Goal: Complete application form: Complete application form

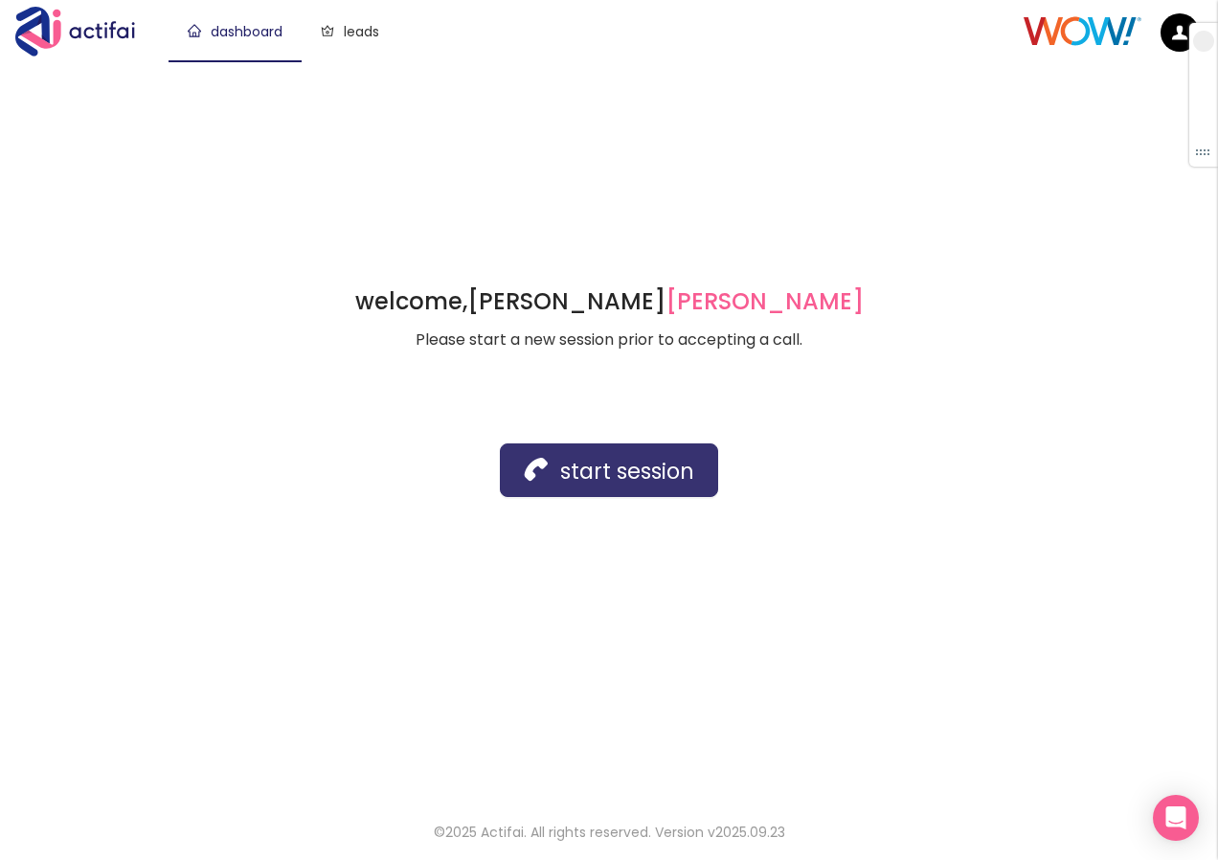
click at [555, 464] on button "start session" at bounding box center [609, 470] width 218 height 54
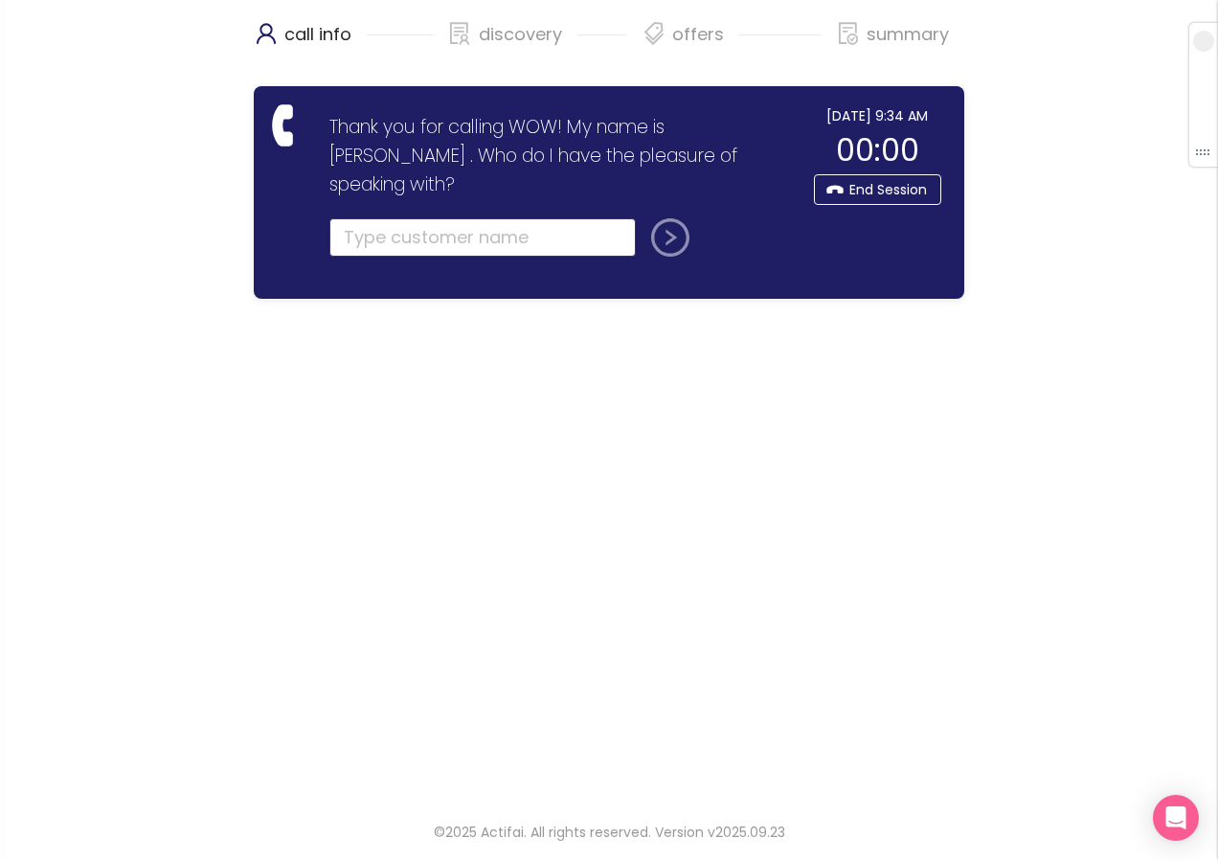
click at [373, 218] on input "text" at bounding box center [482, 237] width 306 height 38
click at [420, 218] on input "text" at bounding box center [482, 237] width 306 height 38
type input "s"
type input "[PERSON_NAME]"
click at [656, 218] on button "submit" at bounding box center [667, 237] width 46 height 38
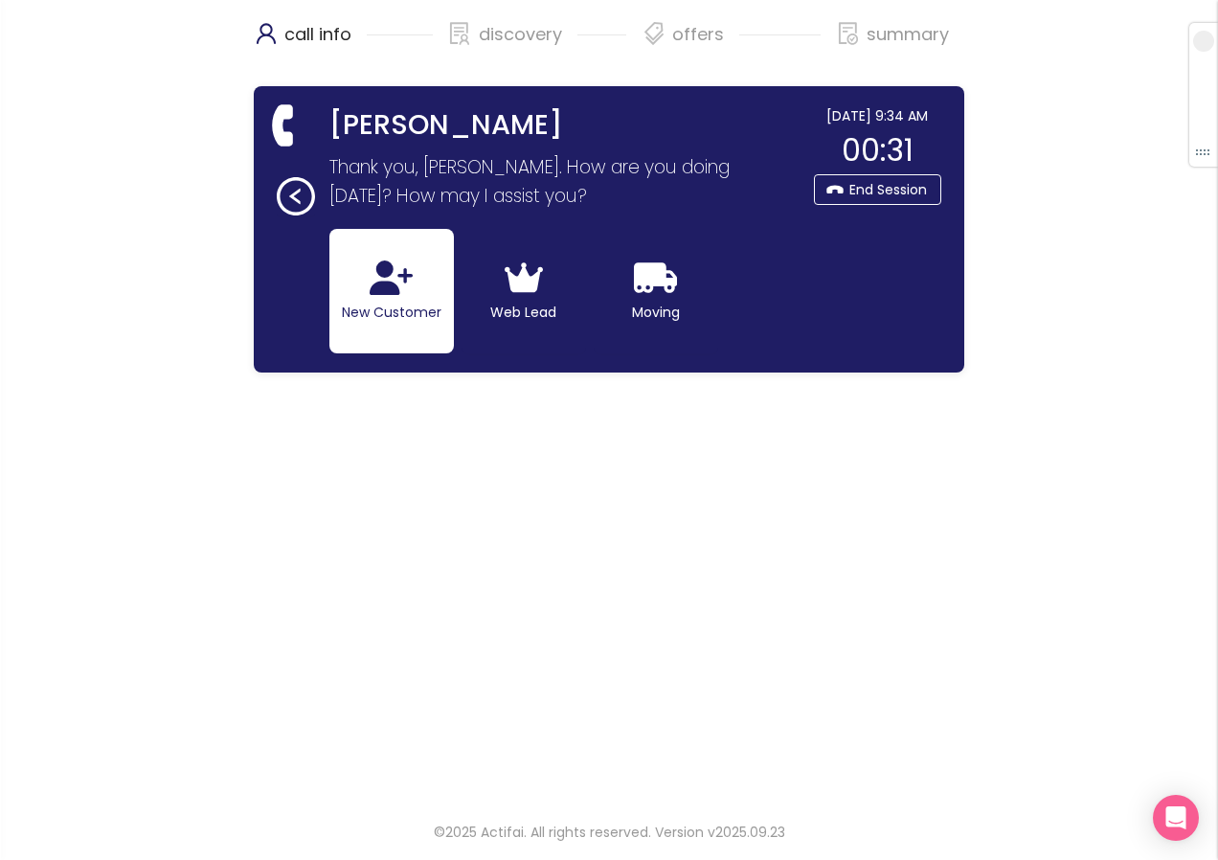
click at [393, 299] on button "New Customer" at bounding box center [391, 291] width 125 height 125
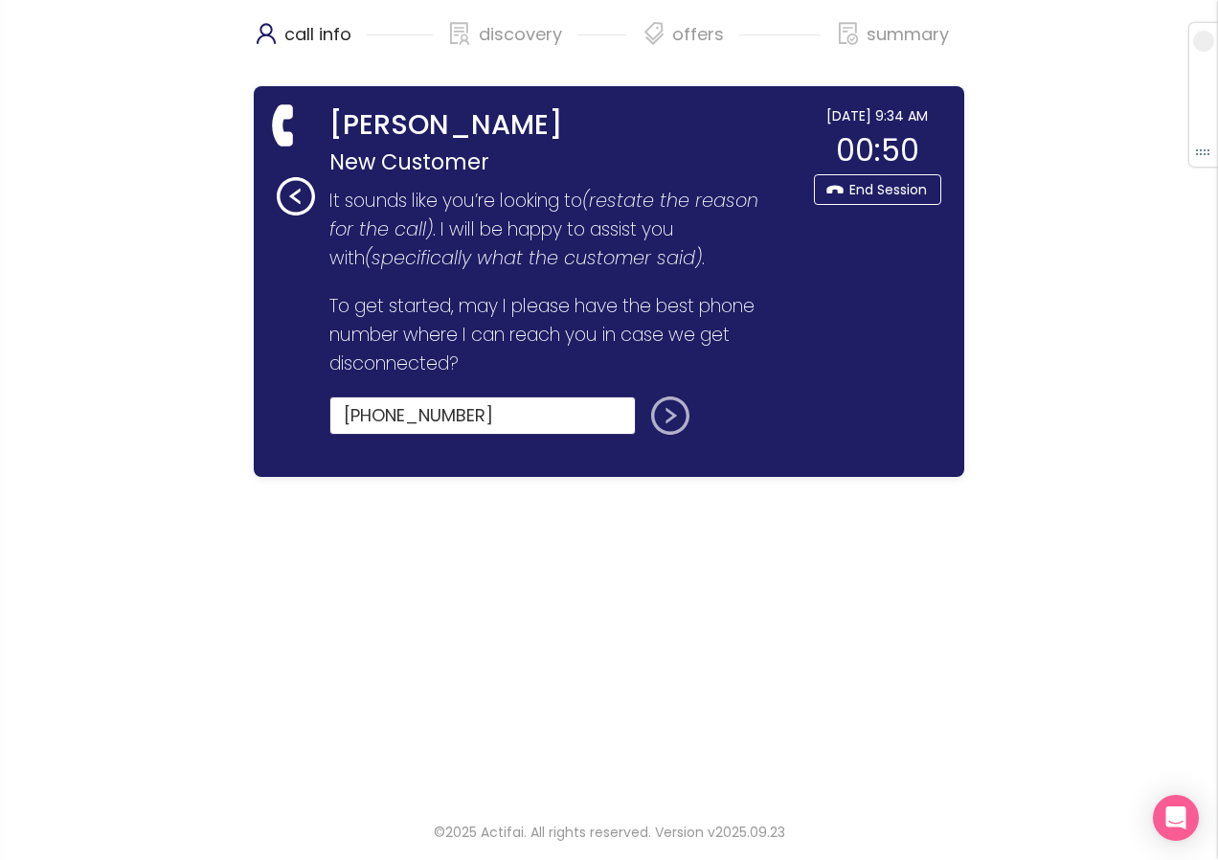
type input "[PHONE_NUMBER]"
click at [670, 435] on button "submit" at bounding box center [667, 416] width 46 height 38
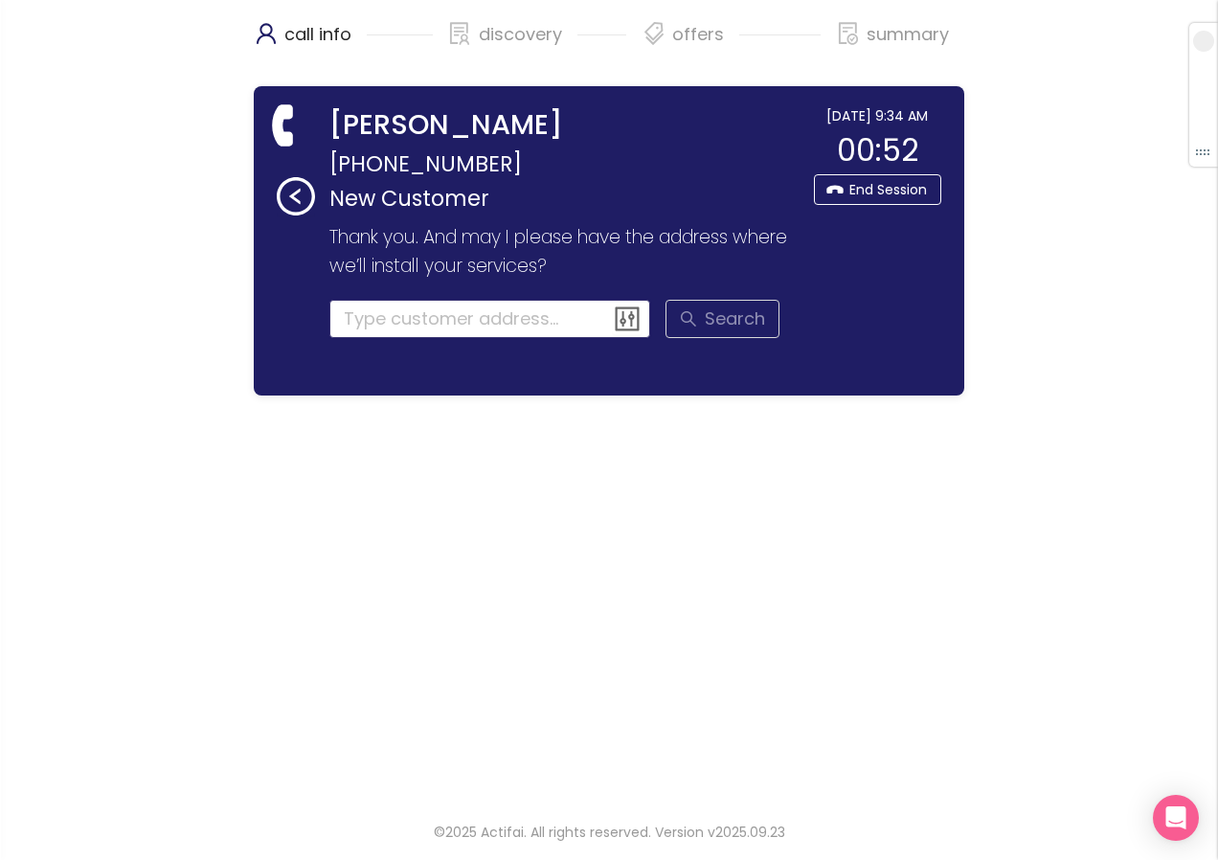
click at [381, 313] on input at bounding box center [490, 319] width 322 height 38
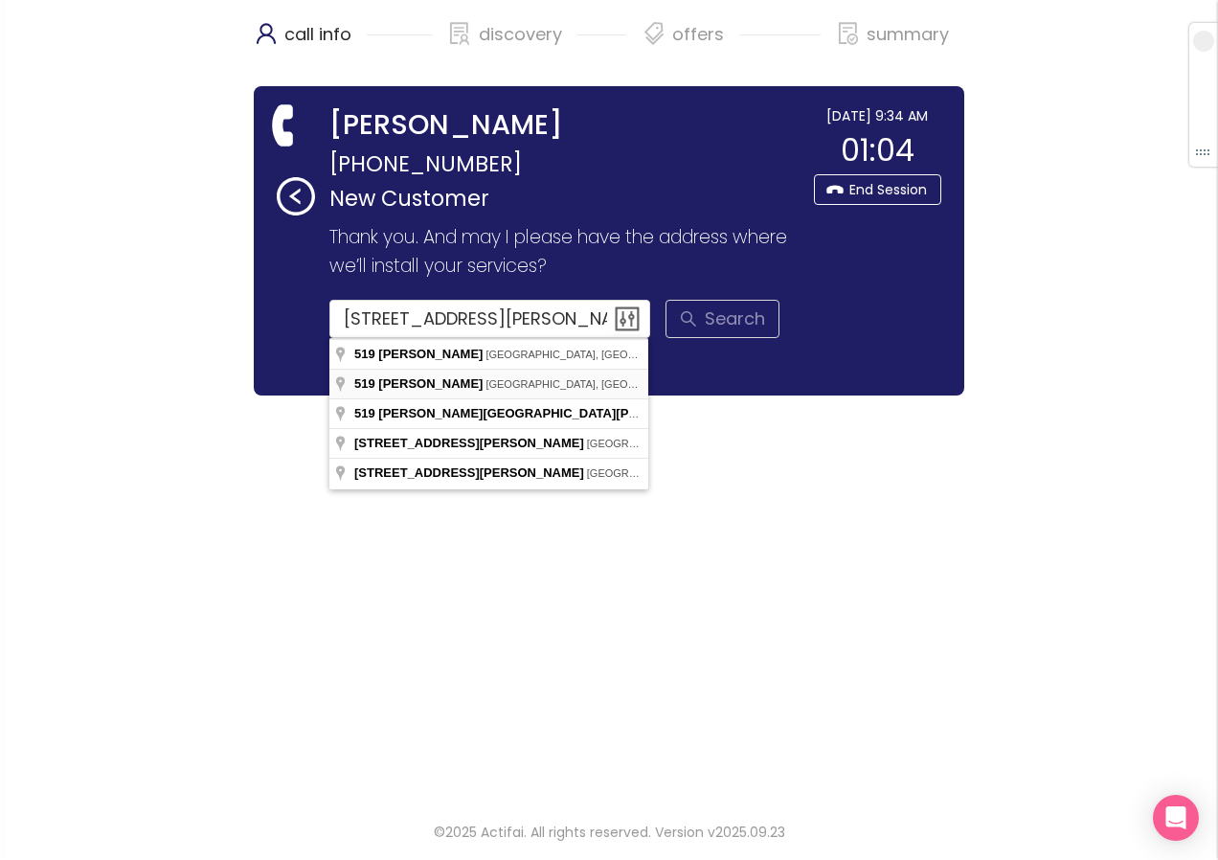
type input "[STREET_ADDRESS][PERSON_NAME]"
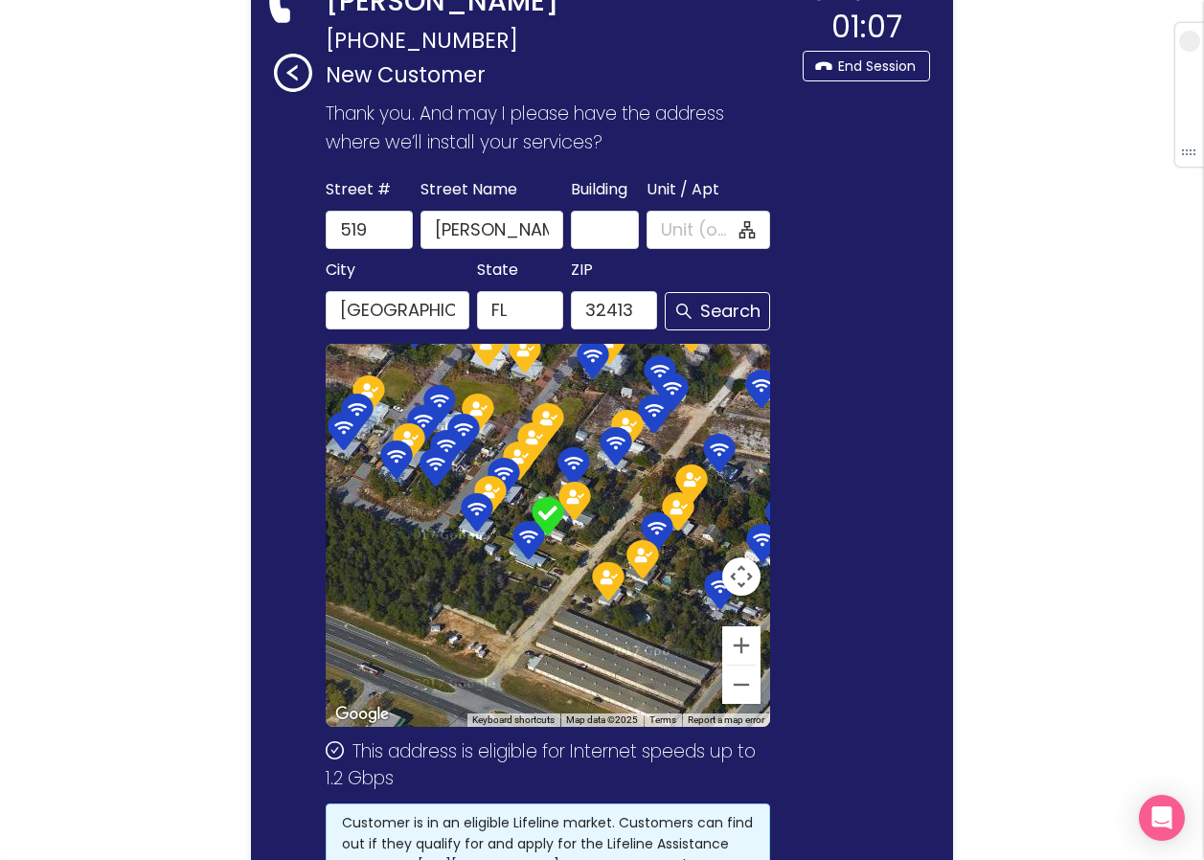
scroll to position [287, 0]
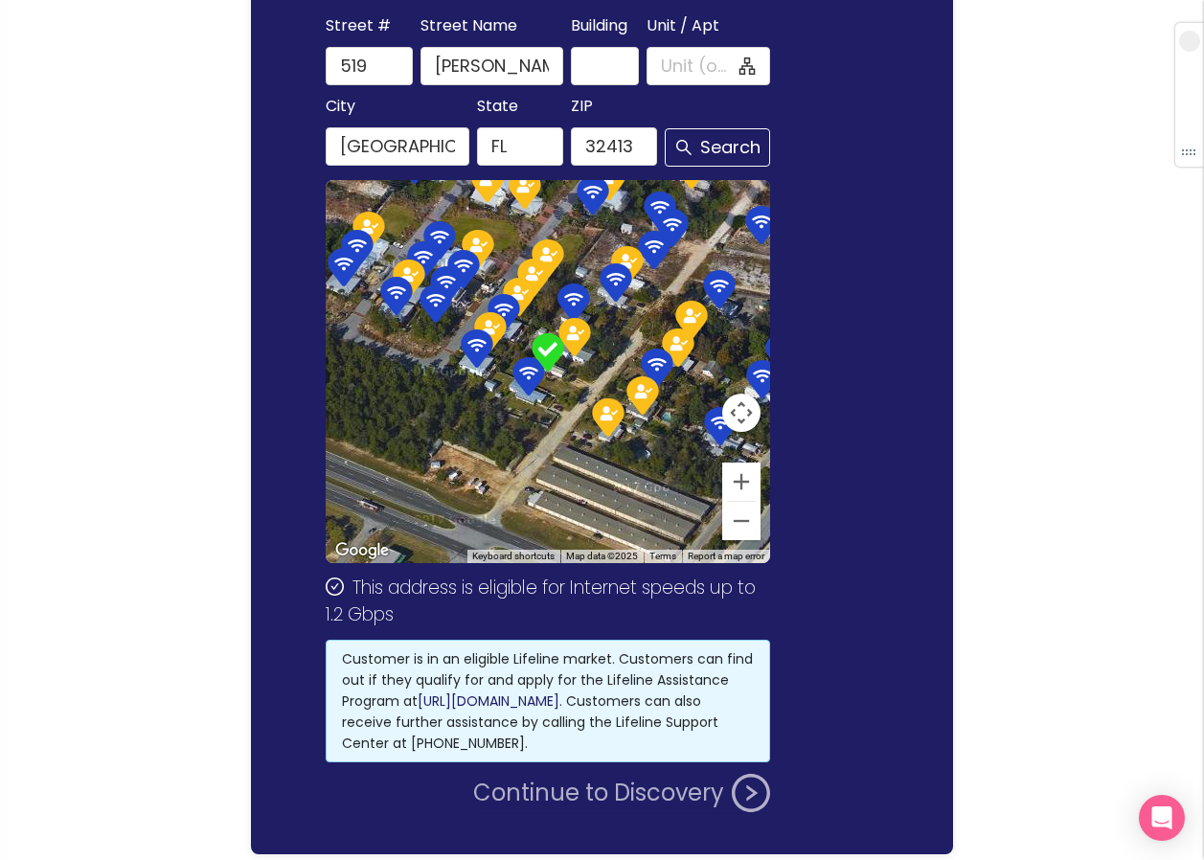
click at [570, 787] on button "Continue to Discovery" at bounding box center [621, 793] width 297 height 38
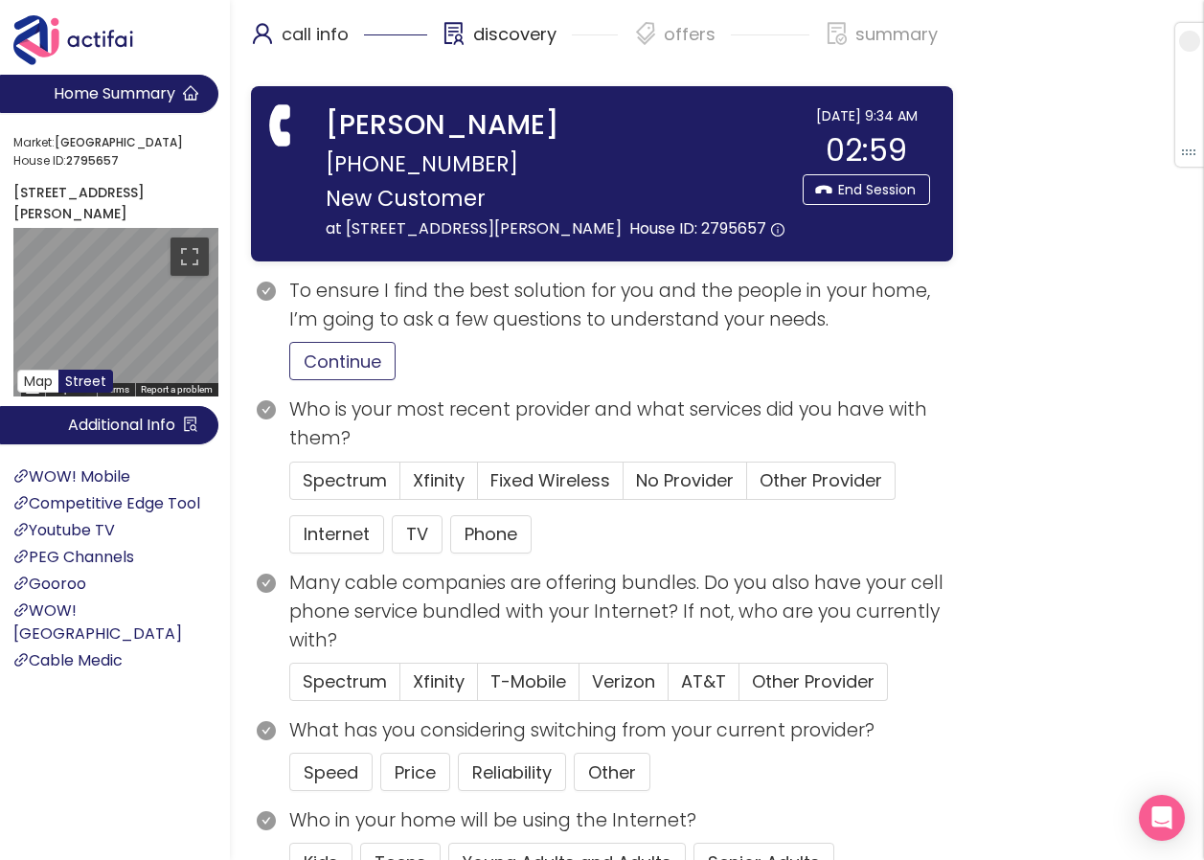
click at [355, 380] on button "Continue" at bounding box center [342, 361] width 106 height 38
click at [657, 492] on span "No Provider" at bounding box center [685, 480] width 98 height 24
click at [624, 487] on input "No Provider" at bounding box center [624, 487] width 0 height 0
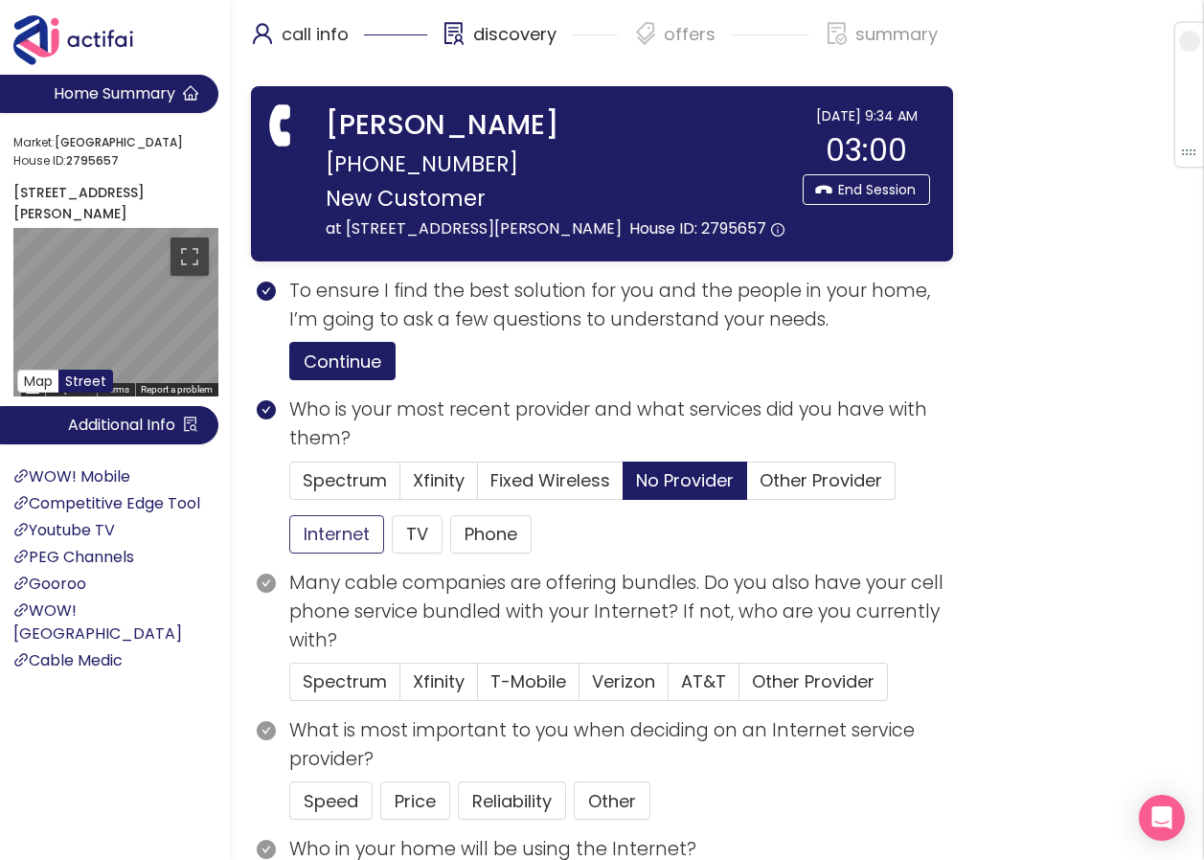
click at [339, 550] on button "Internet" at bounding box center [336, 534] width 95 height 38
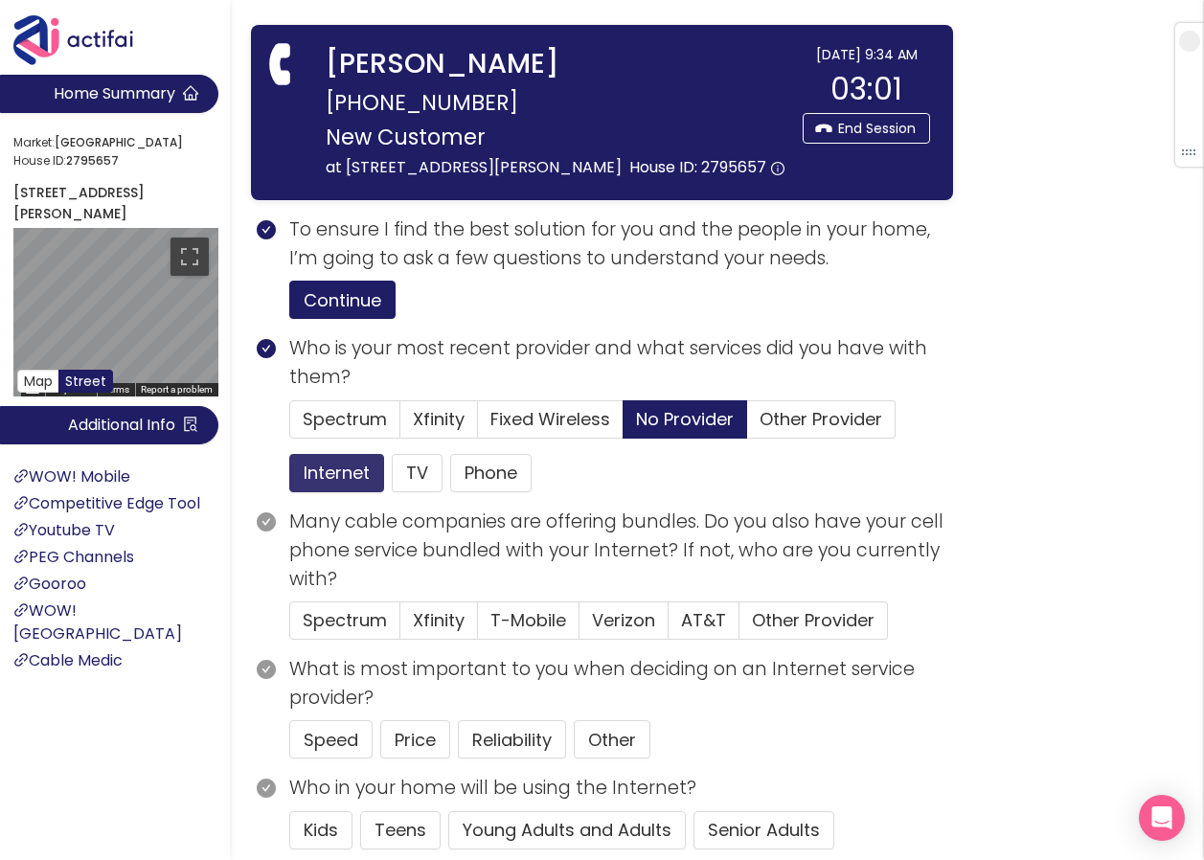
scroll to position [96, 0]
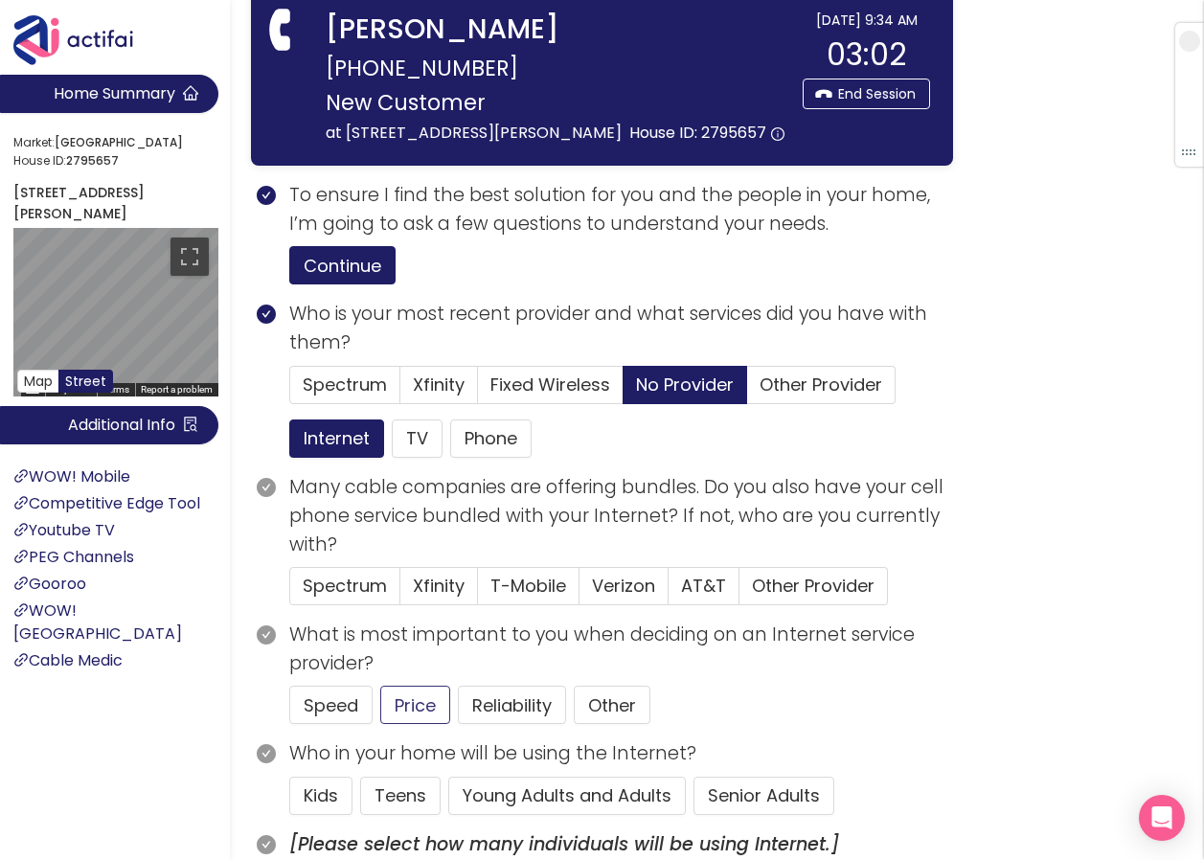
click at [404, 724] on button "Price" at bounding box center [415, 705] width 70 height 38
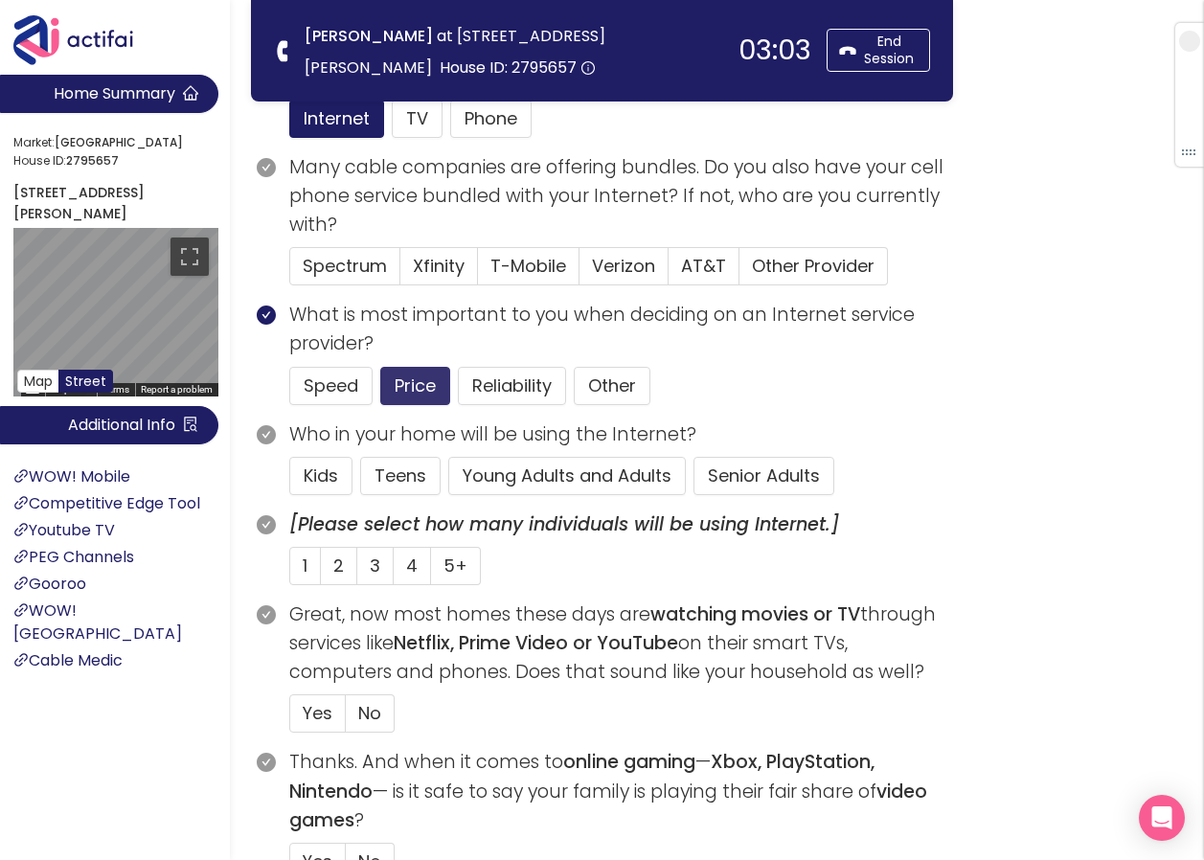
scroll to position [383, 0]
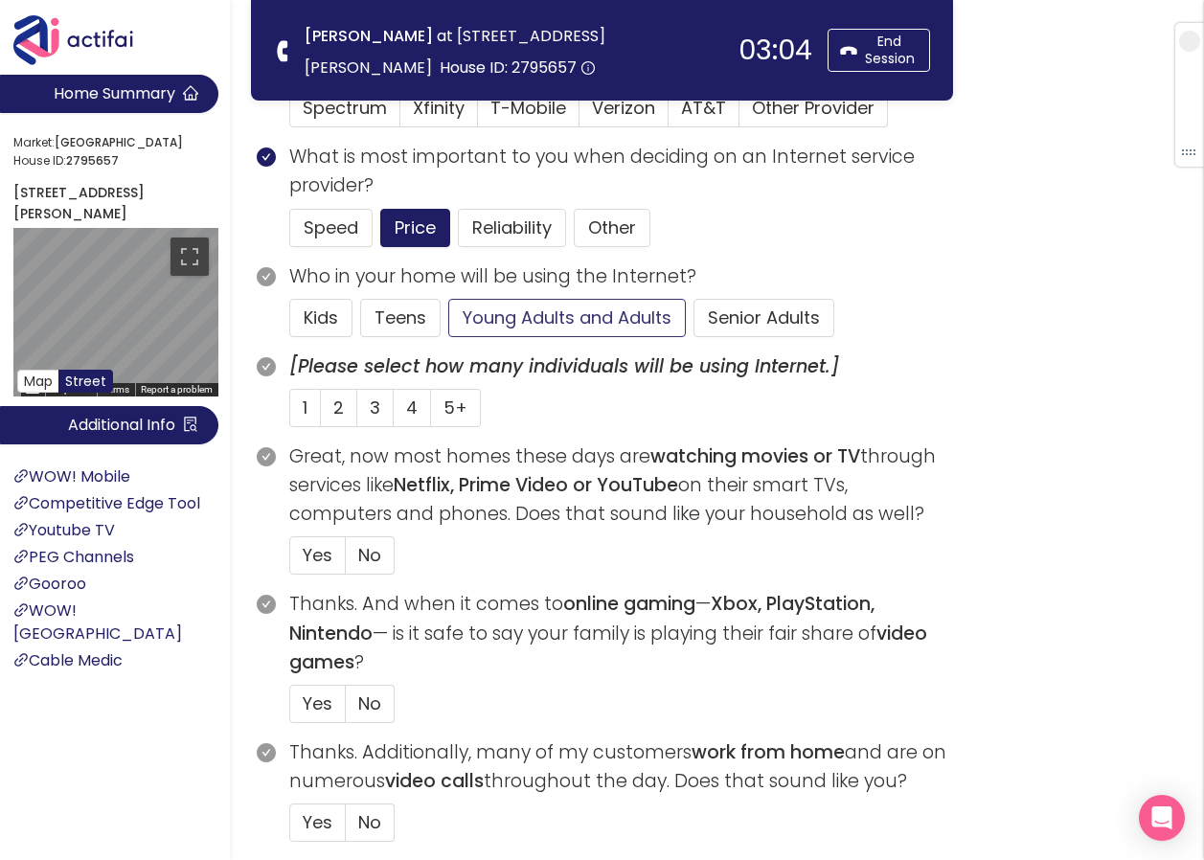
drag, startPoint x: 599, startPoint y: 315, endPoint x: 528, endPoint y: 365, distance: 86.6
click at [600, 315] on button "Young Adults and Adults" at bounding box center [567, 318] width 238 height 38
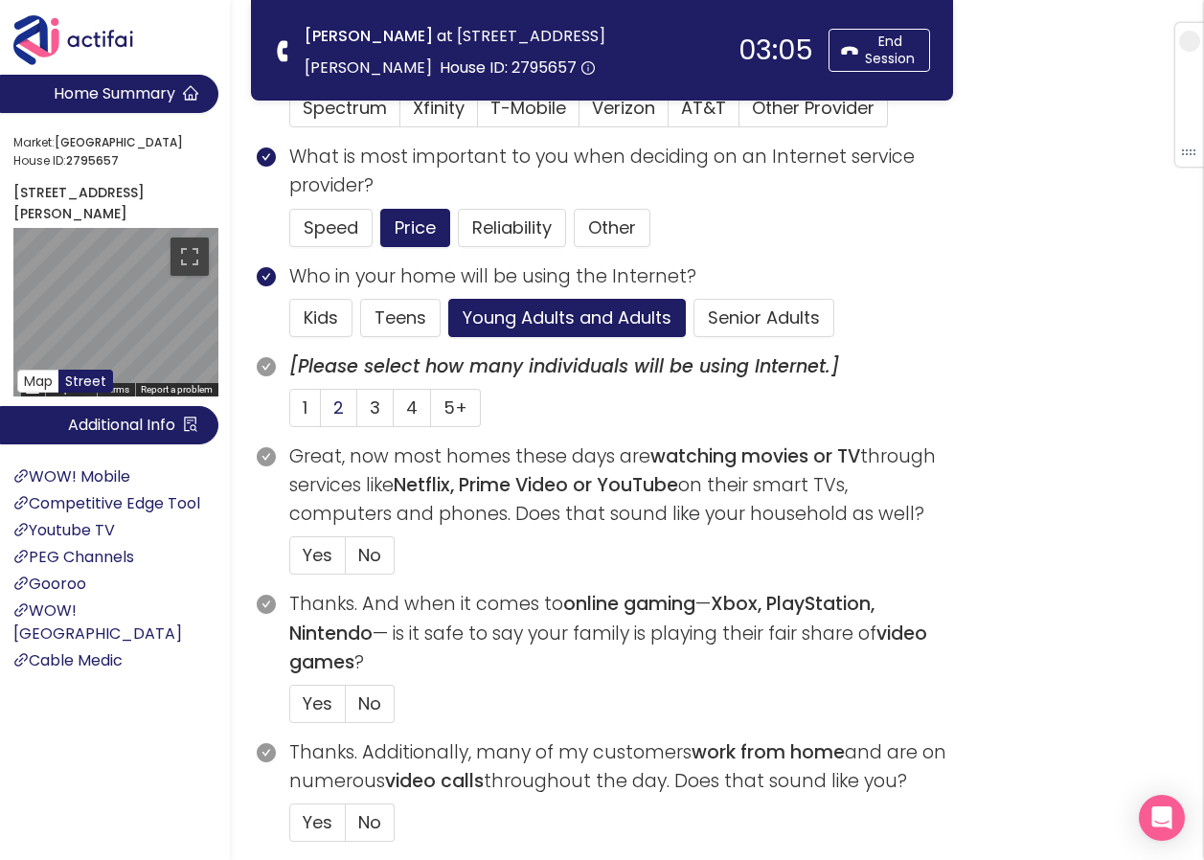
click at [340, 404] on span "2" at bounding box center [338, 408] width 11 height 24
click at [321, 414] on input "2" at bounding box center [321, 414] width 0 height 0
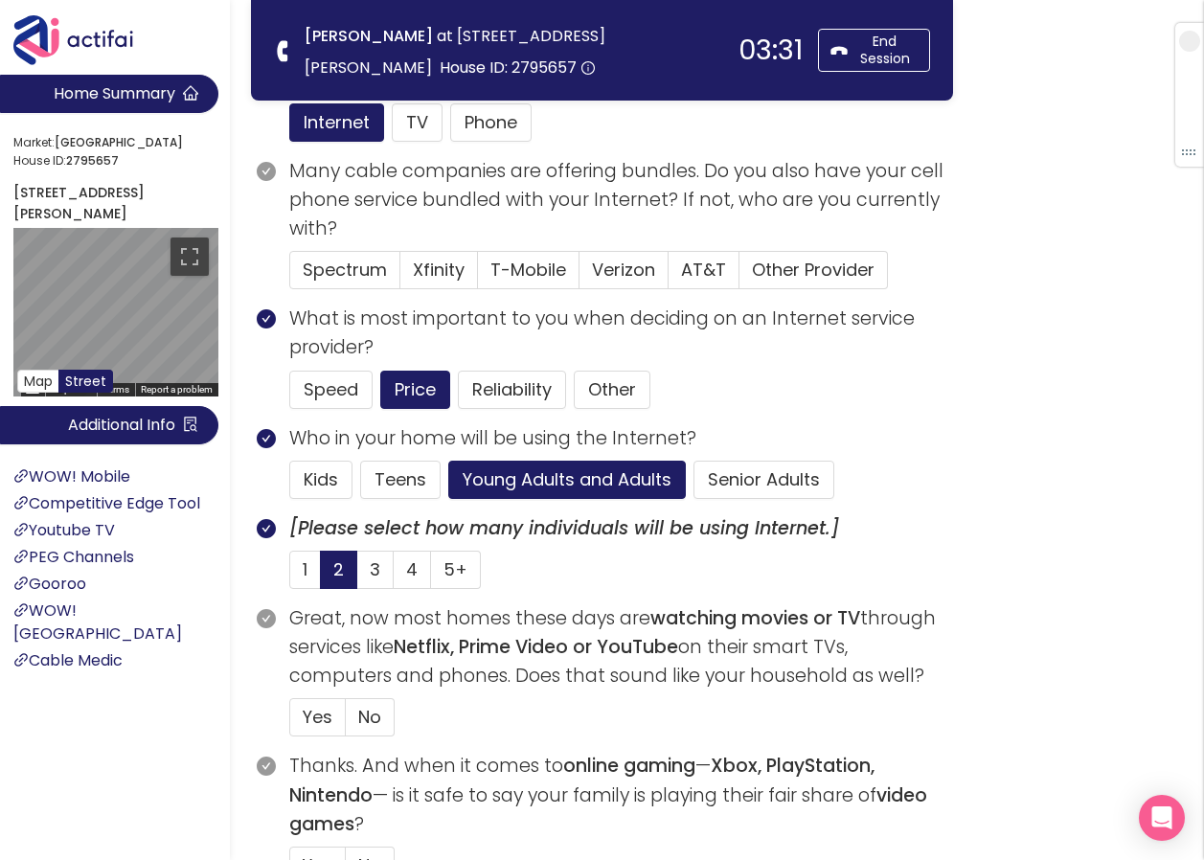
scroll to position [192, 0]
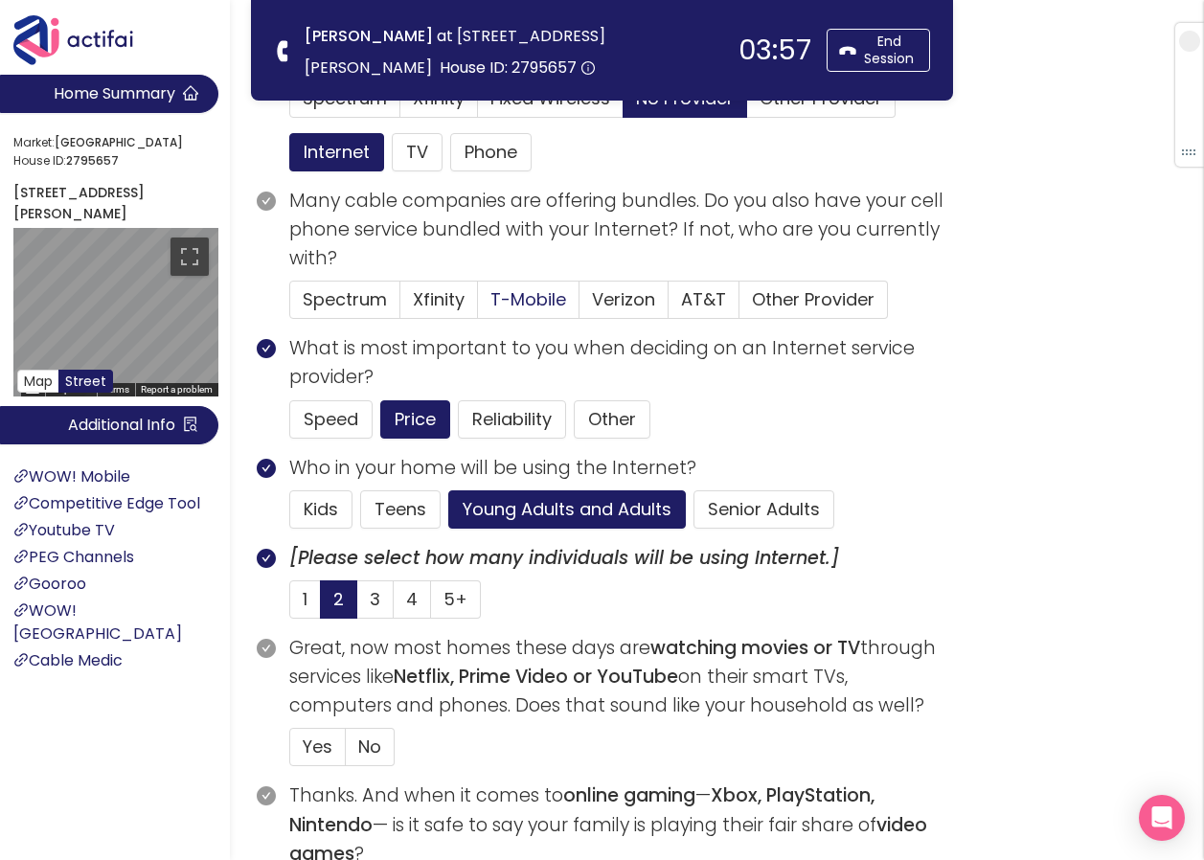
click at [511, 287] on span "T-Mobile" at bounding box center [528, 299] width 76 height 24
click at [478, 306] on input "T-Mobile" at bounding box center [478, 306] width 0 height 0
click at [310, 740] on span "Yes" at bounding box center [318, 747] width 30 height 24
click at [290, 753] on input "Yes" at bounding box center [290, 753] width 0 height 0
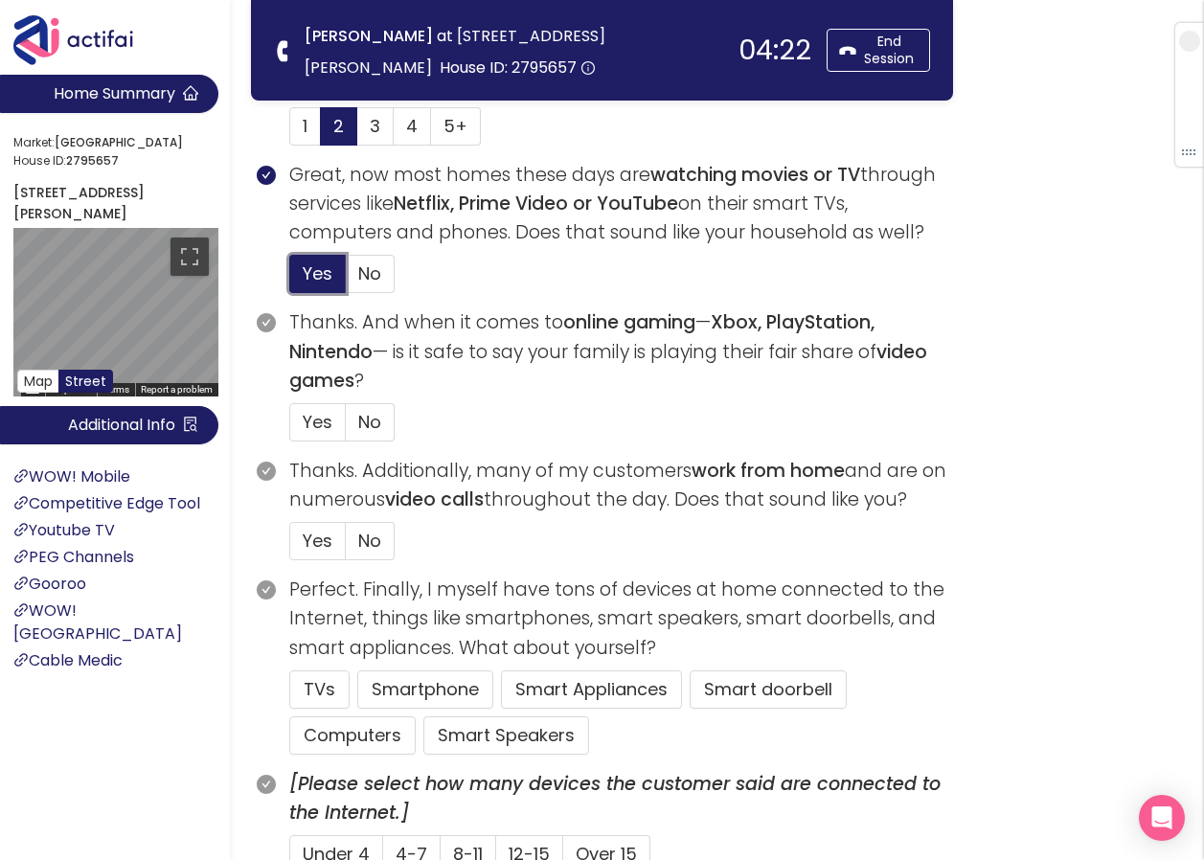
scroll to position [670, 0]
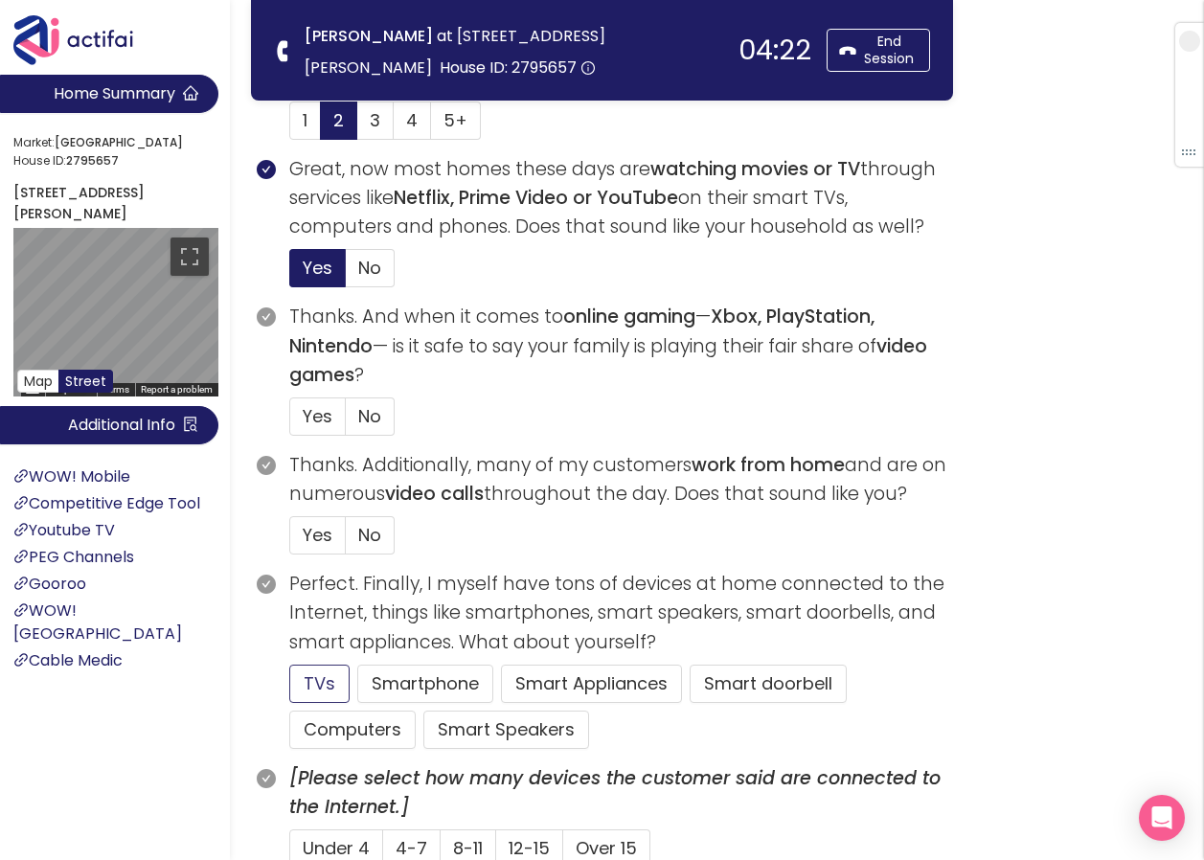
click at [319, 680] on button "TVs" at bounding box center [319, 684] width 60 height 38
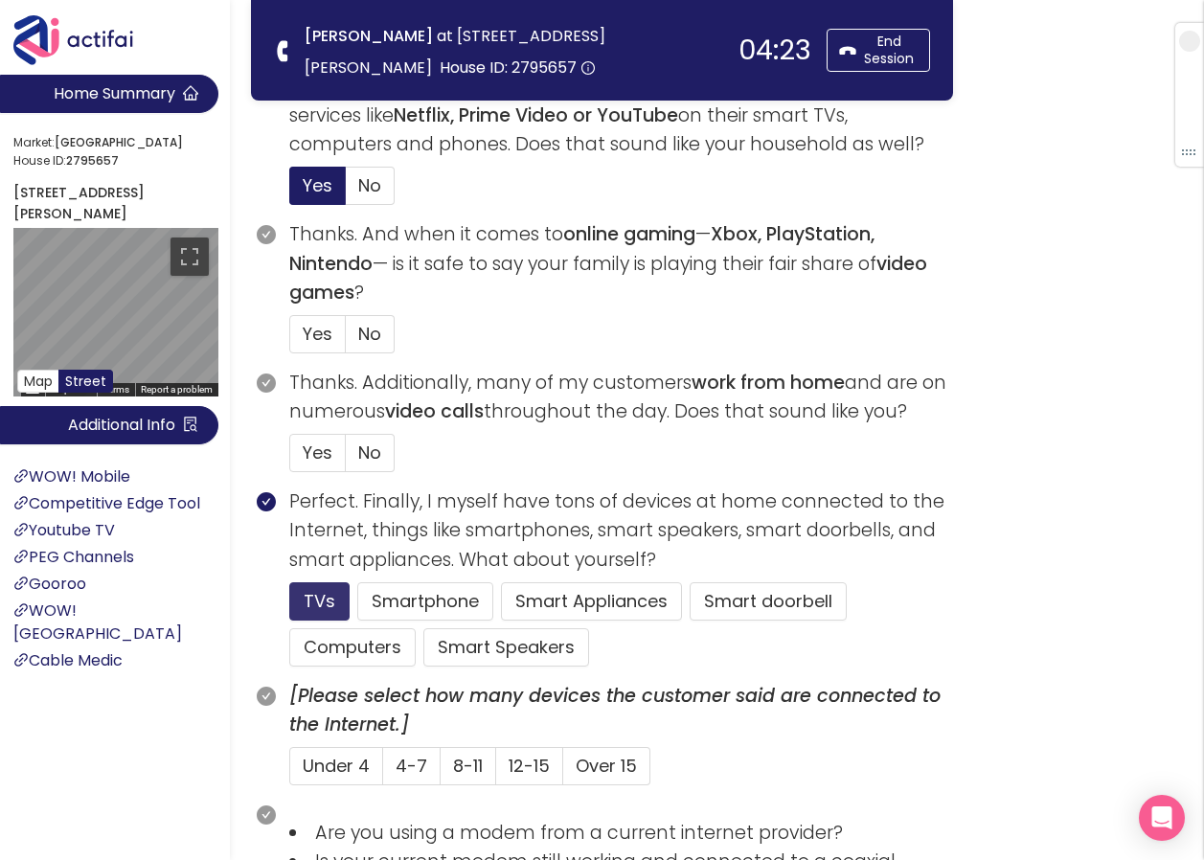
scroll to position [862, 0]
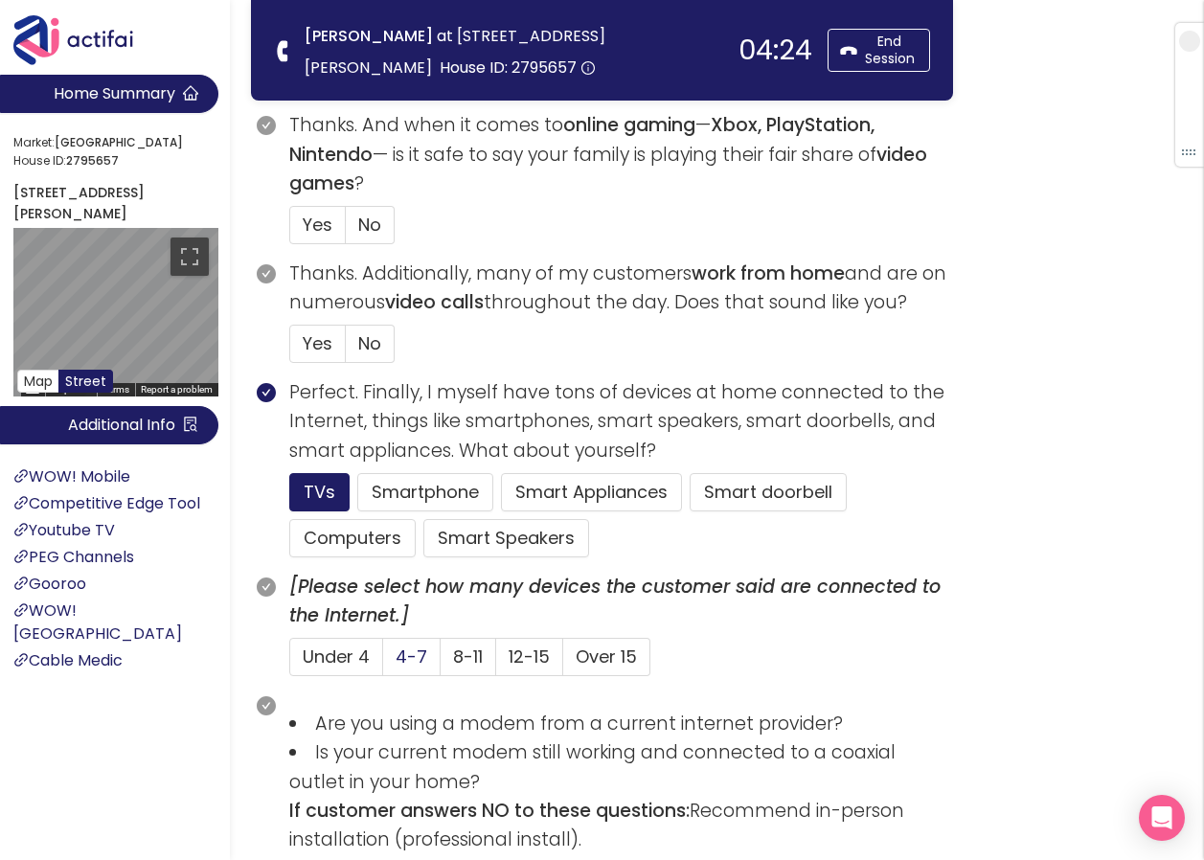
click at [412, 657] on span "4-7" at bounding box center [412, 657] width 32 height 24
click at [383, 663] on input "4-7" at bounding box center [383, 663] width 0 height 0
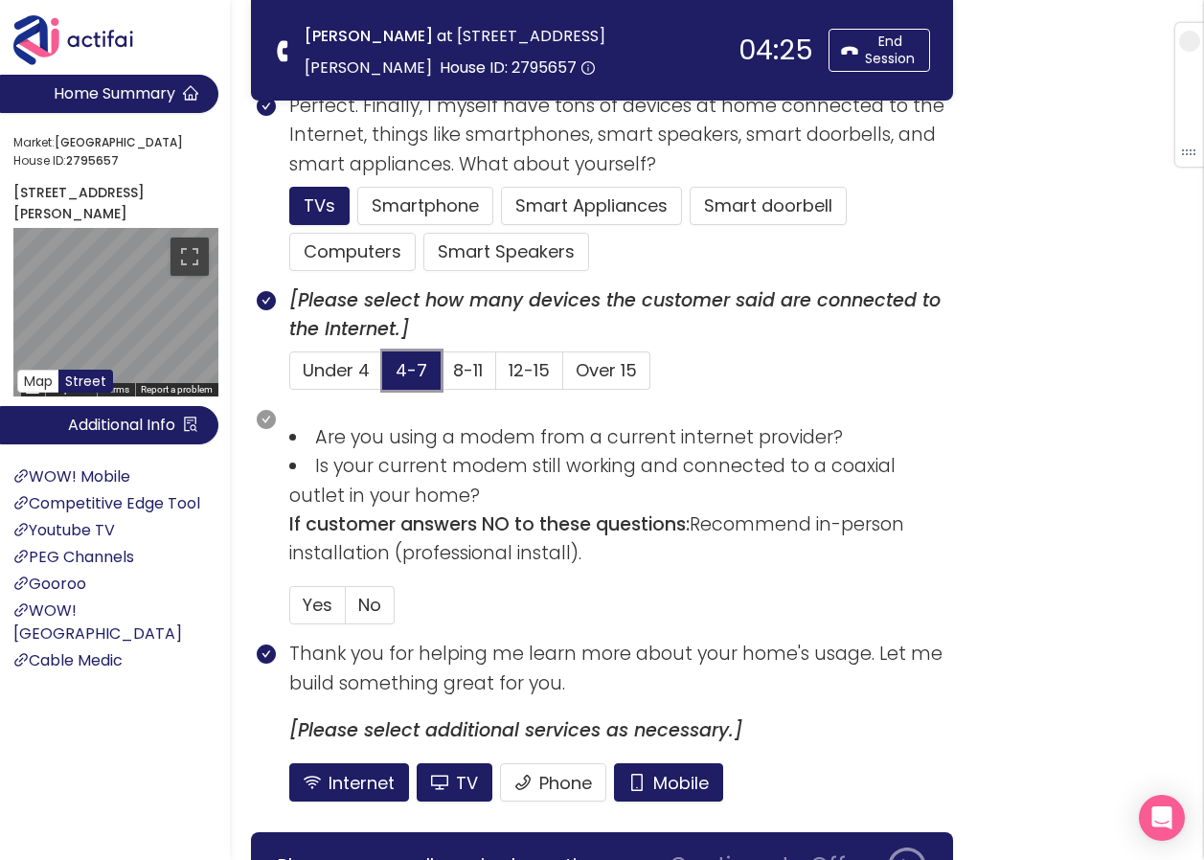
scroll to position [1149, 0]
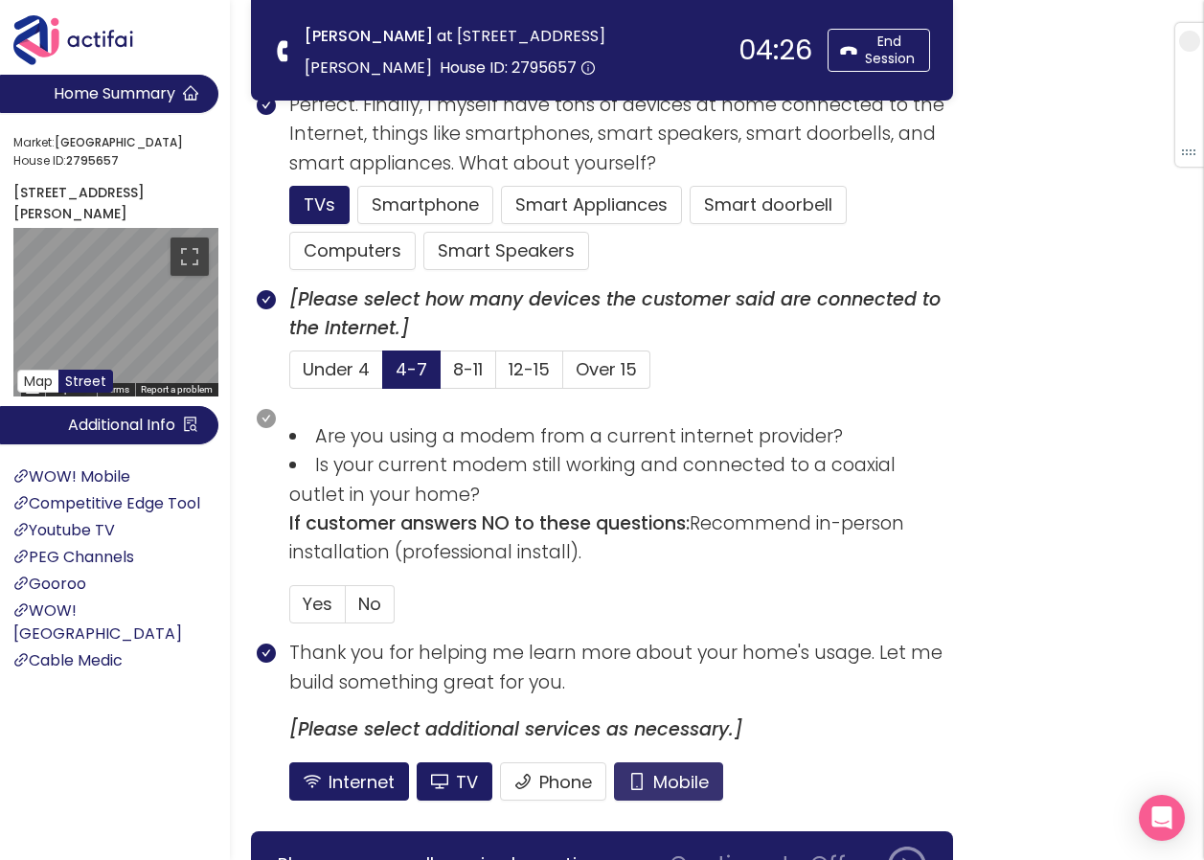
click at [692, 785] on button "Mobile" at bounding box center [668, 781] width 109 height 38
click at [366, 609] on span "No" at bounding box center [369, 604] width 23 height 24
click at [346, 610] on input "No" at bounding box center [346, 610] width 0 height 0
click at [426, 781] on button "TV" at bounding box center [455, 781] width 76 height 38
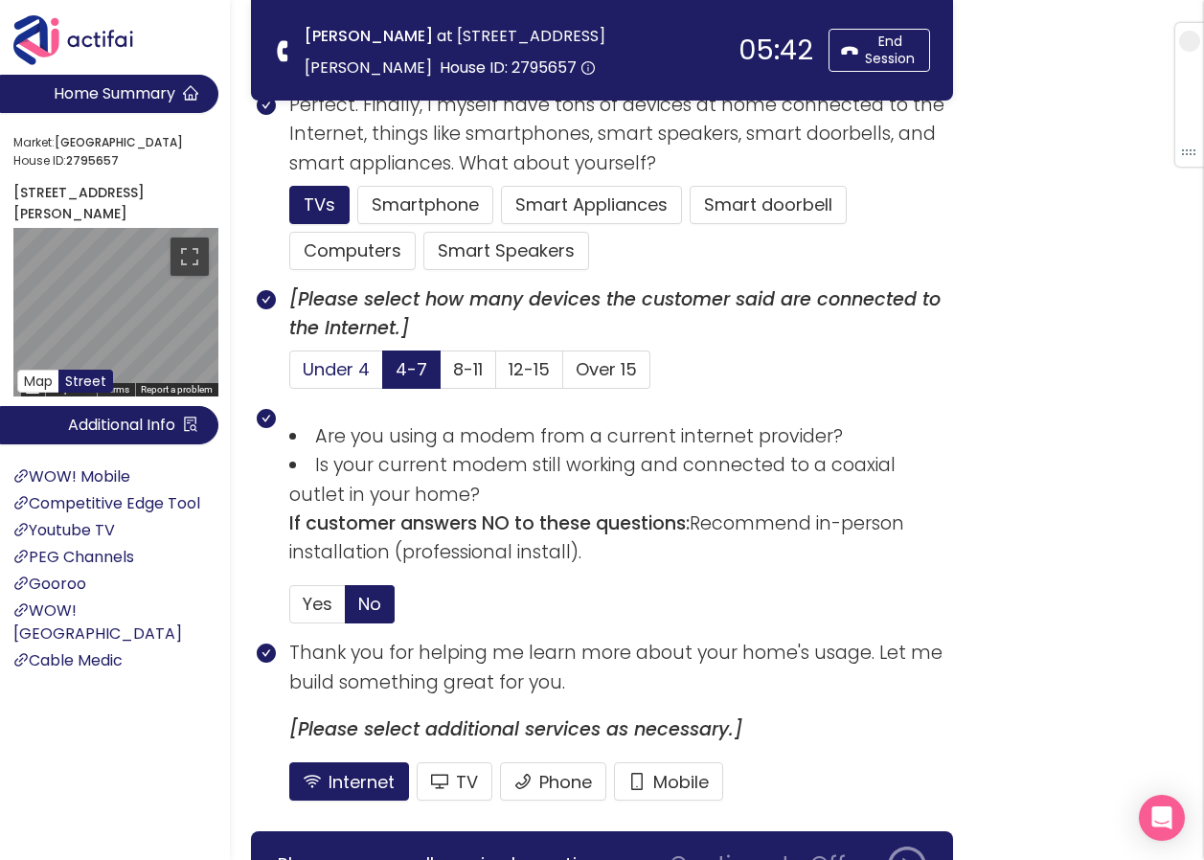
click at [333, 367] on span "Under 4" at bounding box center [336, 369] width 67 height 24
click at [290, 375] on input "Under 4" at bounding box center [290, 375] width 0 height 0
click at [728, 201] on button "Smart doorbell" at bounding box center [768, 205] width 157 height 38
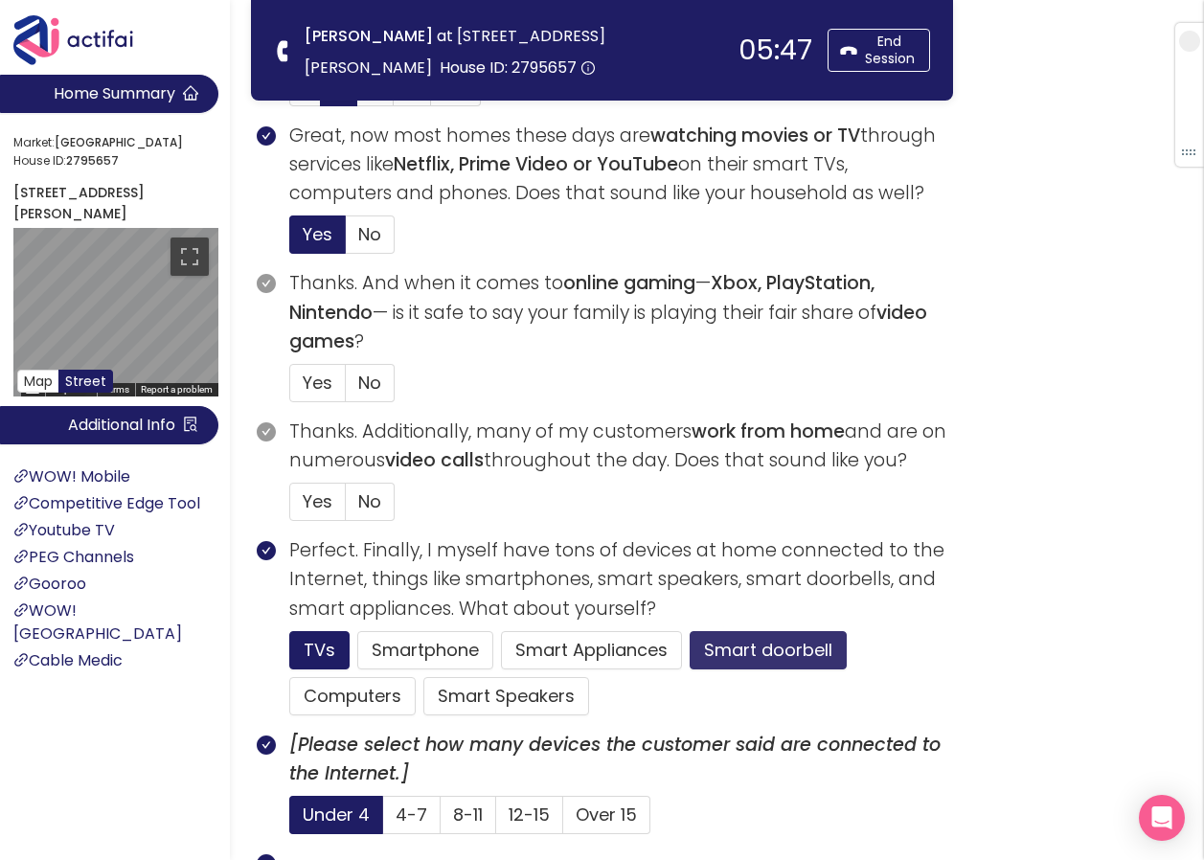
scroll to position [692, 0]
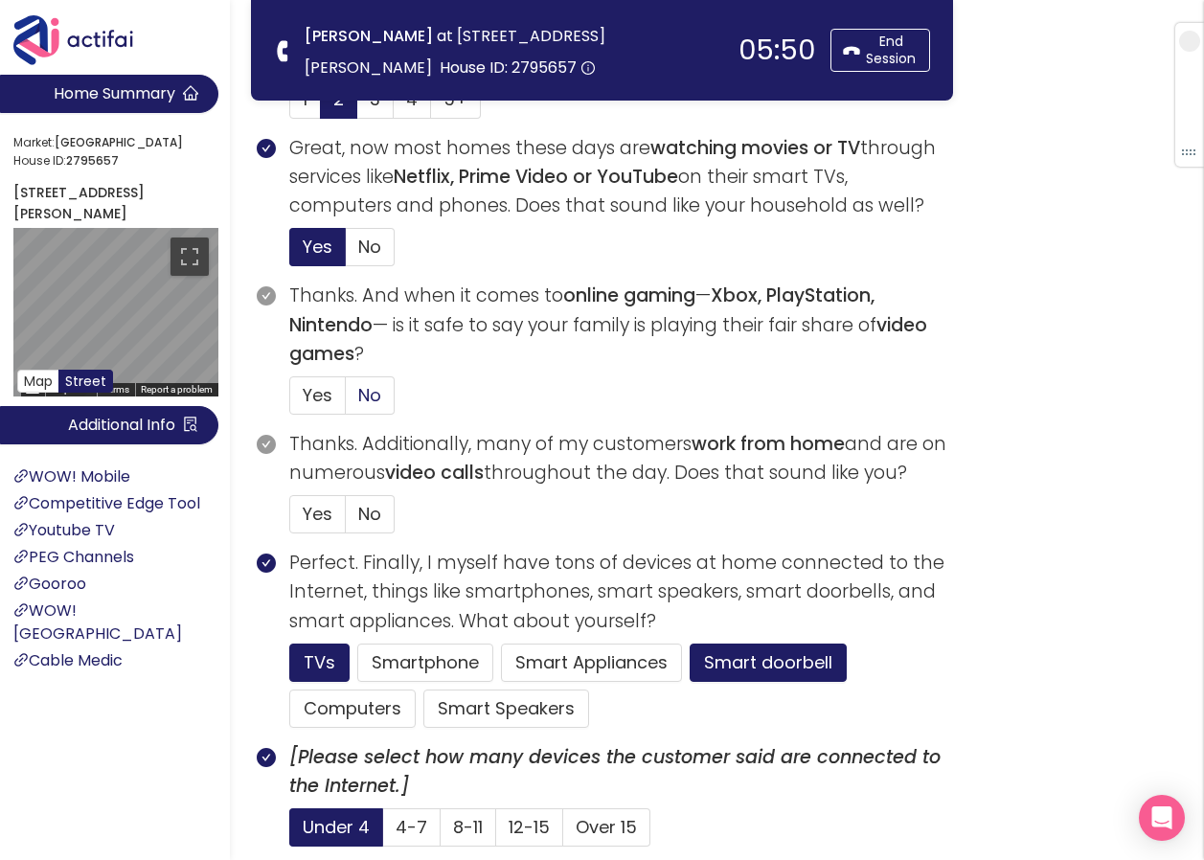
click at [363, 397] on span "No" at bounding box center [369, 395] width 23 height 24
click at [346, 401] on input "No" at bounding box center [346, 401] width 0 height 0
click at [361, 525] on span "No" at bounding box center [369, 514] width 23 height 24
click at [346, 520] on input "No" at bounding box center [346, 520] width 0 height 0
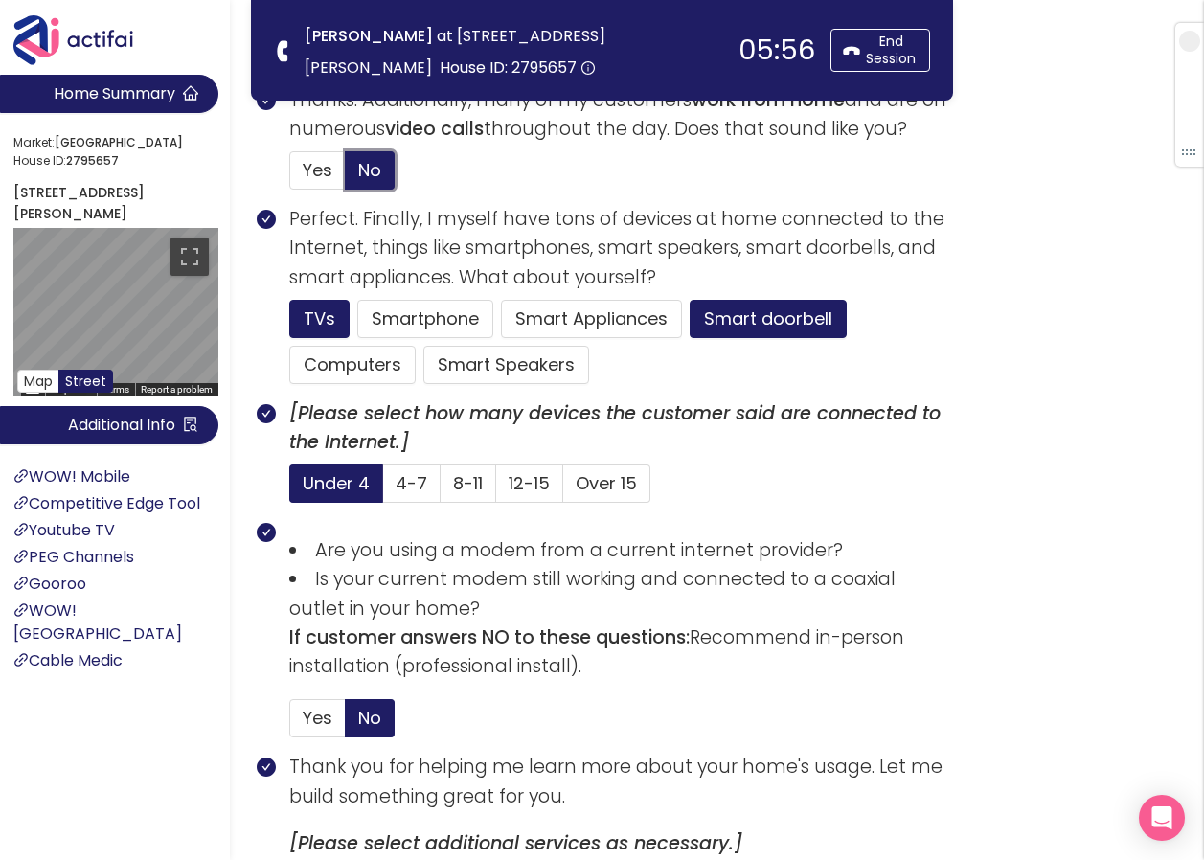
scroll to position [1266, 0]
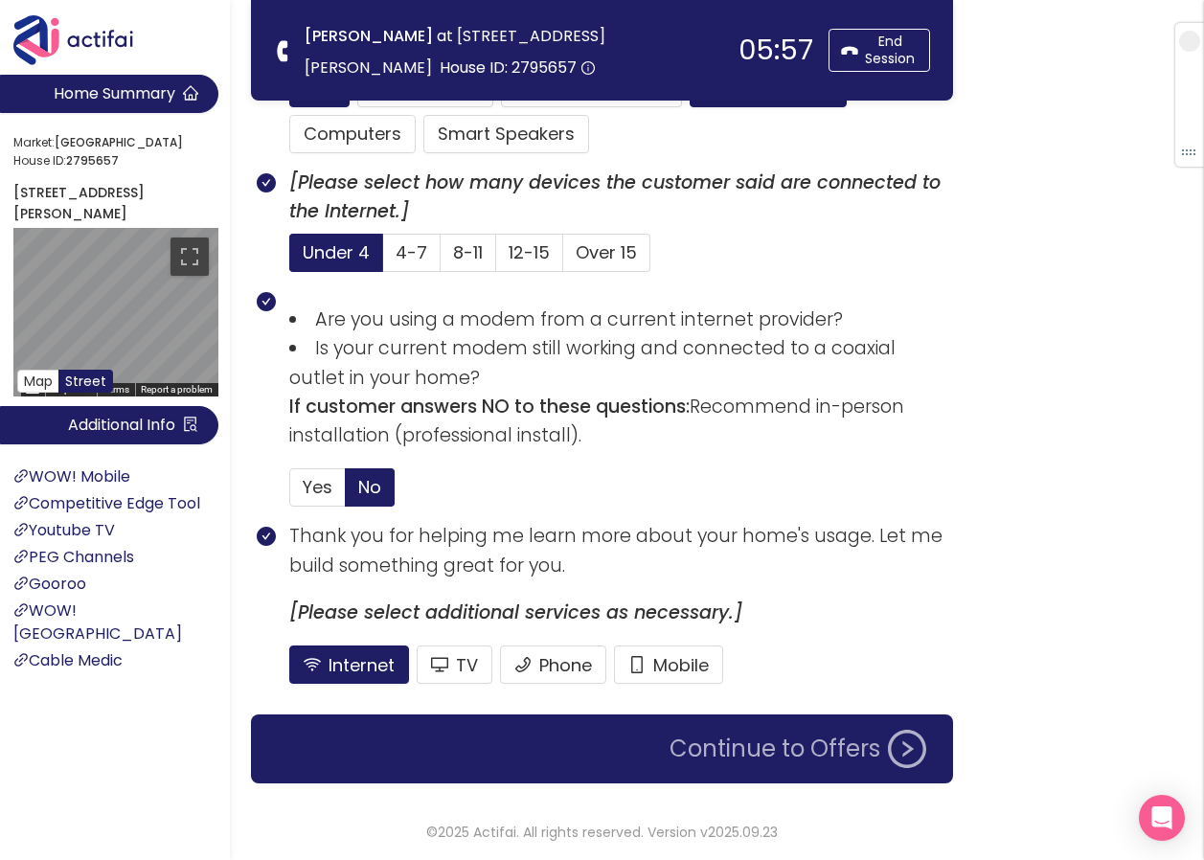
click at [730, 749] on button "Continue to Offers" at bounding box center [798, 749] width 280 height 38
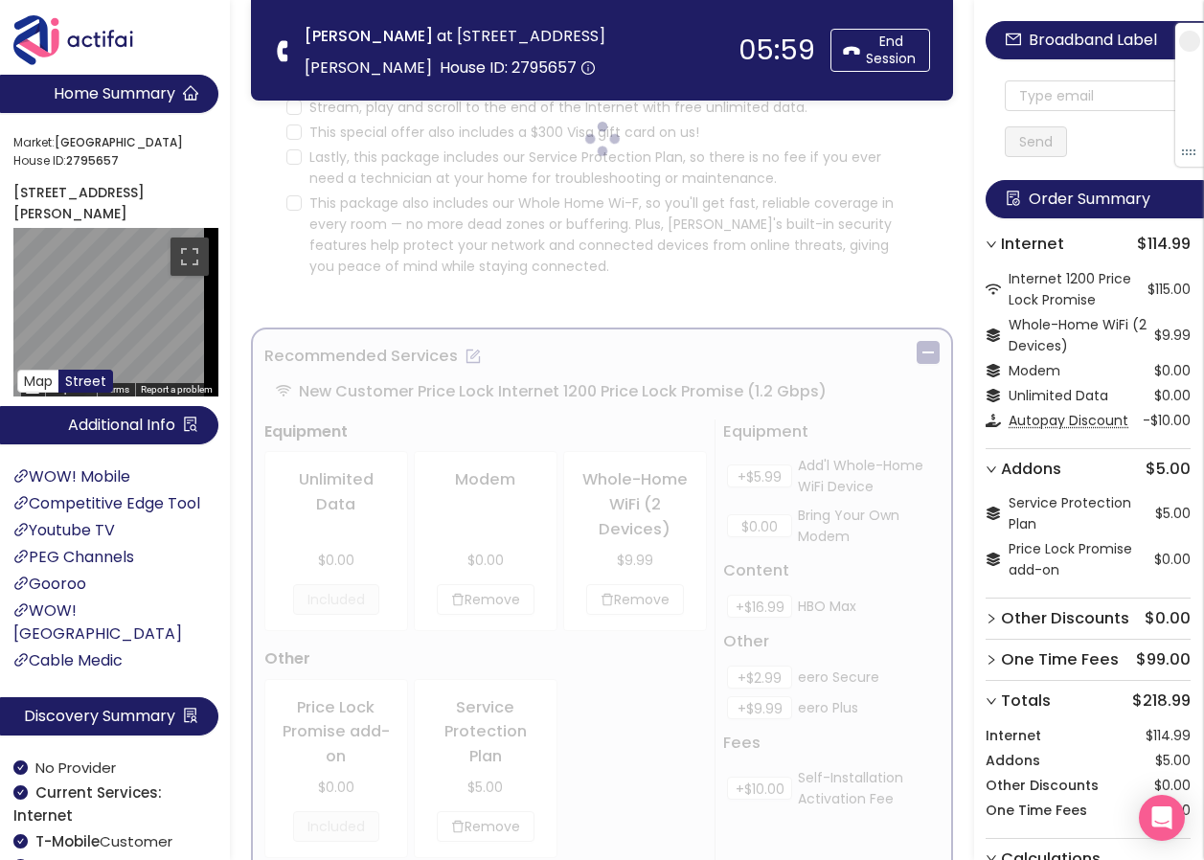
scroll to position [0, 0]
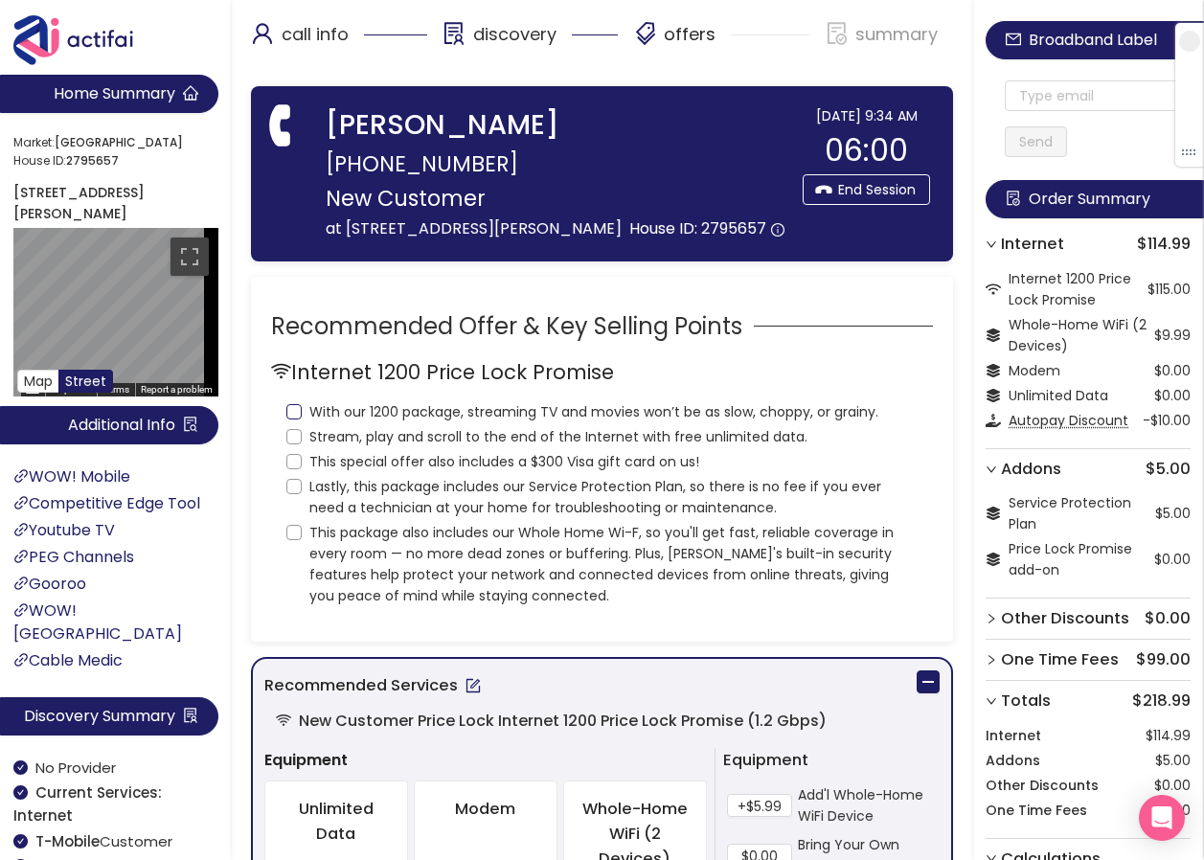
click at [296, 420] on input "With our 1200 package, streaming TV and movies won’t be as slow, choppy, or gra…" at bounding box center [293, 411] width 15 height 15
checkbox input "true"
click at [294, 444] on input "Stream, play and scroll to the end of the Internet with free unlimited data." at bounding box center [293, 436] width 15 height 15
checkbox input "true"
click at [293, 469] on input "This special offer also includes a $300 Visa gift card on us!" at bounding box center [293, 461] width 15 height 15
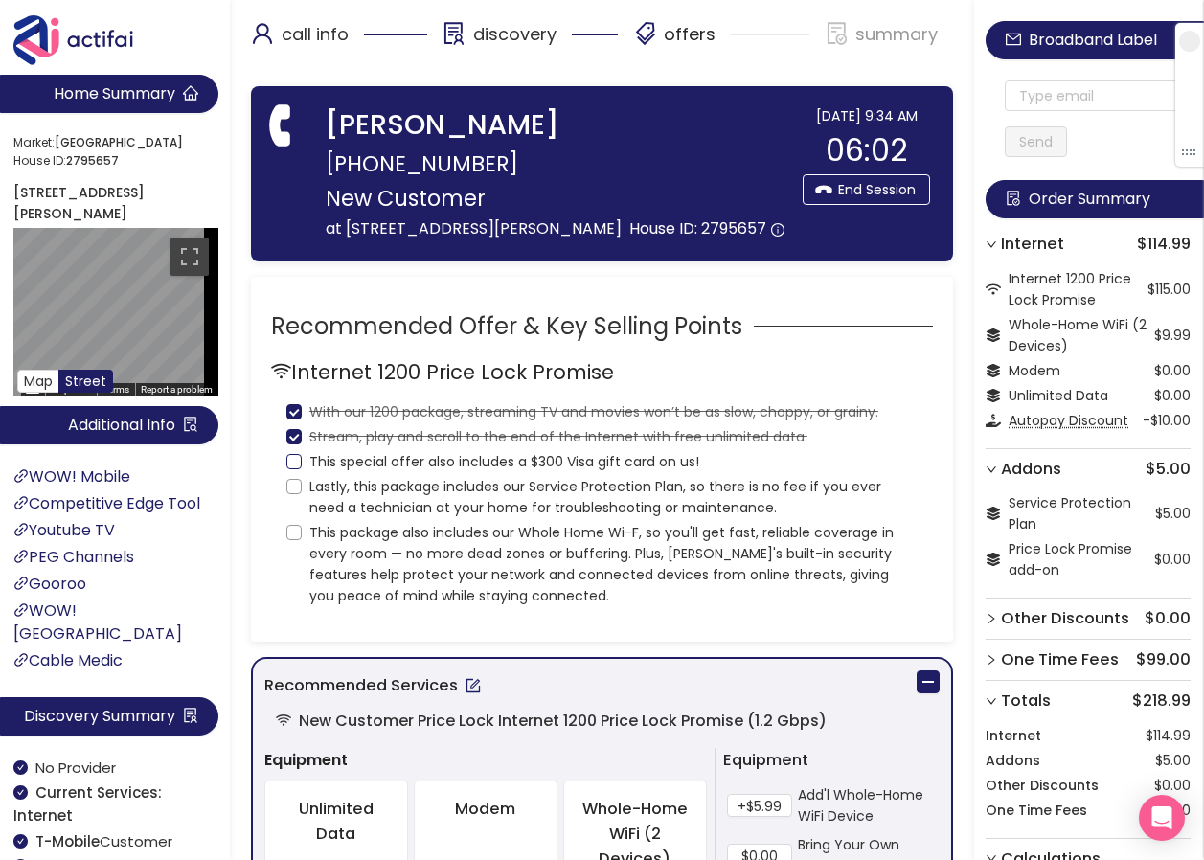
checkbox input "true"
click at [302, 515] on span "Lastly, this package includes our Service Protection Plan, so there is no fee i…" at bounding box center [610, 497] width 616 height 42
click at [302, 494] on input "Lastly, this package includes our Service Protection Plan, so there is no fee i…" at bounding box center [293, 486] width 15 height 15
checkbox input "true"
click at [290, 540] on input "This package also includes our Whole Home Wi-F, so you'll get fast, reliable co…" at bounding box center [293, 532] width 15 height 15
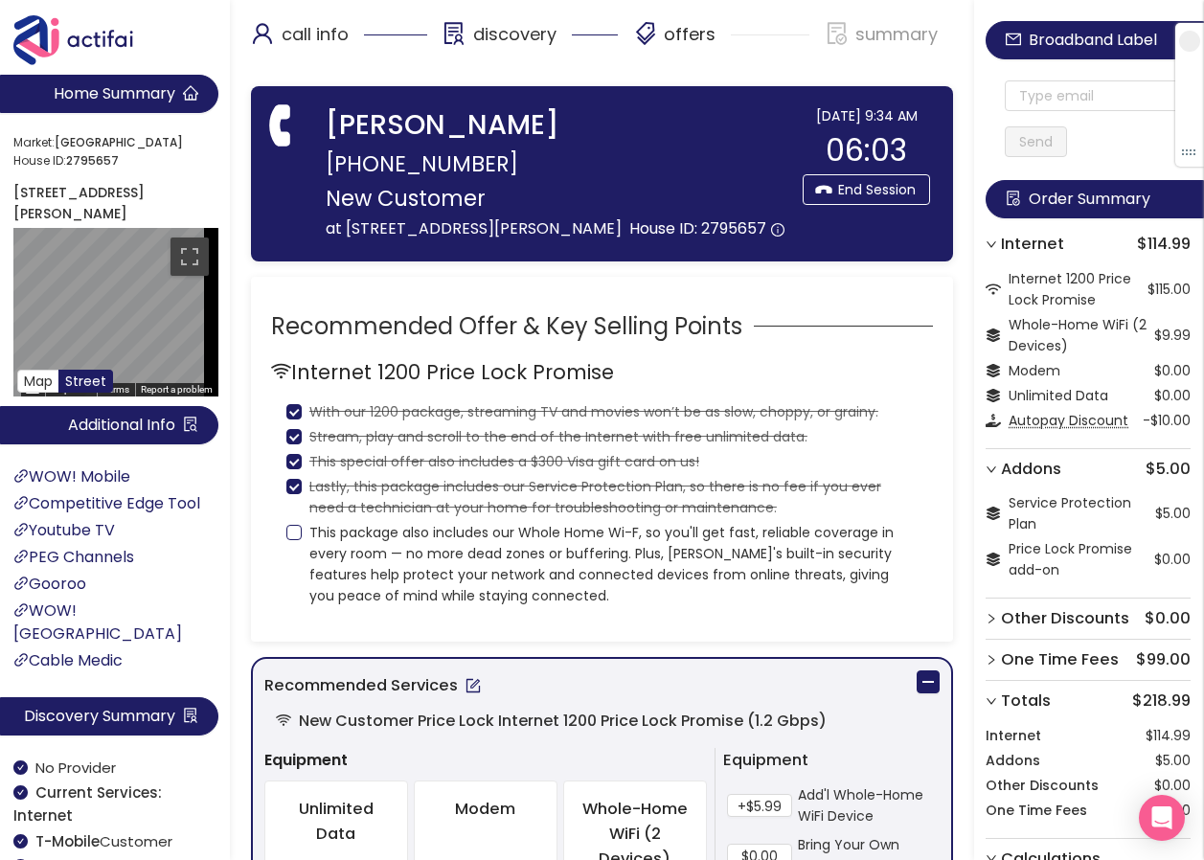
checkbox input "true"
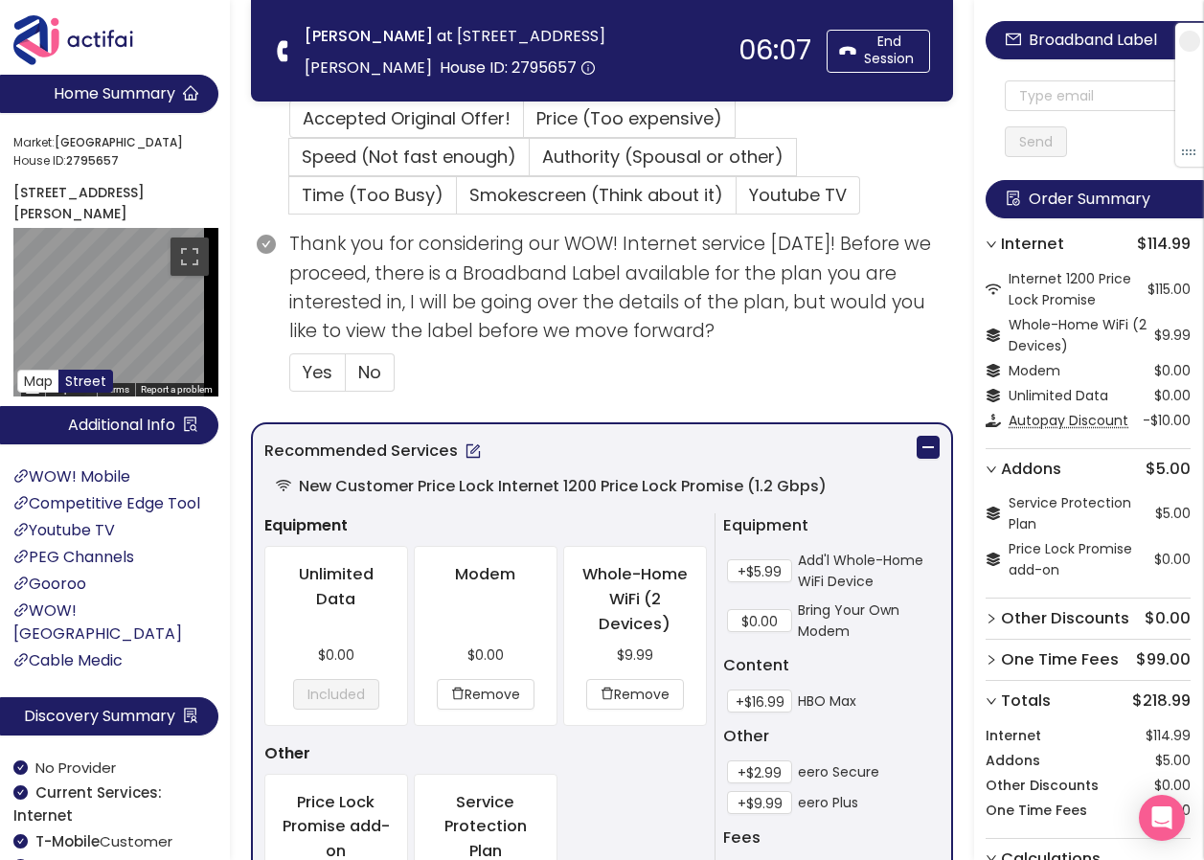
scroll to position [670, 0]
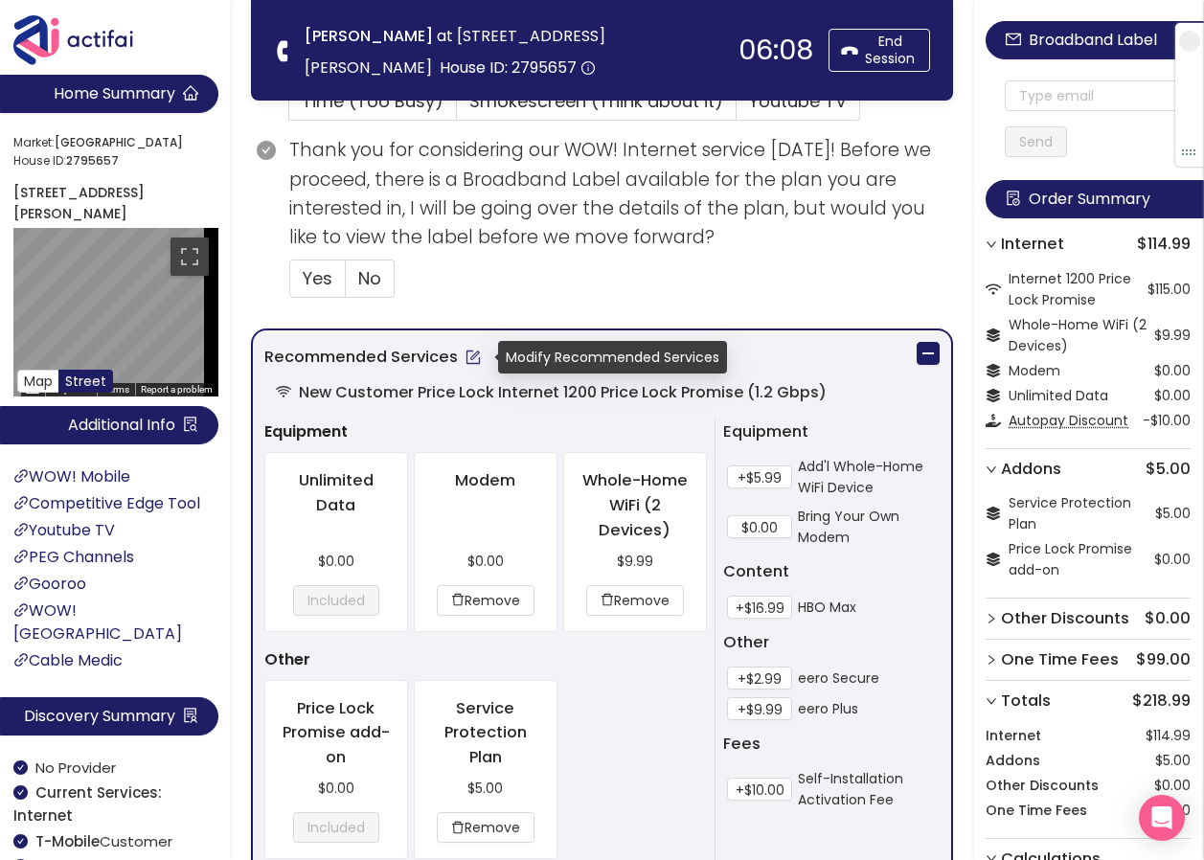
click at [468, 352] on button "button" at bounding box center [473, 357] width 31 height 31
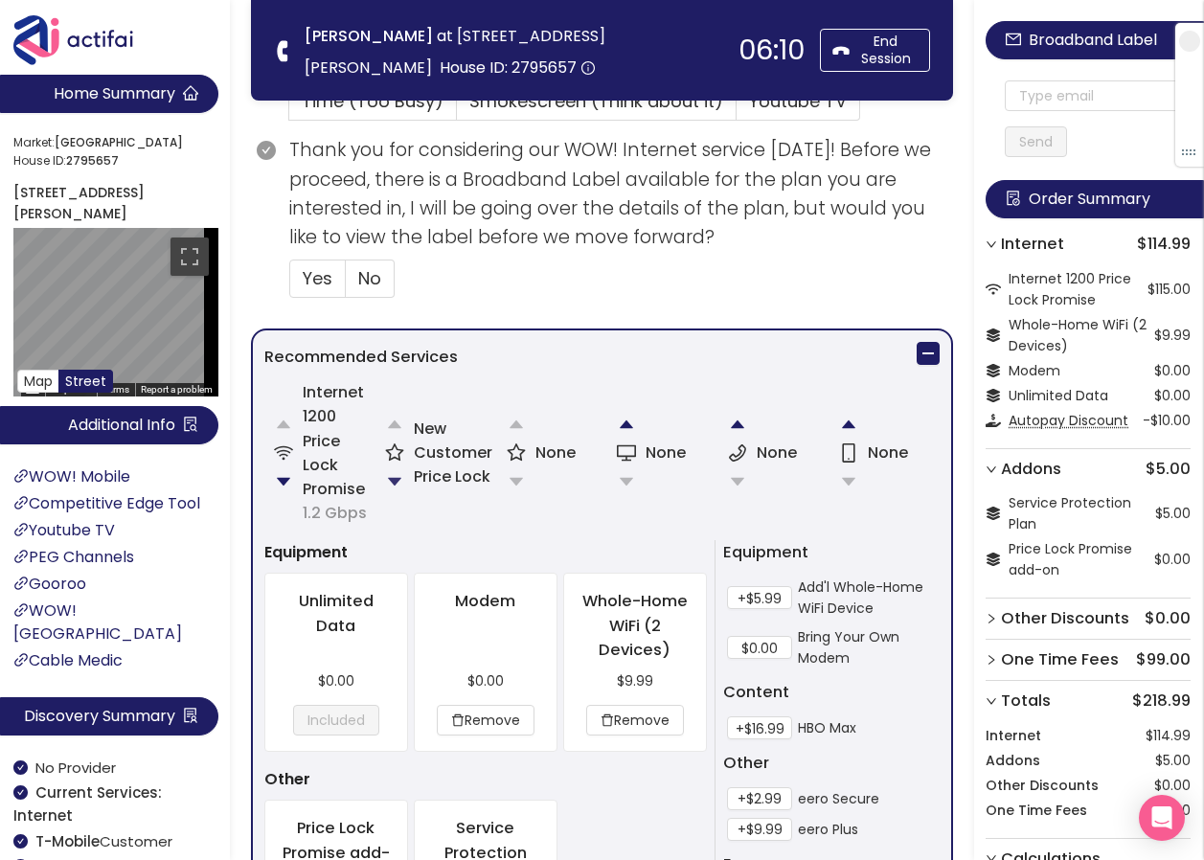
click at [388, 482] on button "button" at bounding box center [394, 482] width 38 height 38
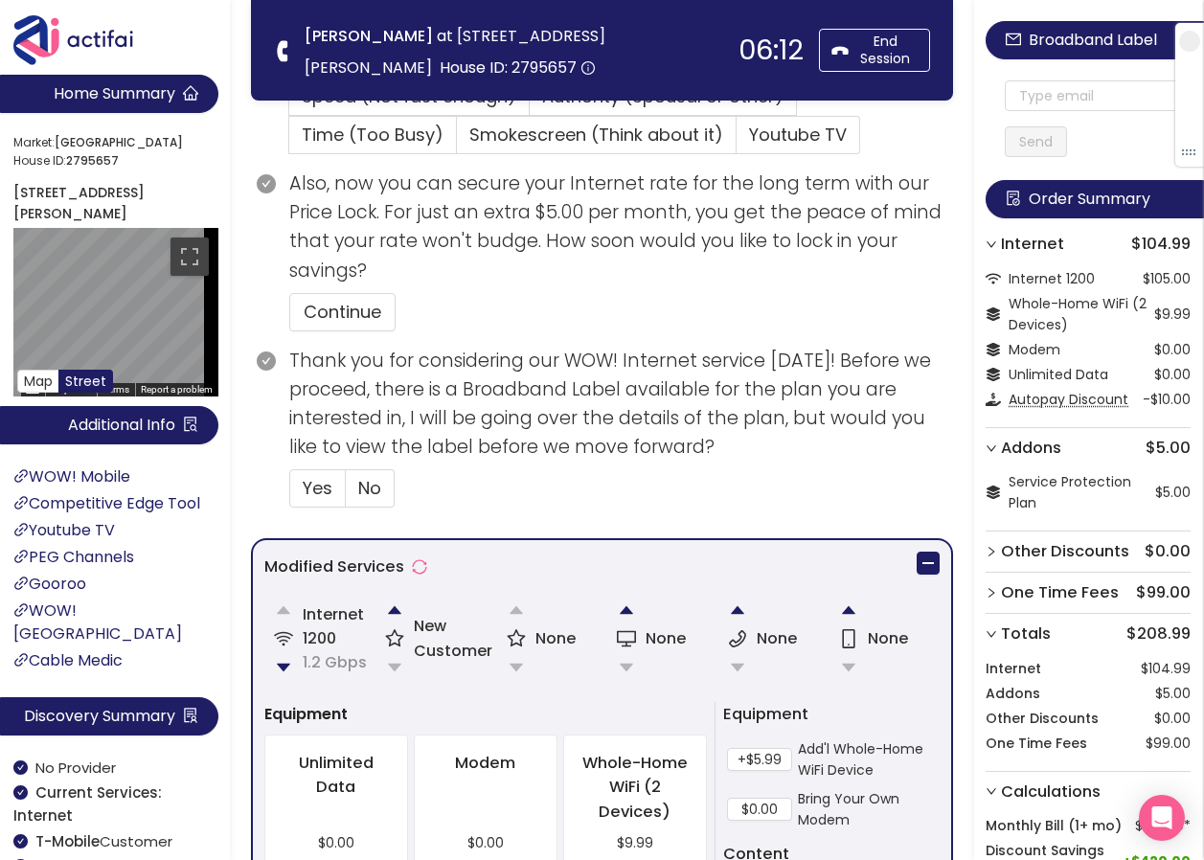
scroll to position [599, 0]
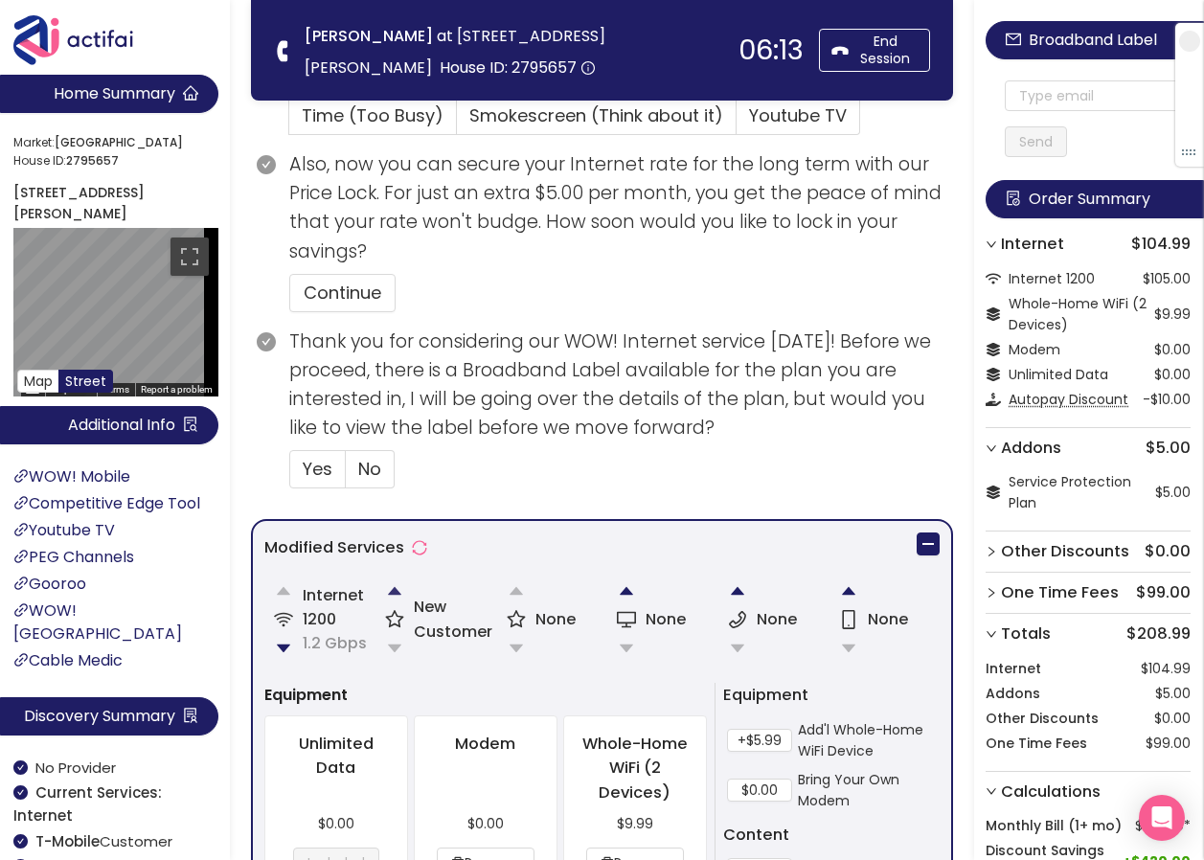
click at [400, 588] on button "button" at bounding box center [394, 591] width 38 height 38
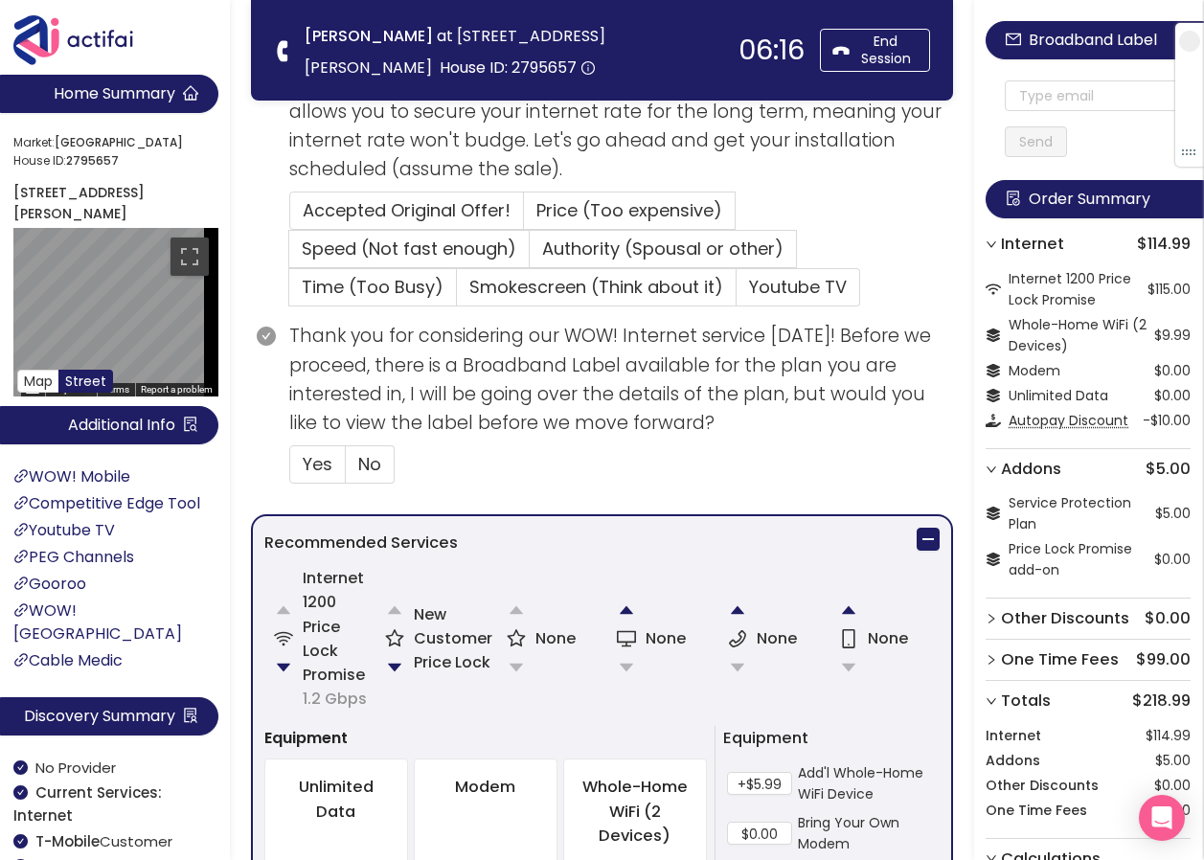
scroll to position [575, 0]
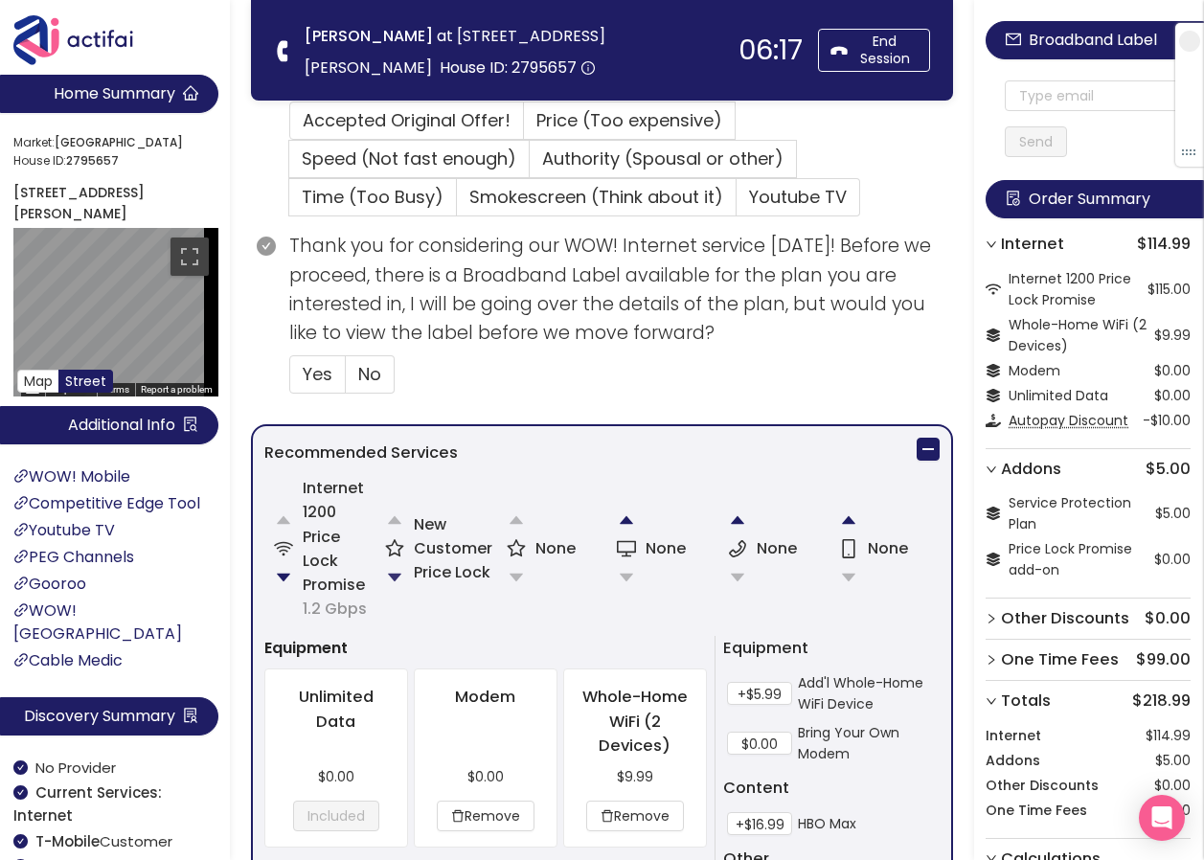
click at [397, 573] on button "button" at bounding box center [394, 577] width 38 height 38
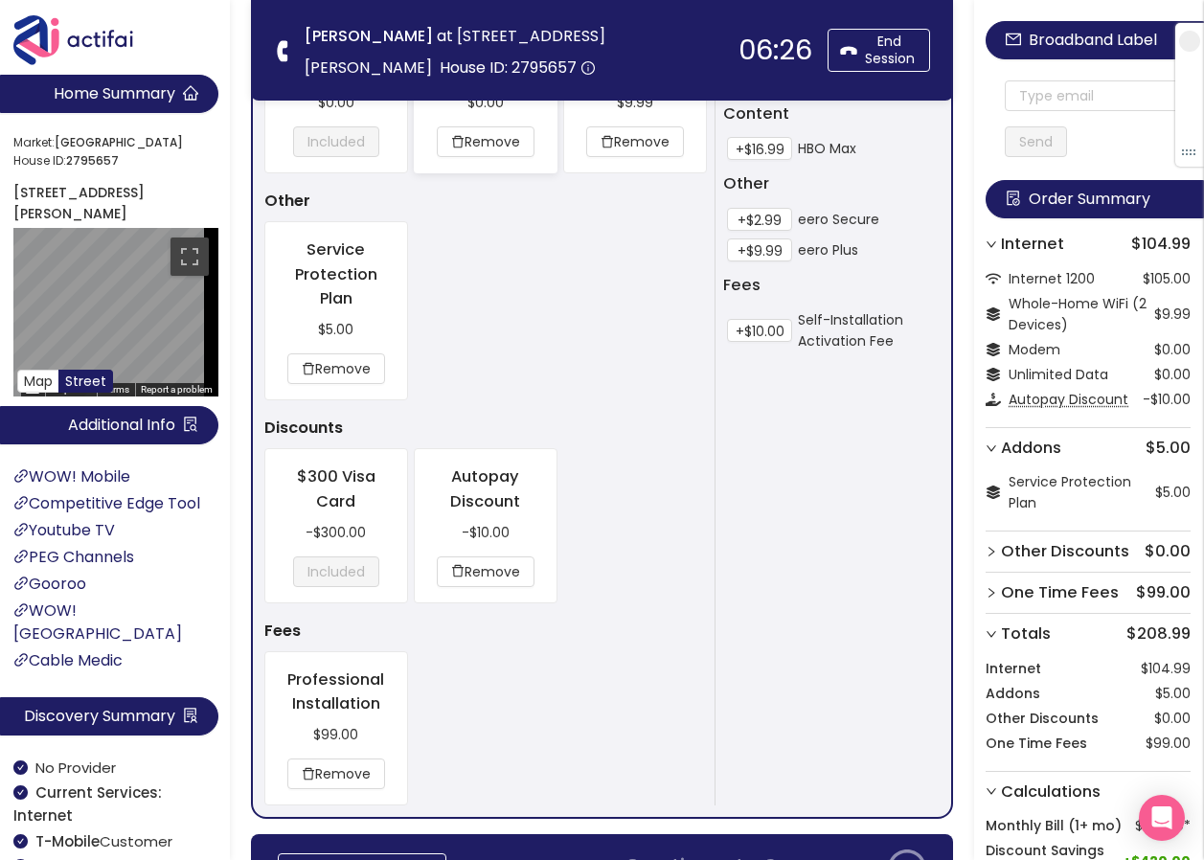
scroll to position [1440, 0]
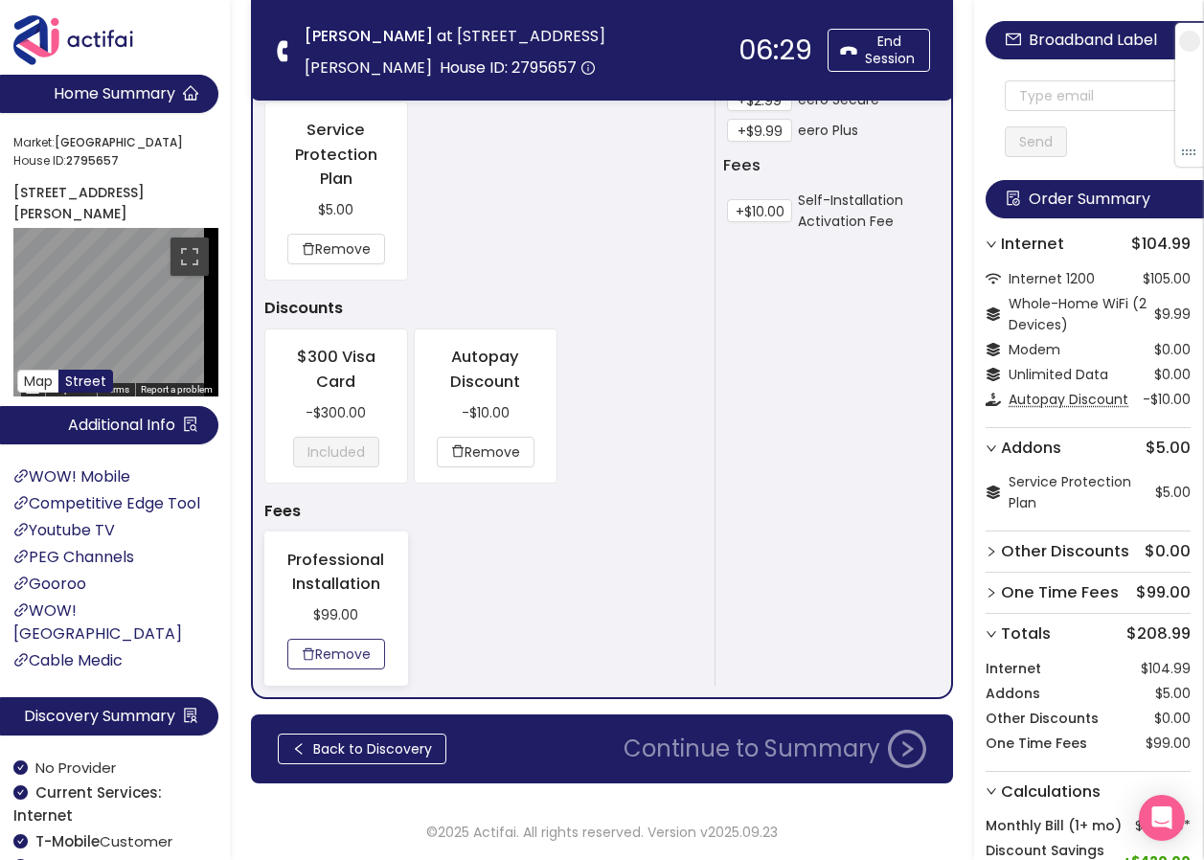
click at [353, 654] on button "Remove" at bounding box center [336, 654] width 98 height 31
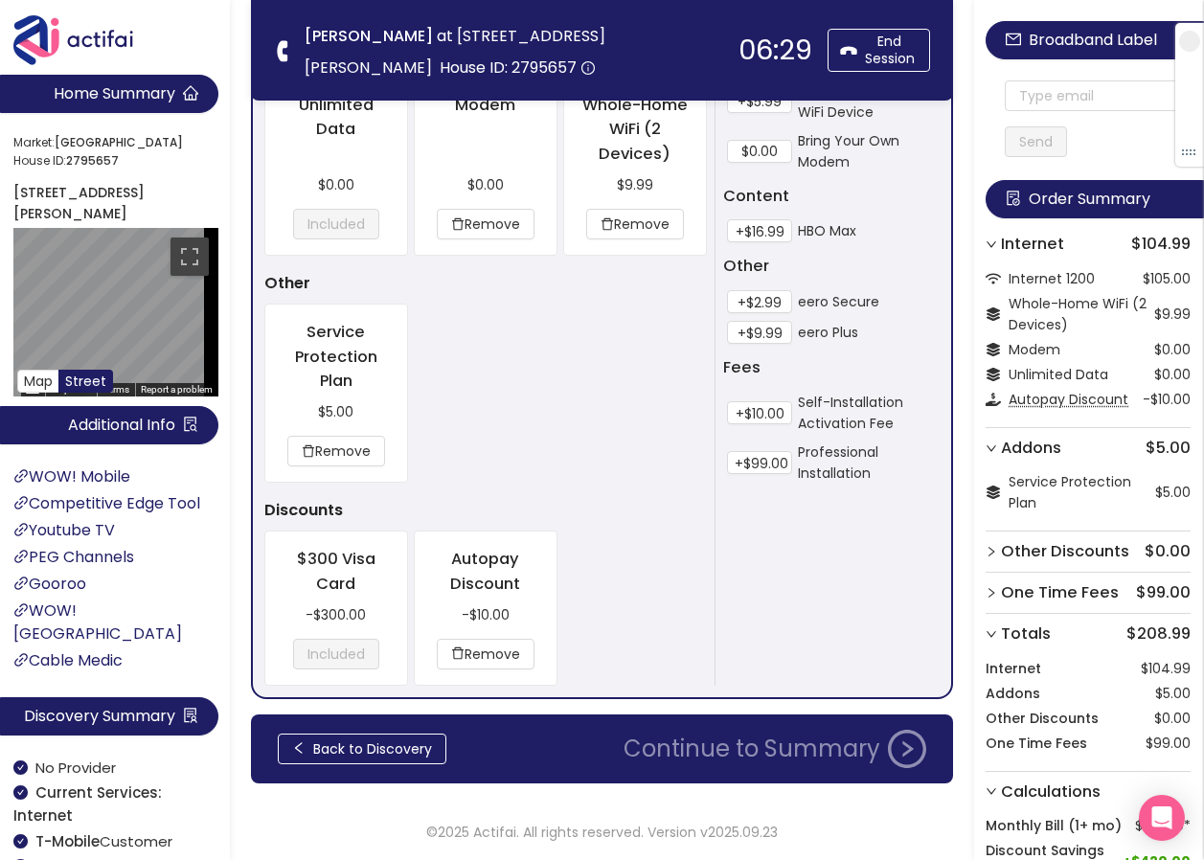
scroll to position [1237, 0]
click at [385, 756] on button "Back to Discovery" at bounding box center [362, 749] width 169 height 31
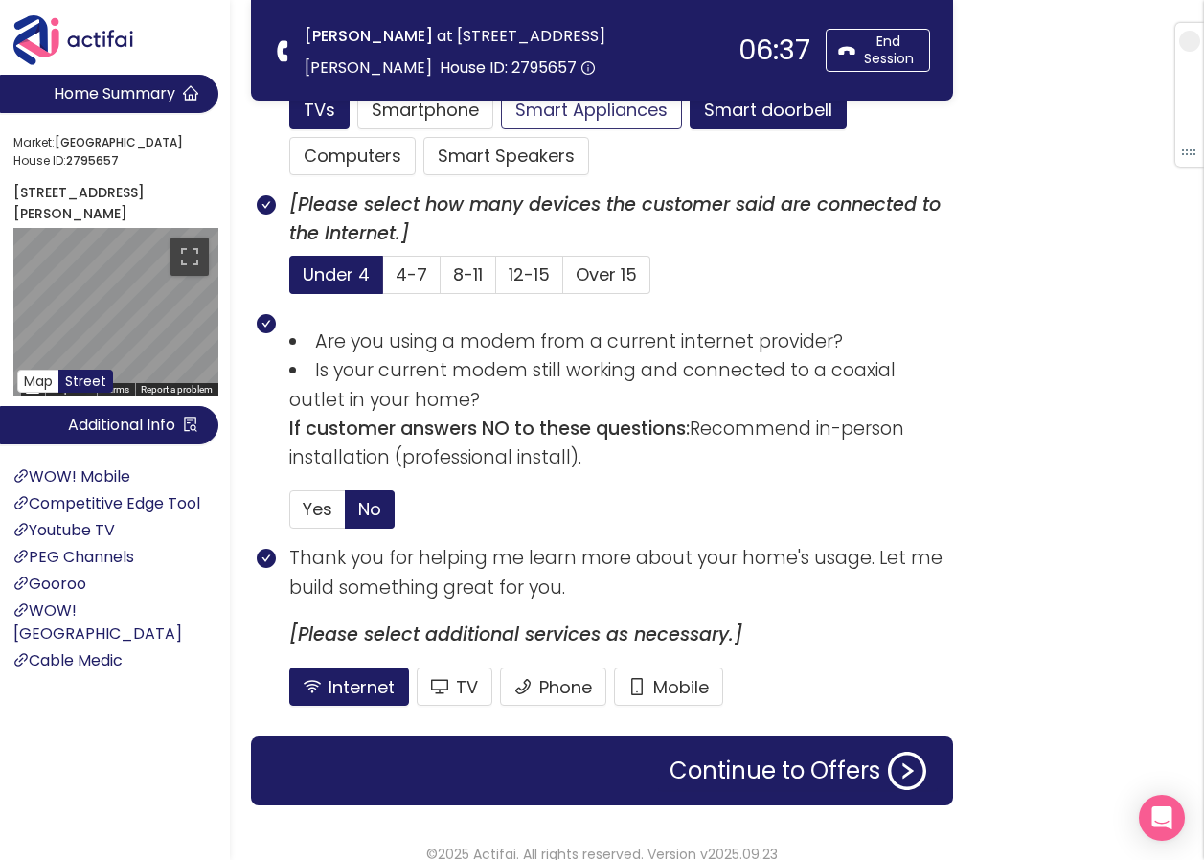
scroll to position [1245, 0]
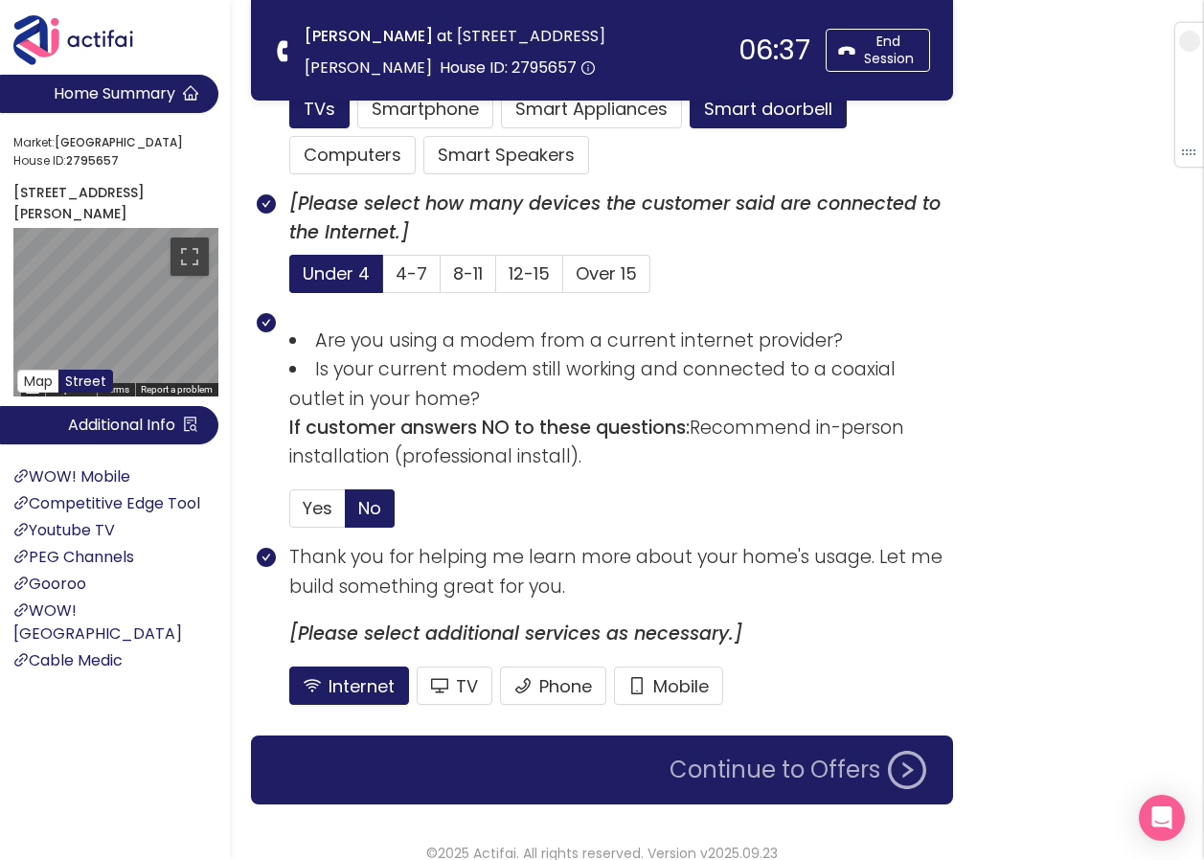
click at [736, 767] on button "Continue to Offers" at bounding box center [798, 770] width 280 height 38
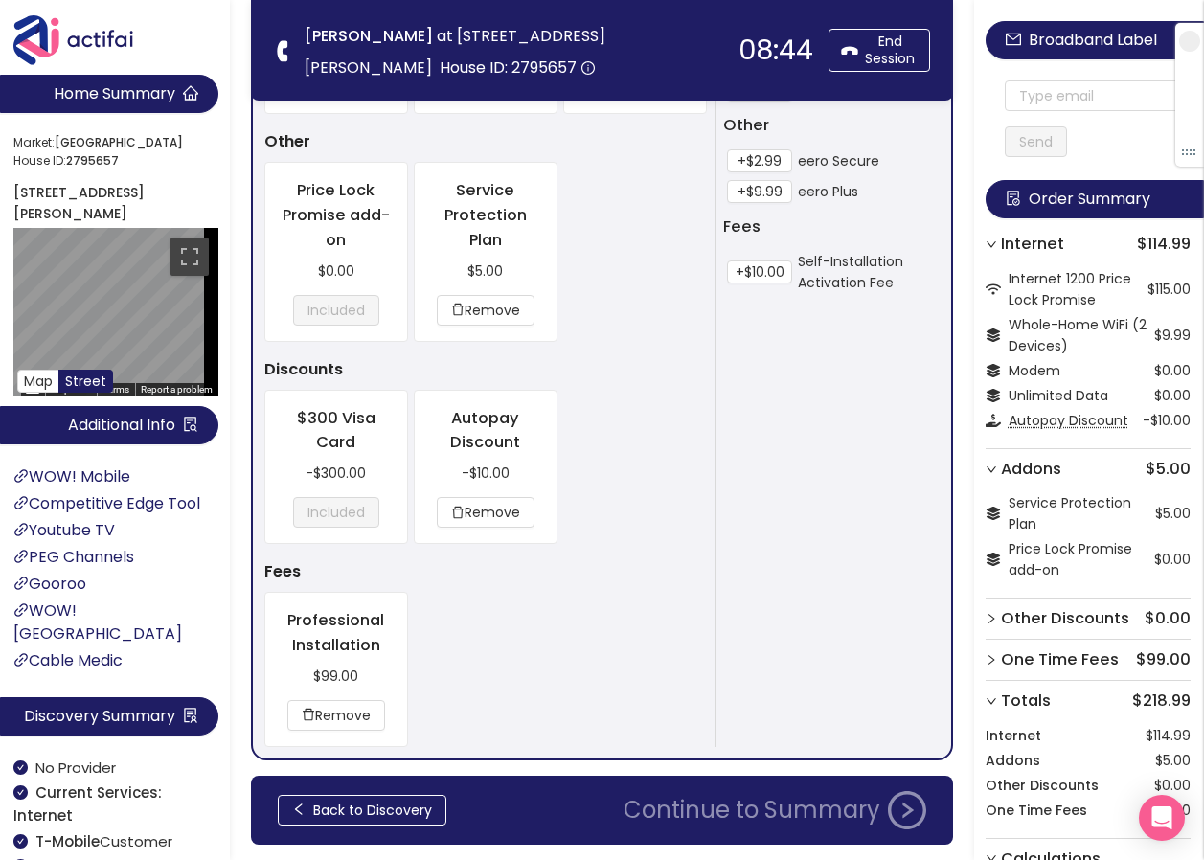
scroll to position [1370, 0]
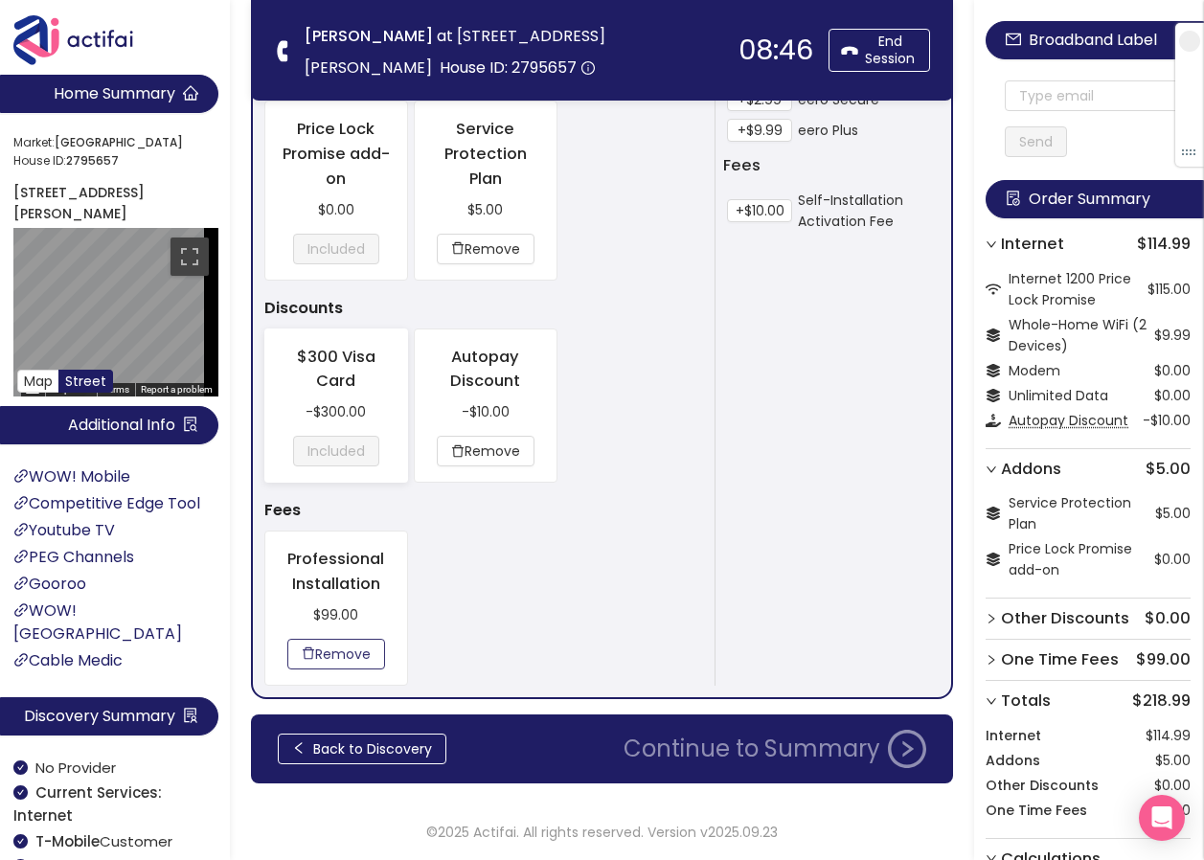
click at [352, 647] on button "Remove" at bounding box center [336, 654] width 98 height 31
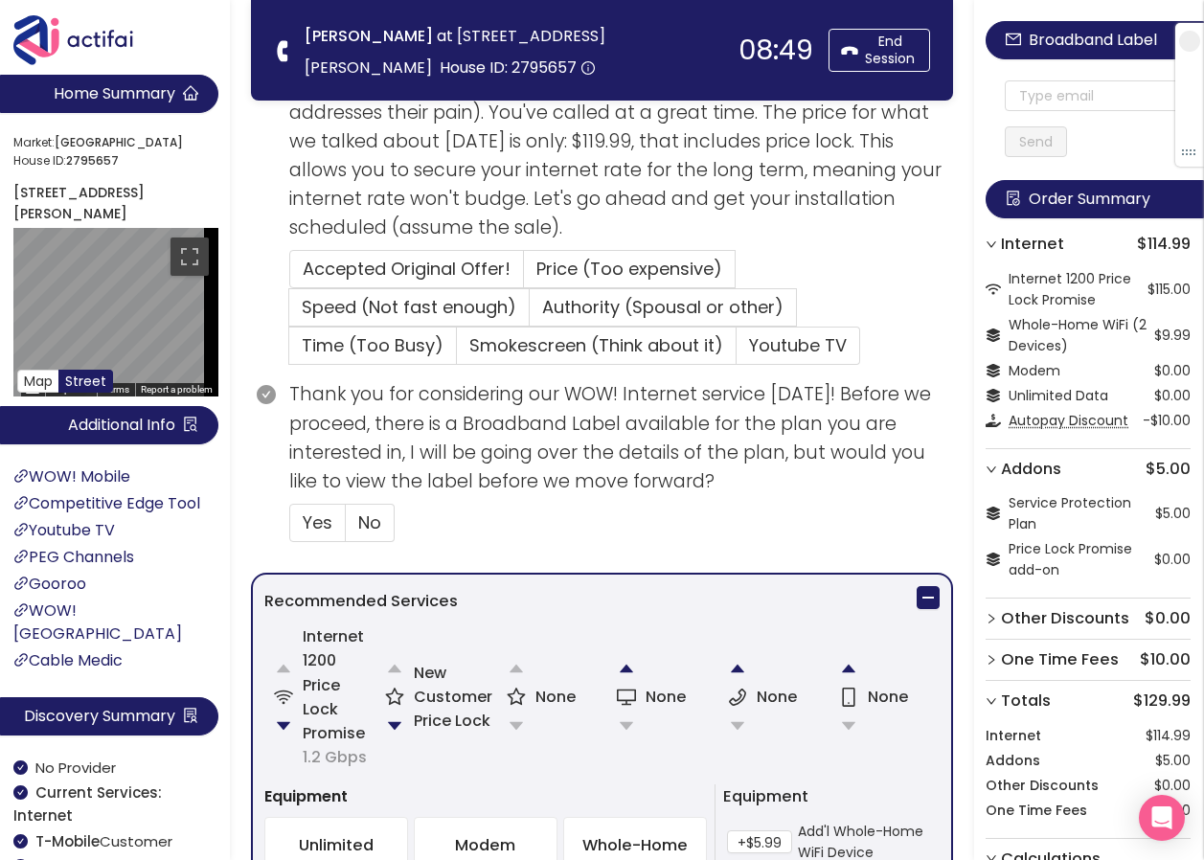
scroll to position [400, 0]
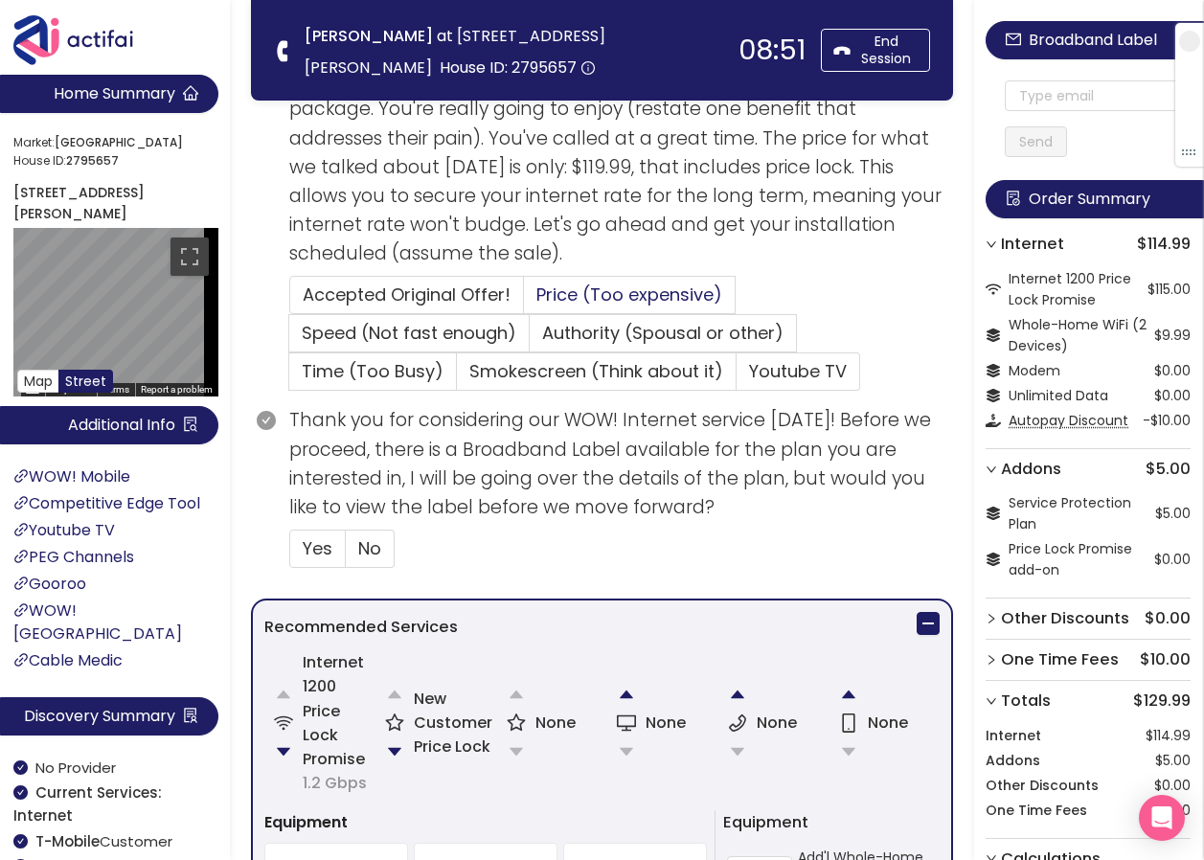
click at [595, 287] on span "Price (Too expensive)" at bounding box center [629, 295] width 186 height 24
click at [524, 301] on input "Price (Too expensive)" at bounding box center [524, 301] width 0 height 0
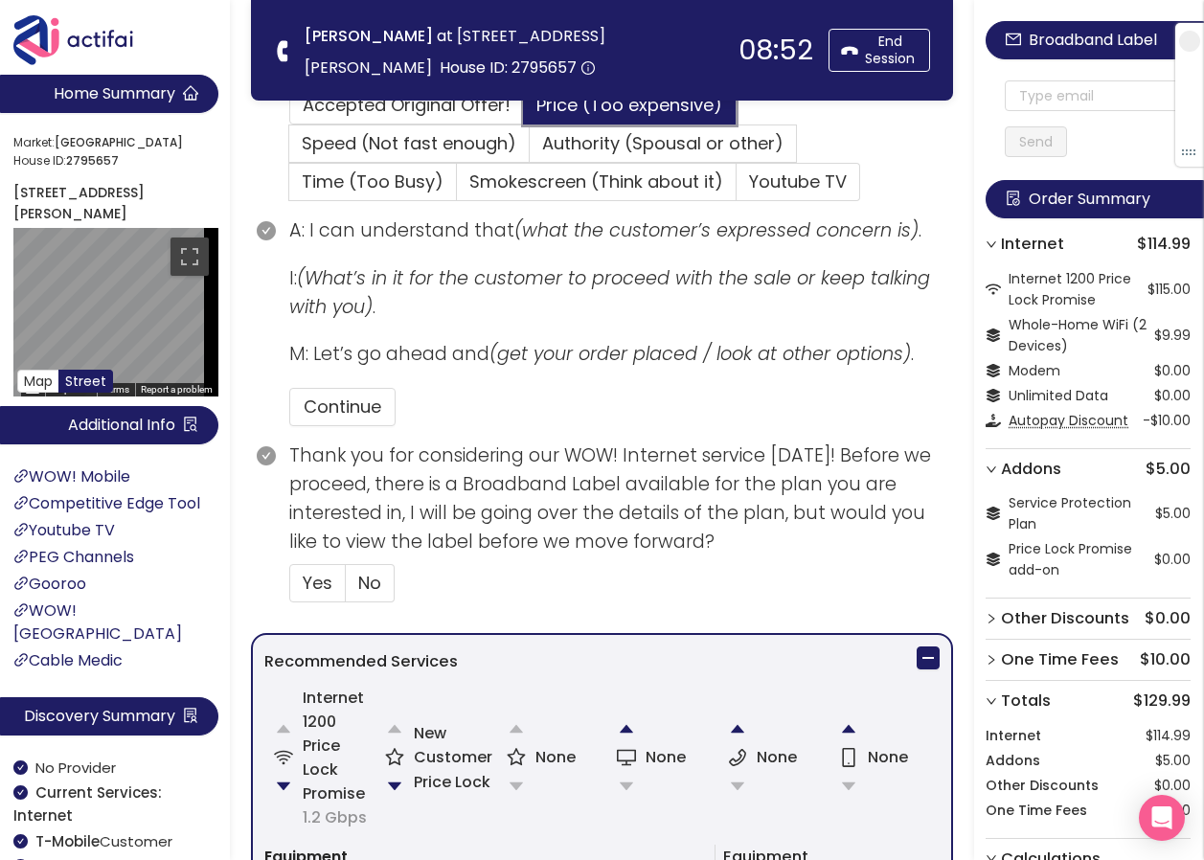
scroll to position [592, 0]
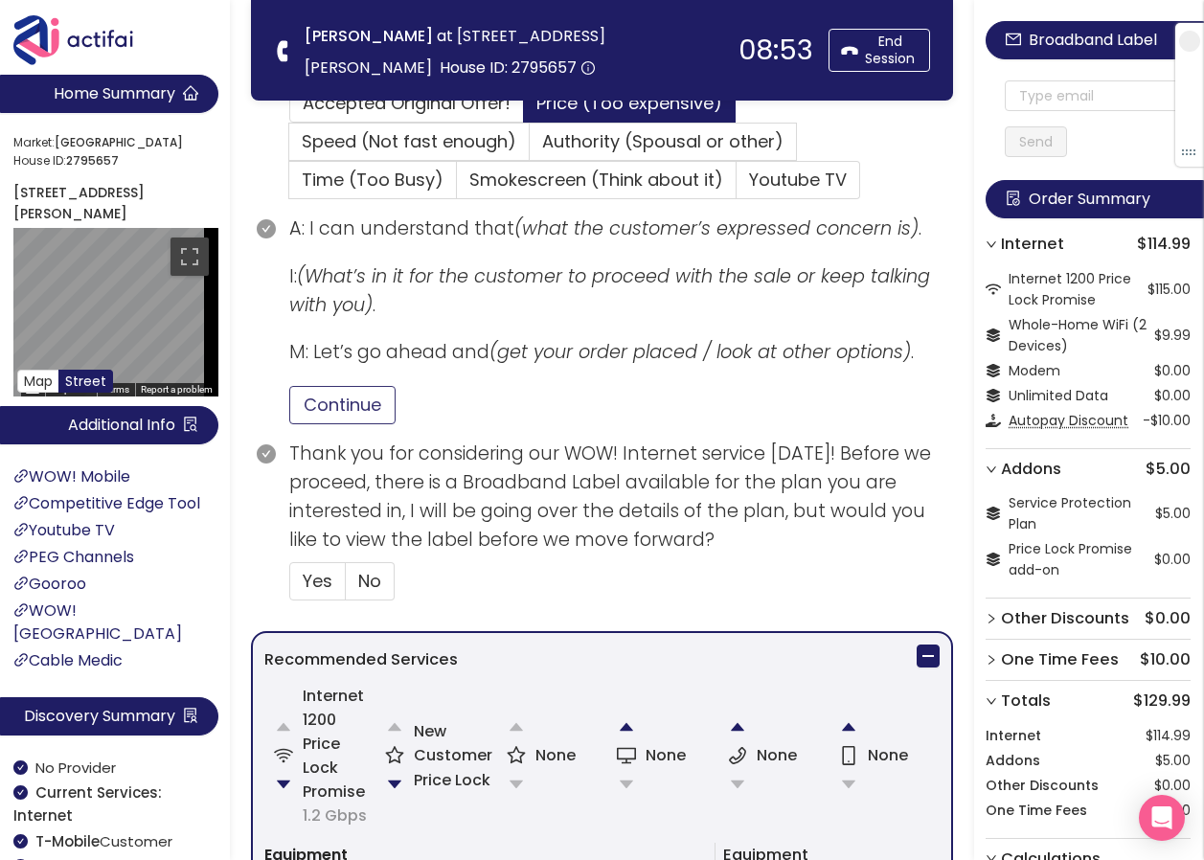
click at [354, 407] on button "Continue" at bounding box center [342, 405] width 106 height 38
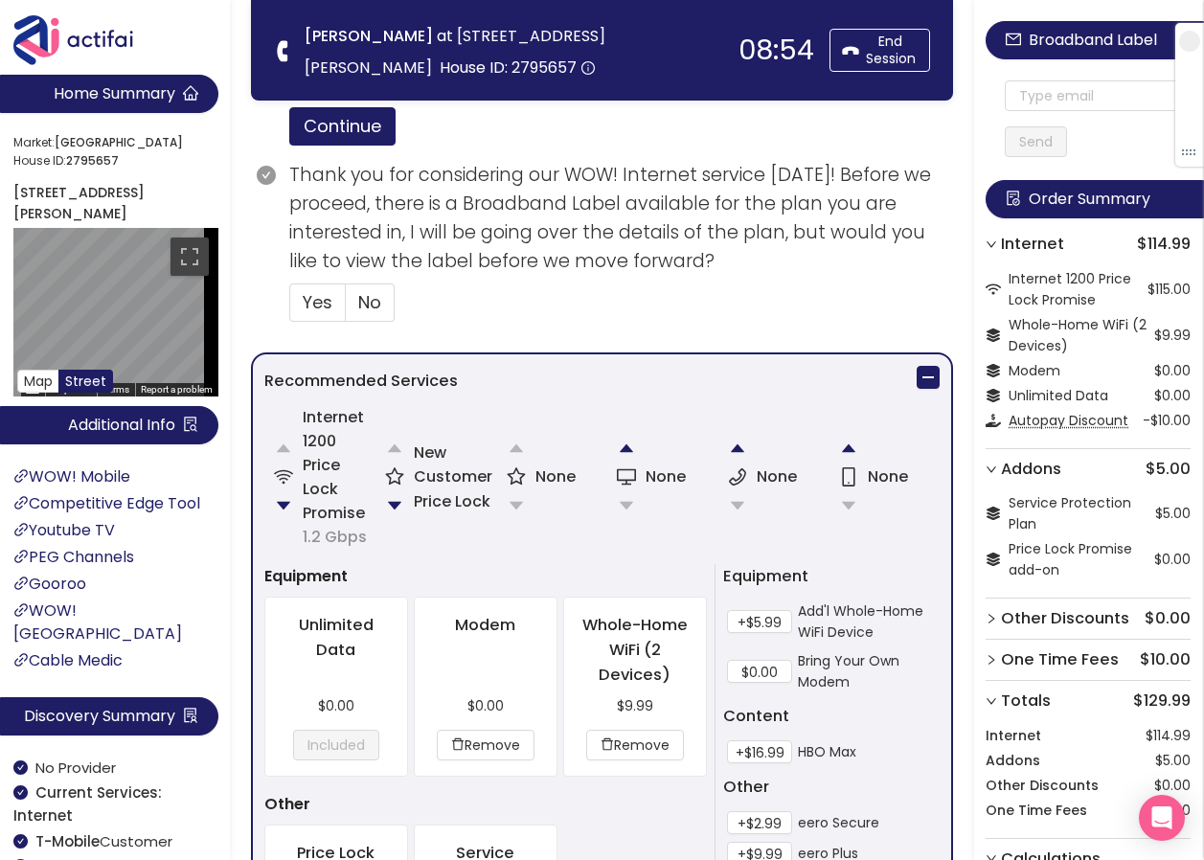
scroll to position [879, 0]
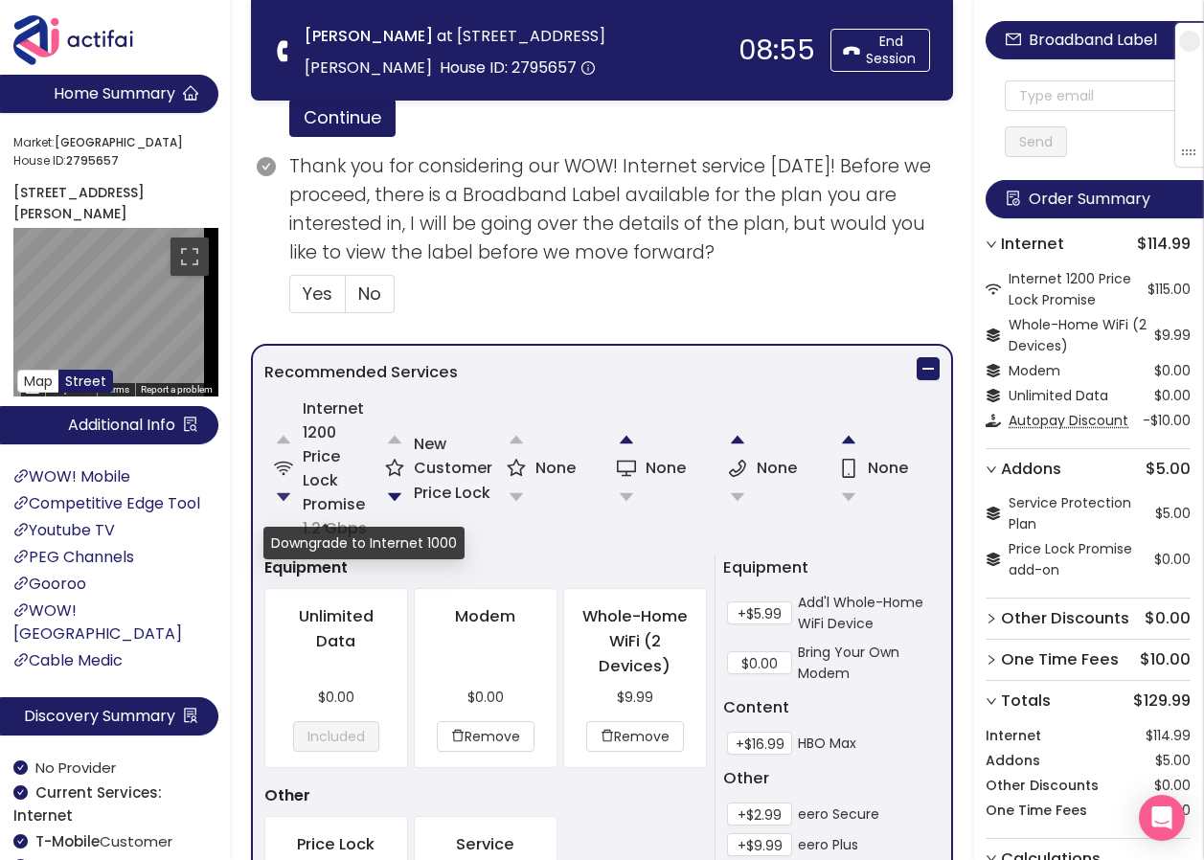
click at [278, 495] on button "button" at bounding box center [283, 497] width 38 height 38
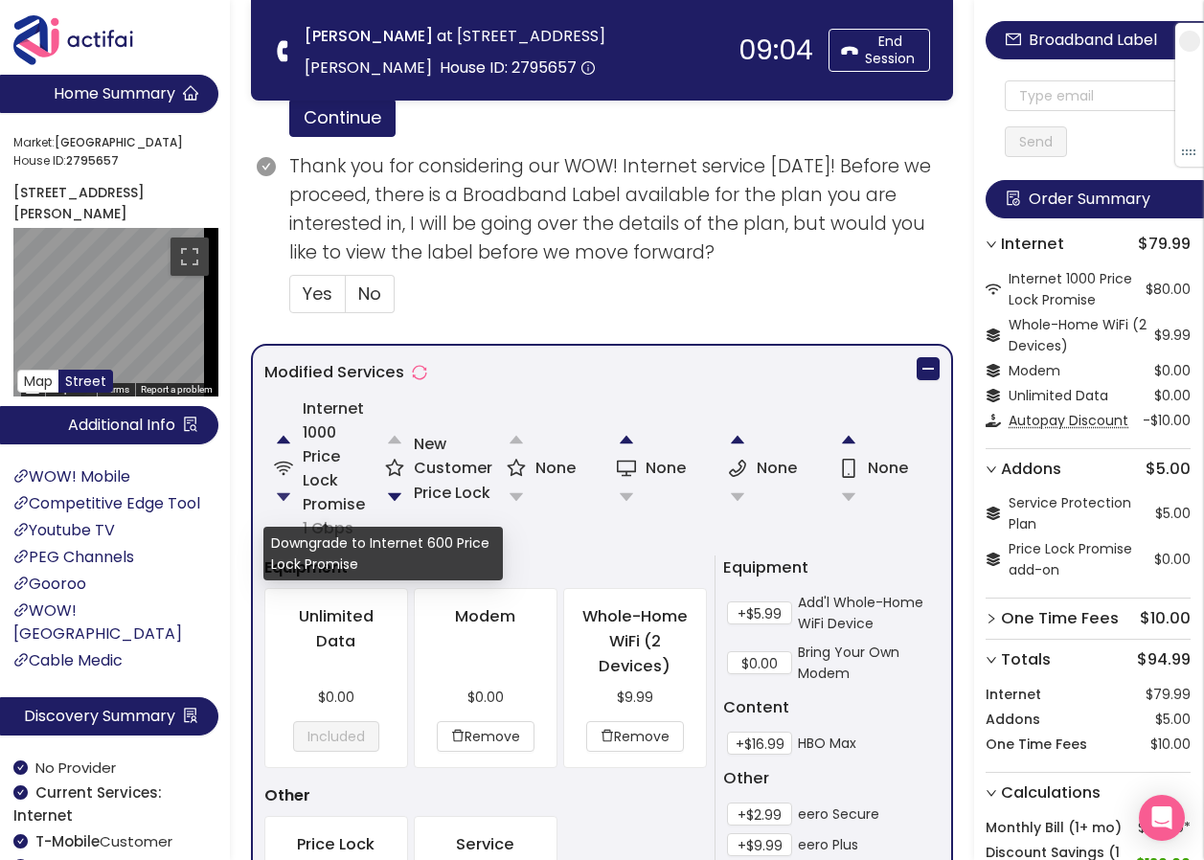
click at [277, 497] on button "button" at bounding box center [283, 497] width 38 height 38
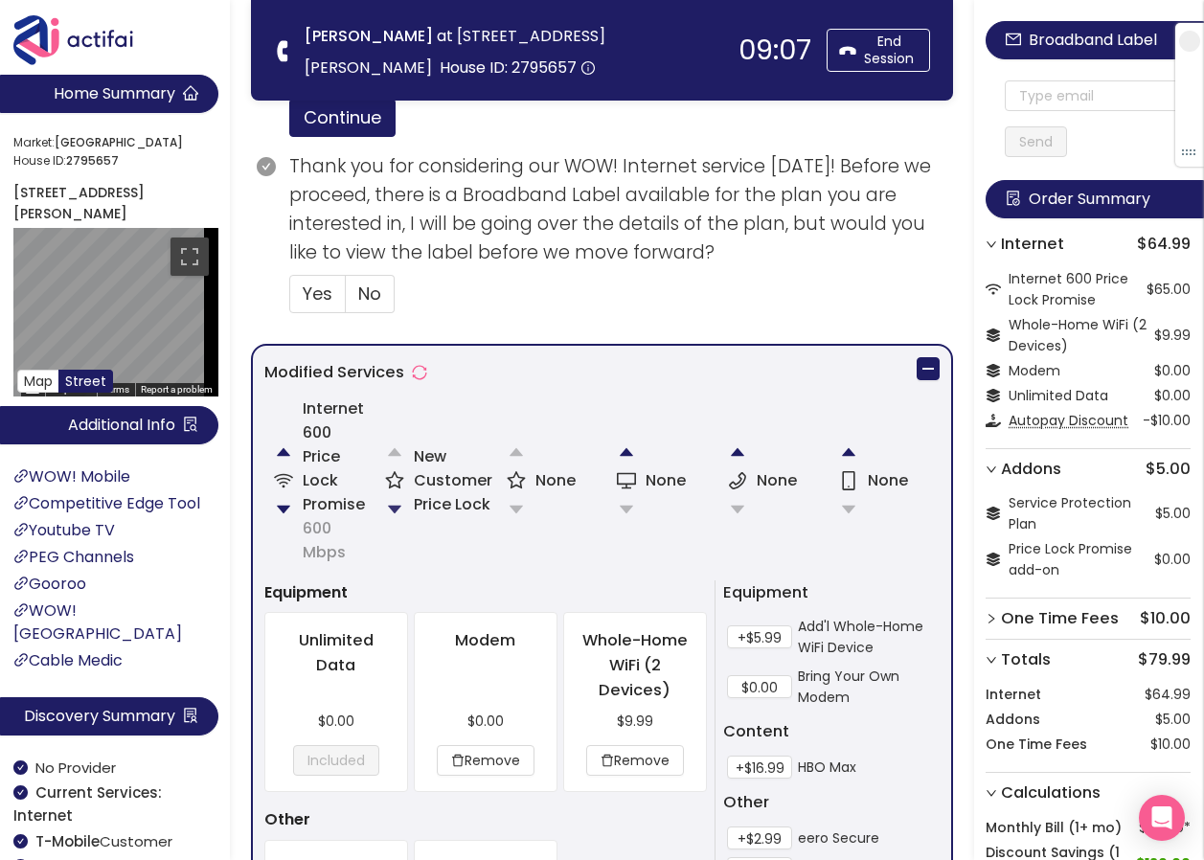
click at [394, 504] on button "button" at bounding box center [394, 509] width 38 height 38
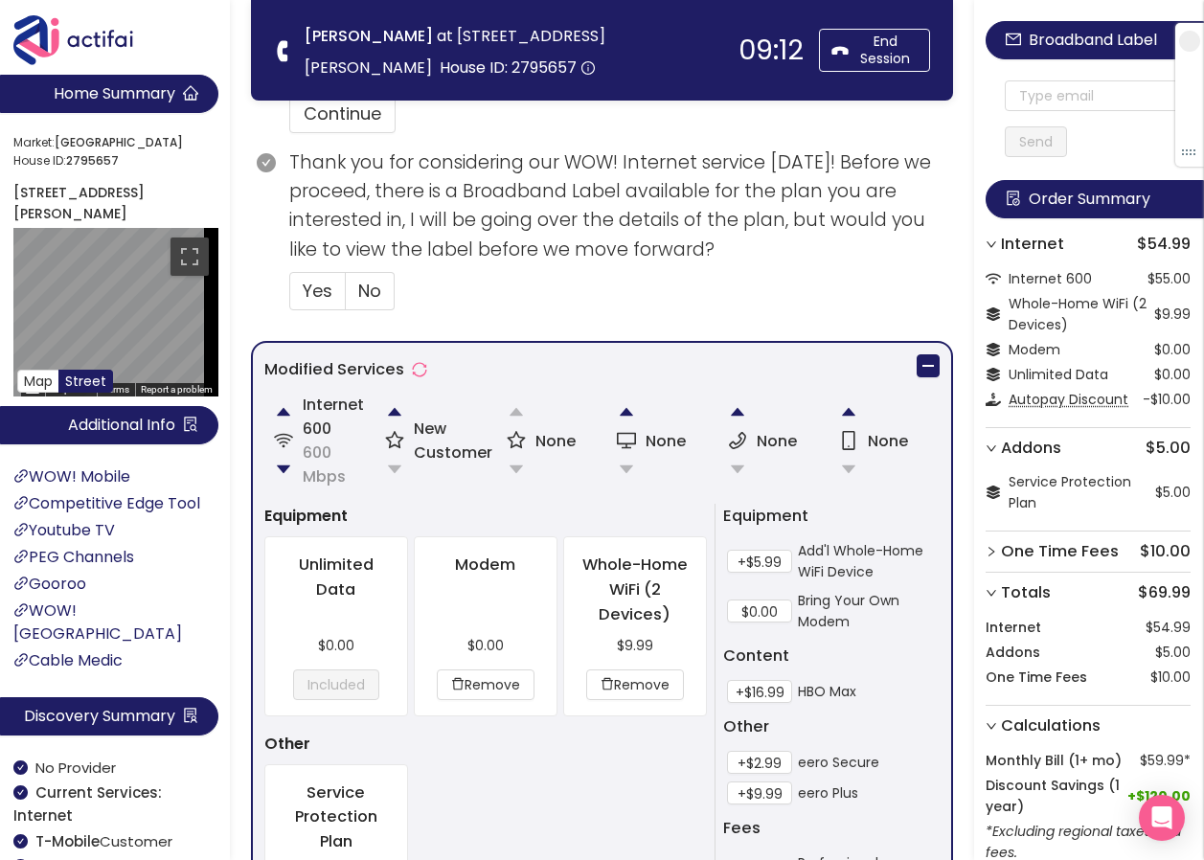
scroll to position [1013, 0]
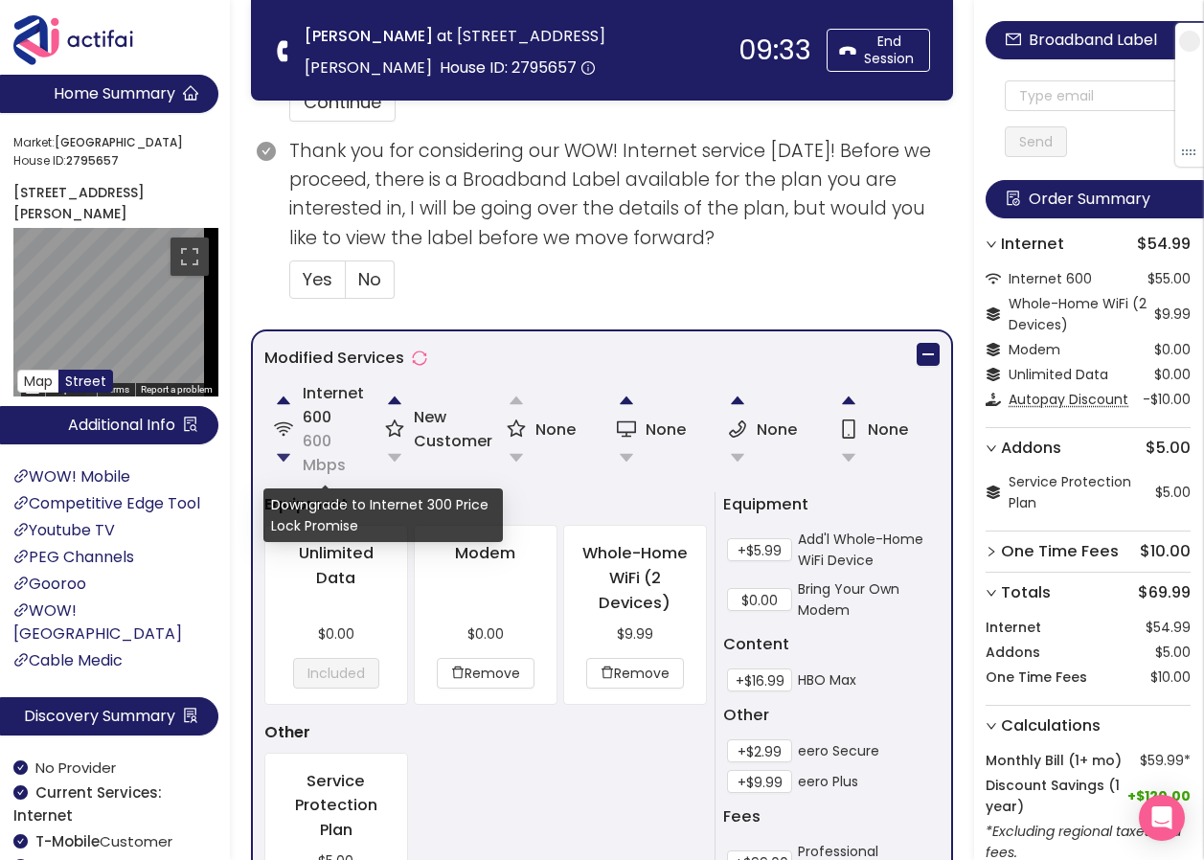
click at [280, 455] on button "button" at bounding box center [283, 458] width 38 height 38
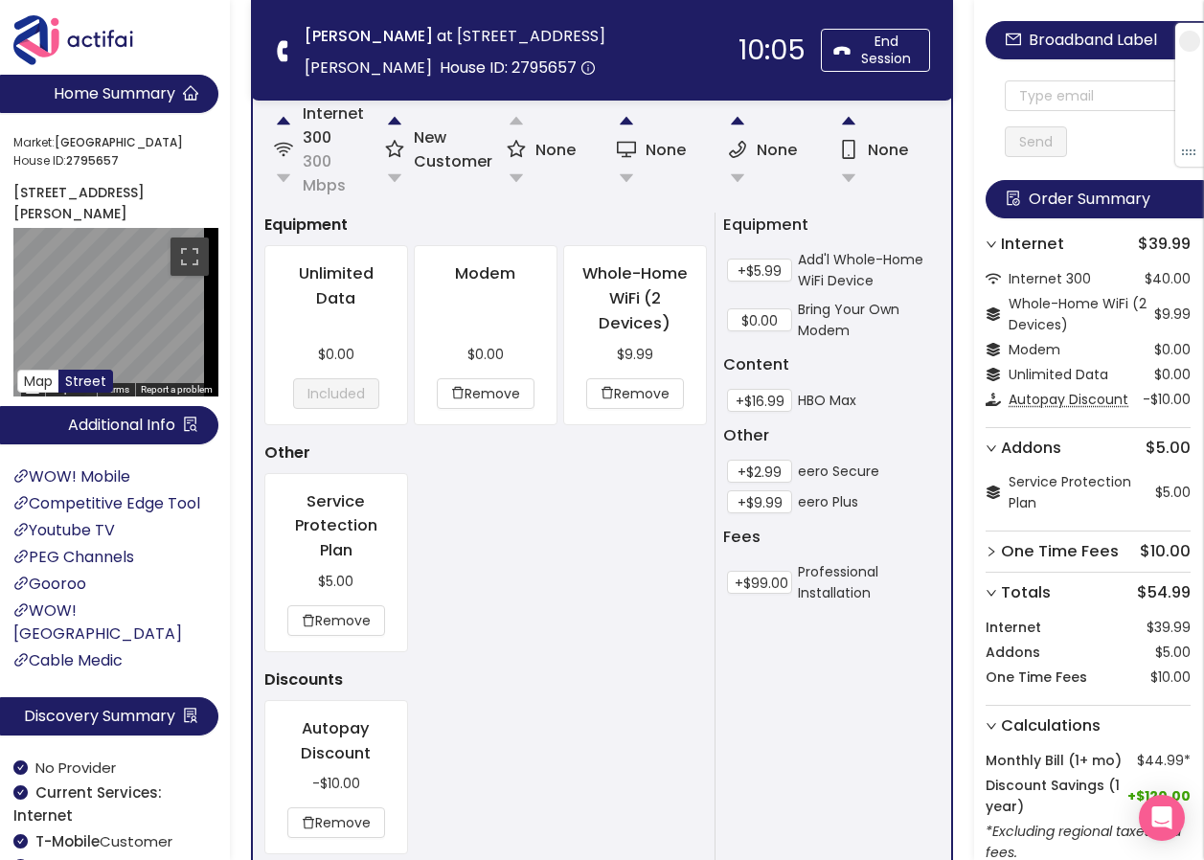
scroll to position [1396, 0]
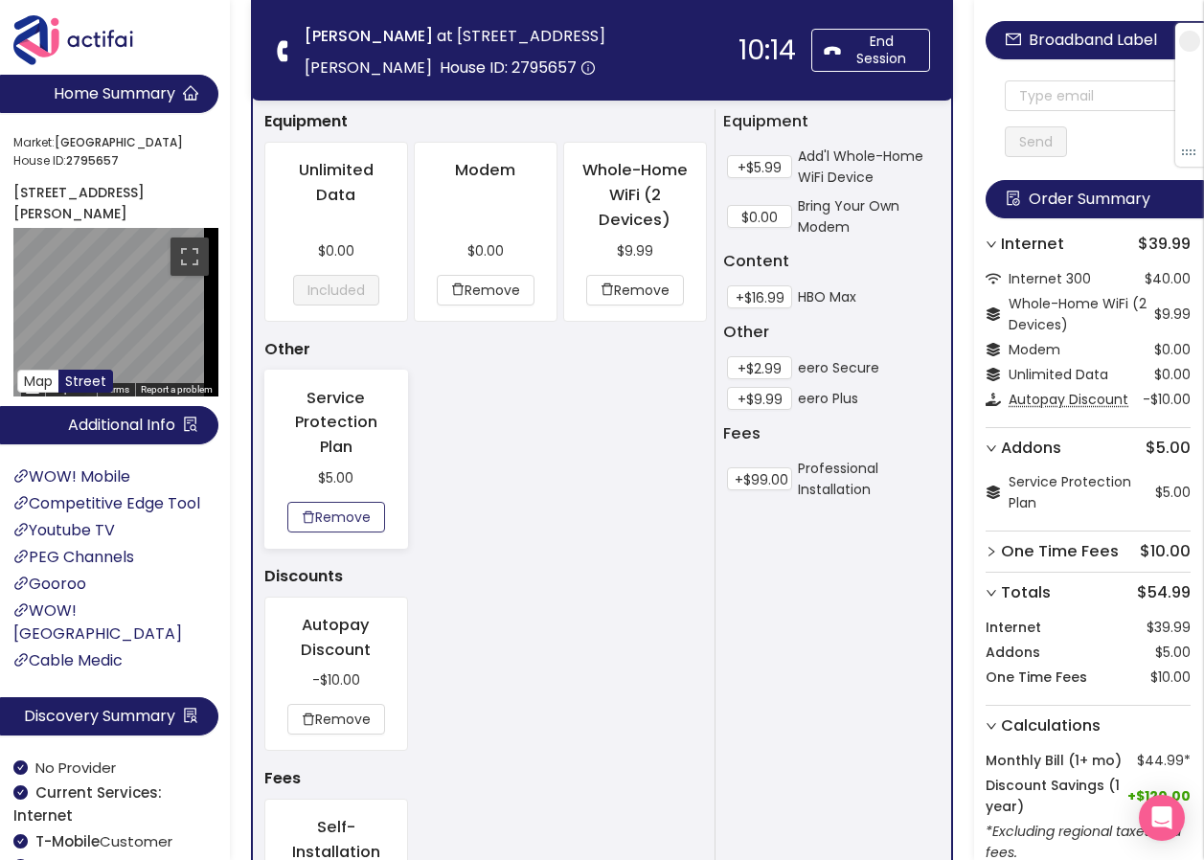
click at [329, 517] on button "Remove" at bounding box center [336, 517] width 98 height 31
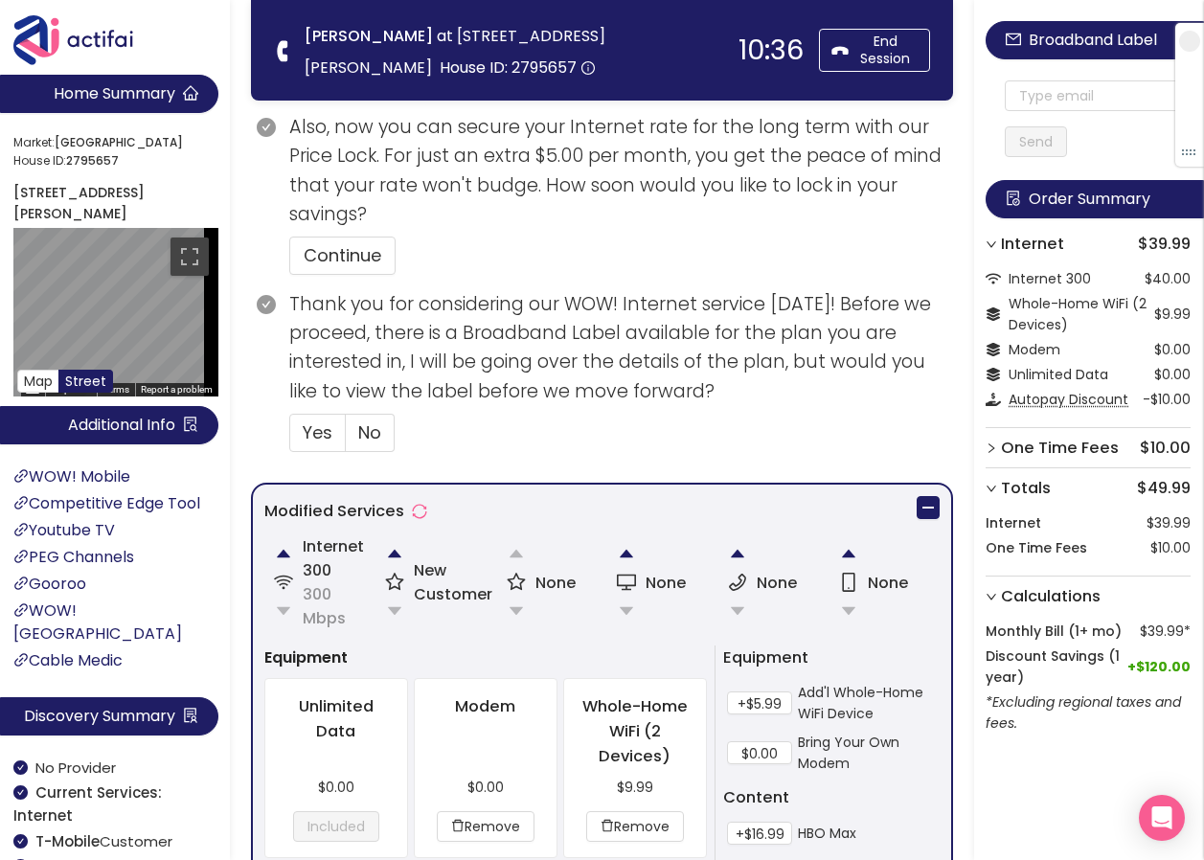
scroll to position [816, 0]
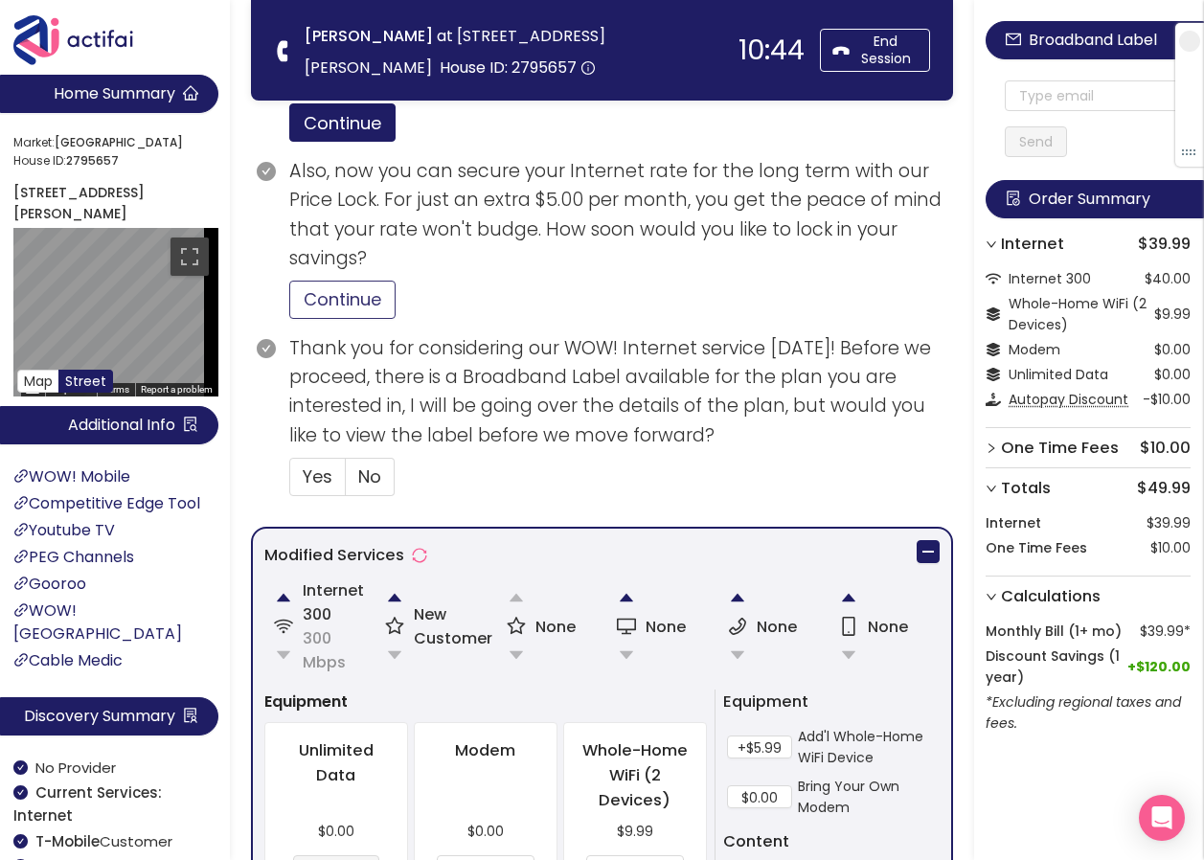
click at [321, 309] on button "Continue" at bounding box center [342, 300] width 106 height 38
click at [307, 476] on span "Yes" at bounding box center [318, 477] width 30 height 24
click at [290, 483] on input "Yes" at bounding box center [290, 483] width 0 height 0
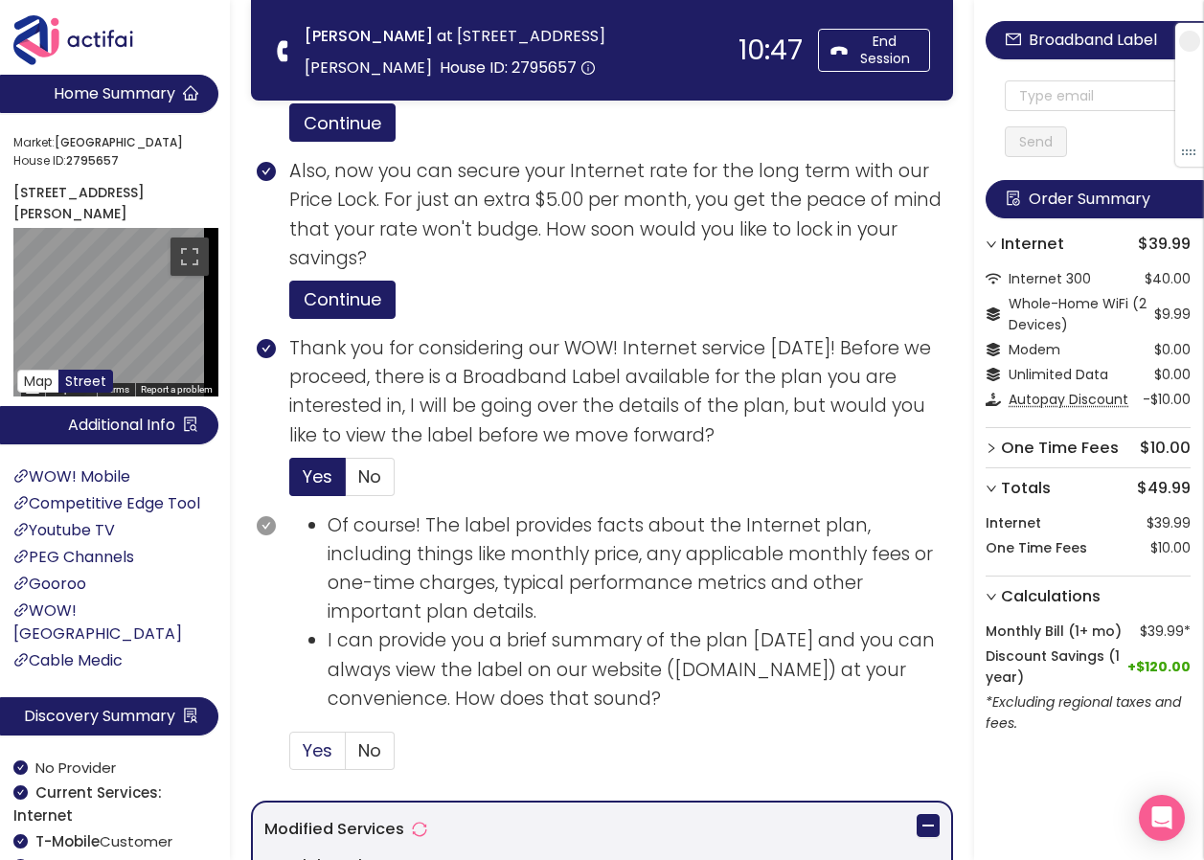
click at [319, 742] on span "Yes" at bounding box center [318, 750] width 30 height 24
click at [290, 757] on input "Yes" at bounding box center [290, 757] width 0 height 0
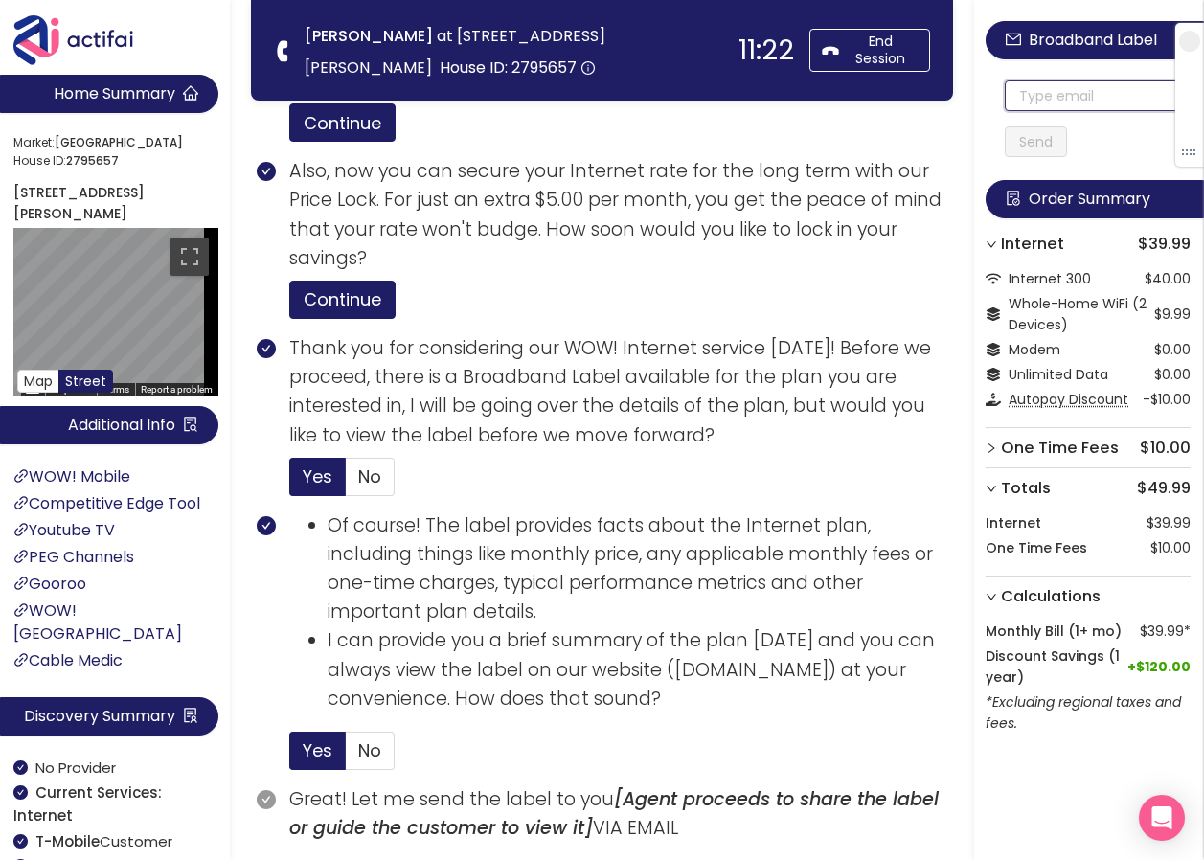
click at [1090, 95] on input "text" at bounding box center [1098, 95] width 186 height 31
drag, startPoint x: 1159, startPoint y: 95, endPoint x: 922, endPoint y: 96, distance: 236.6
click at [922, 96] on section "Home Summary Market: [GEOGRAPHIC_DATA] ID: 2795657 [STREET_ADDRESS][PERSON_NAME…" at bounding box center [602, 559] width 1204 height 2751
click at [1032, 87] on input "[EMAIL_ADDRESS][DOMAIN_NAME]" at bounding box center [1098, 95] width 186 height 31
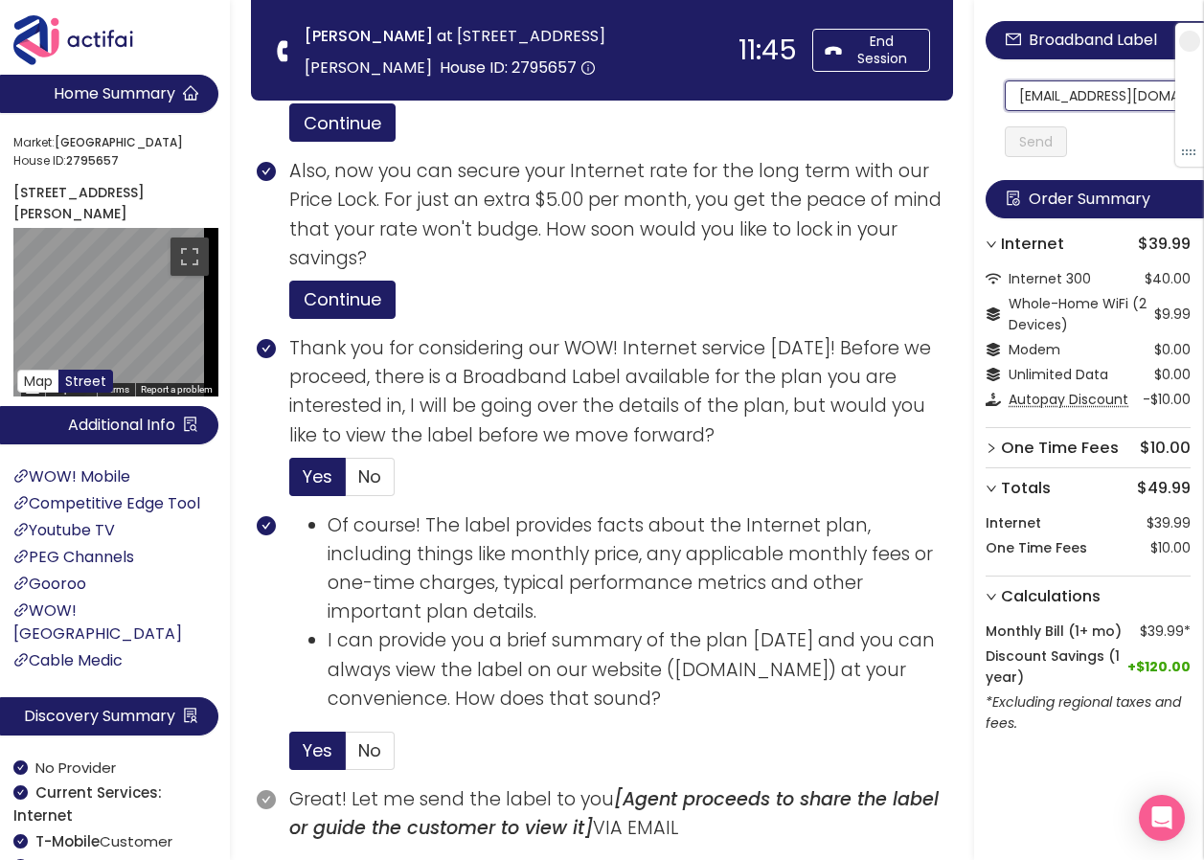
scroll to position [0, 6]
drag, startPoint x: 1032, startPoint y: 87, endPoint x: 1212, endPoint y: 97, distance: 180.3
type input "[EMAIL_ADDRESS][DOMAIN_NAME]"
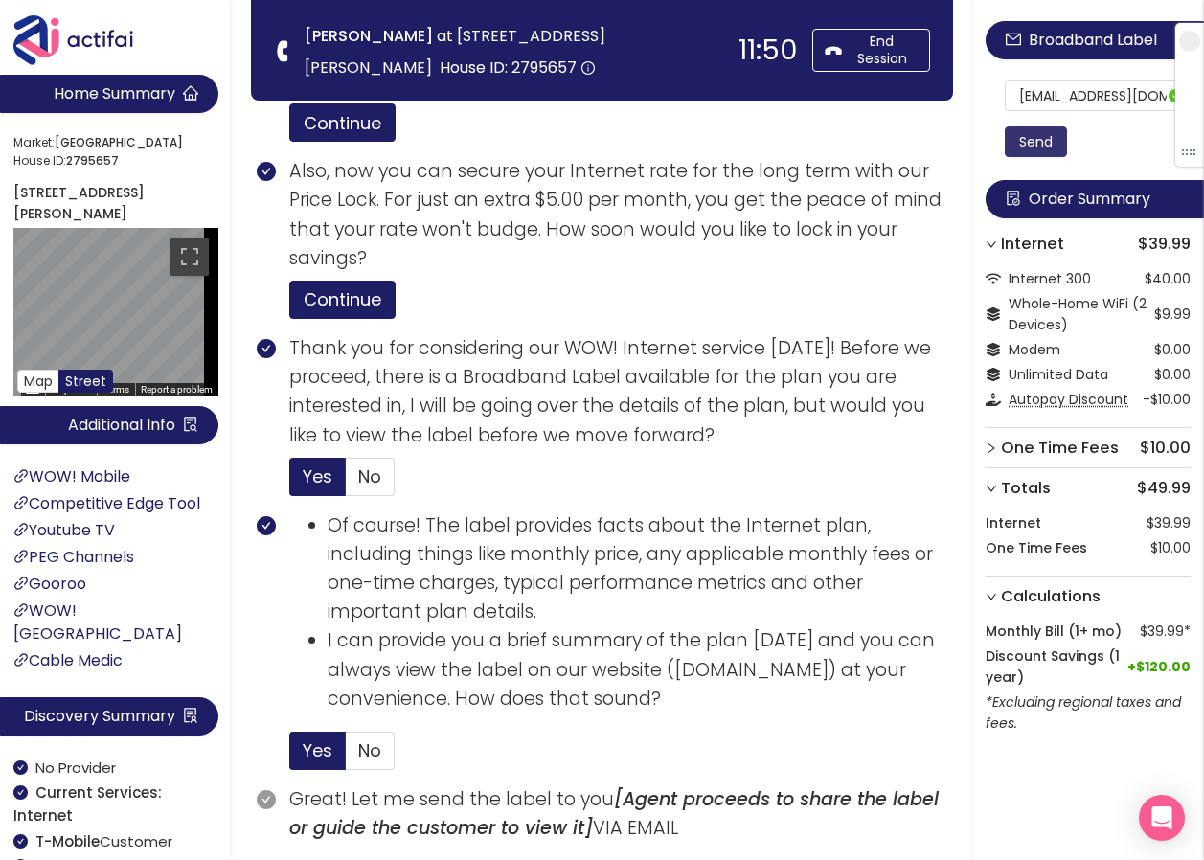
click at [1059, 138] on button "Send" at bounding box center [1036, 141] width 62 height 31
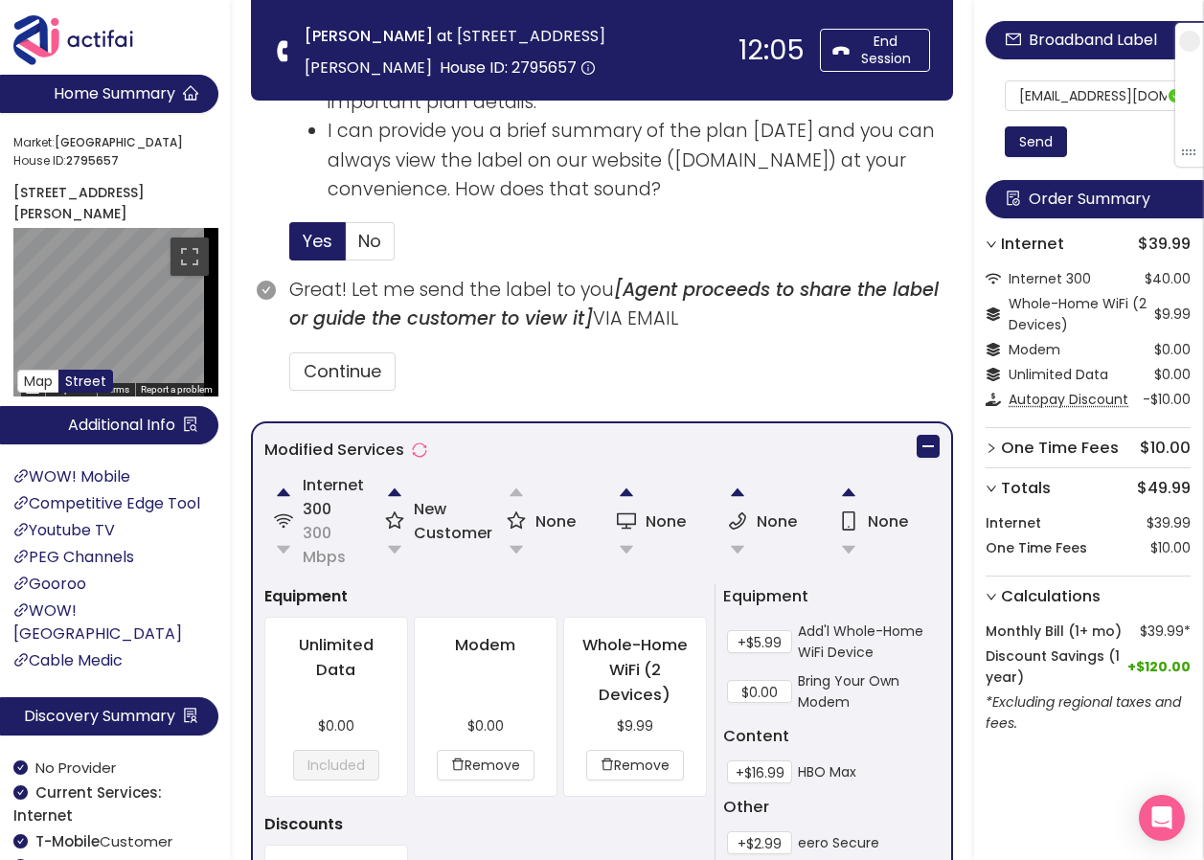
scroll to position [1316, 0]
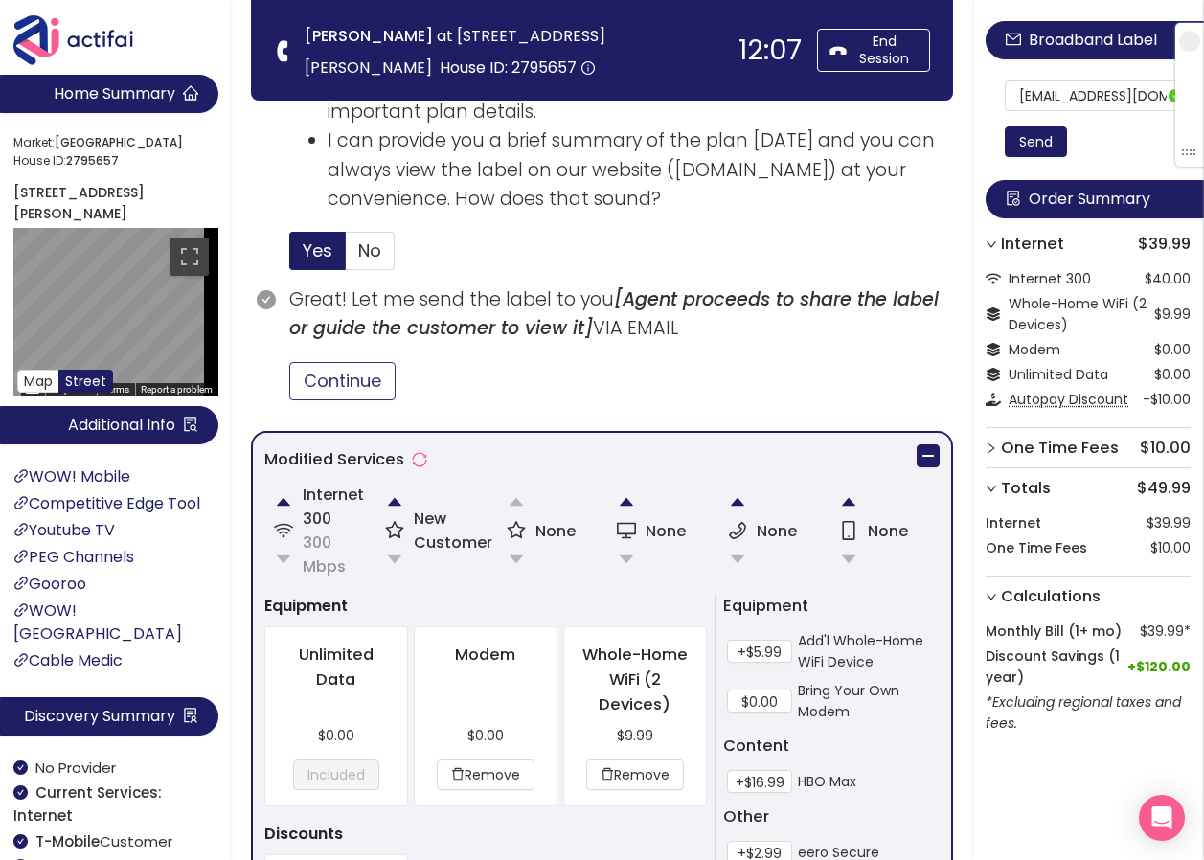
click at [357, 380] on button "Continue" at bounding box center [342, 381] width 106 height 38
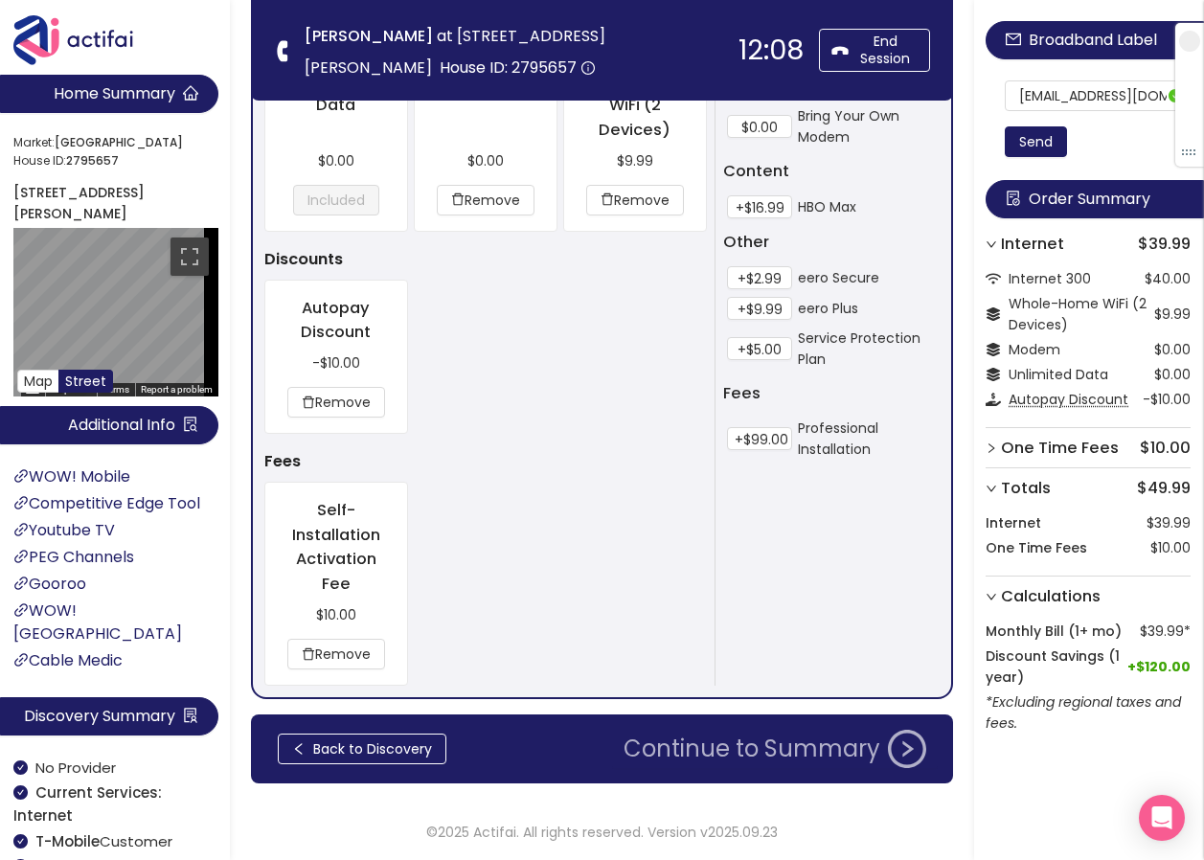
click at [771, 761] on button "Continue to Summary" at bounding box center [775, 749] width 326 height 38
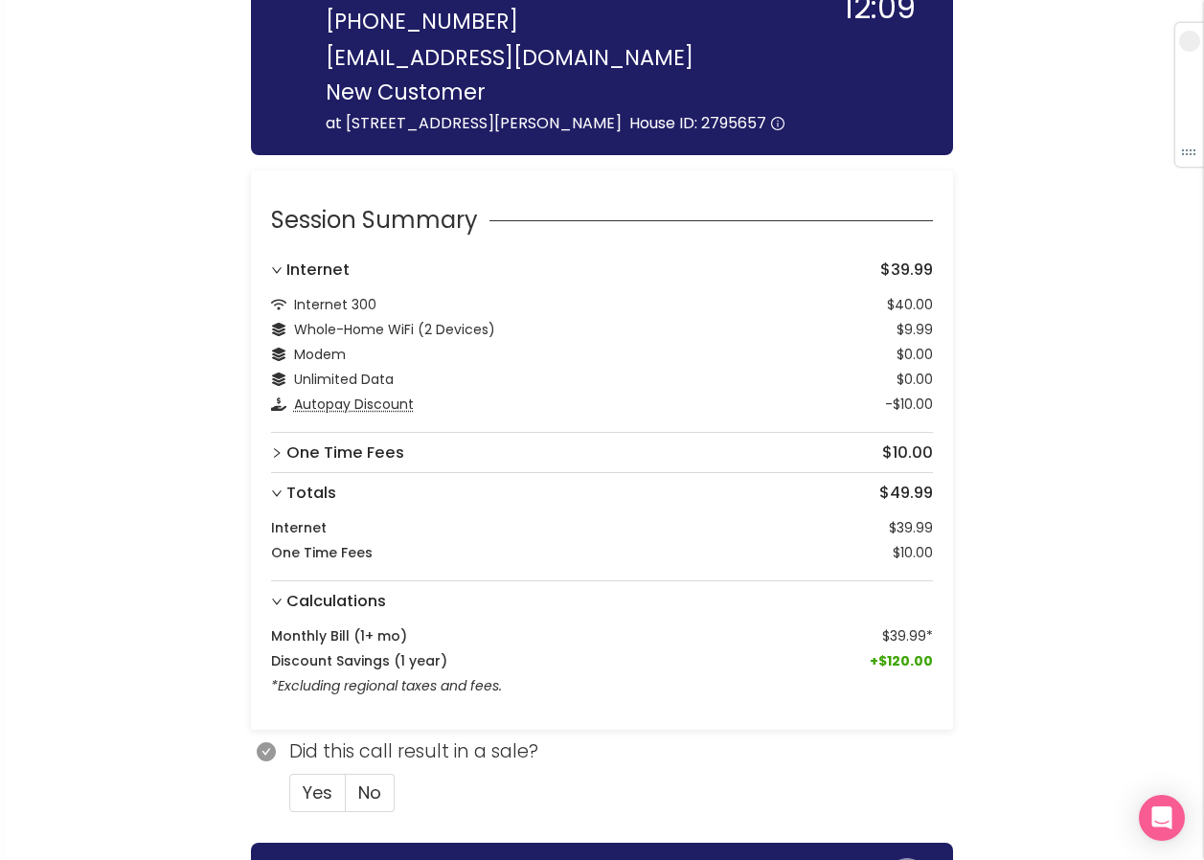
scroll to position [298, 0]
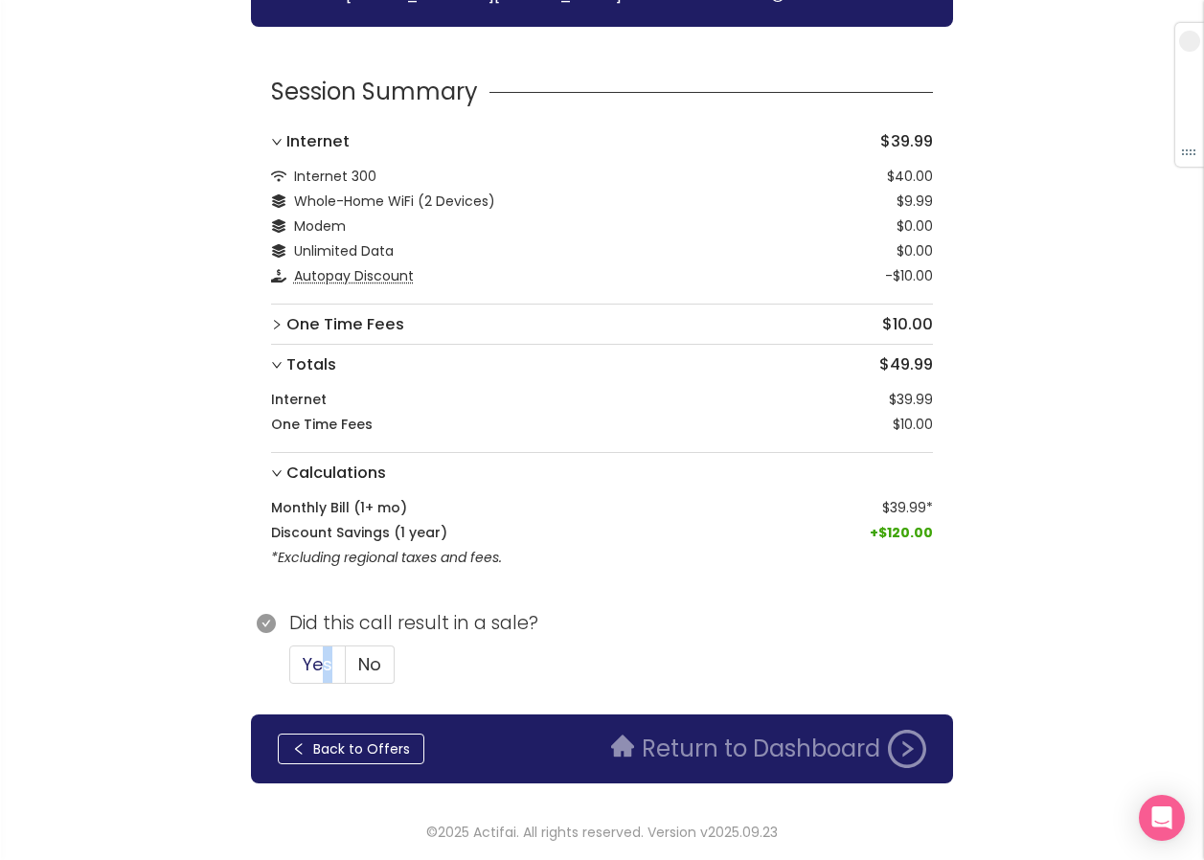
click at [318, 663] on span "Yes" at bounding box center [318, 664] width 30 height 24
click at [325, 662] on span "Yes" at bounding box center [318, 664] width 30 height 24
click at [290, 670] on input "Yes" at bounding box center [290, 670] width 0 height 0
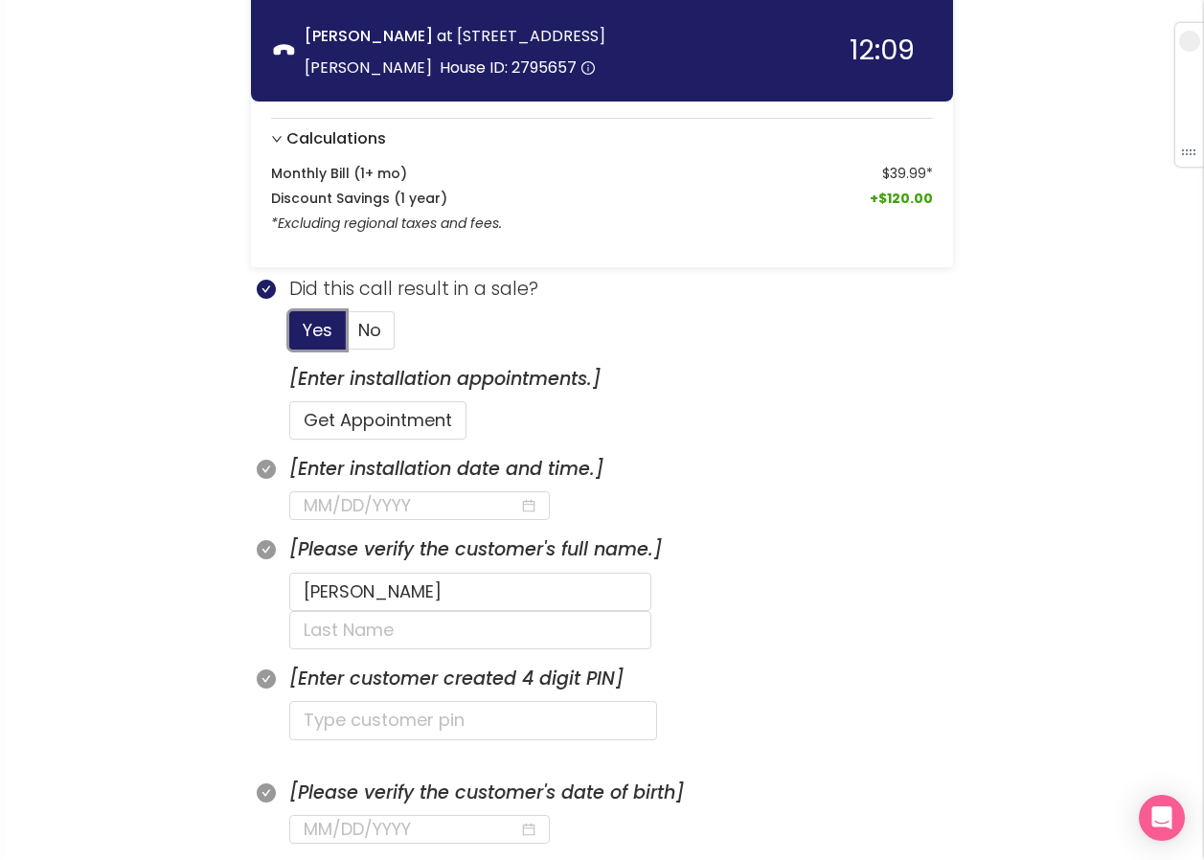
scroll to position [489, 0]
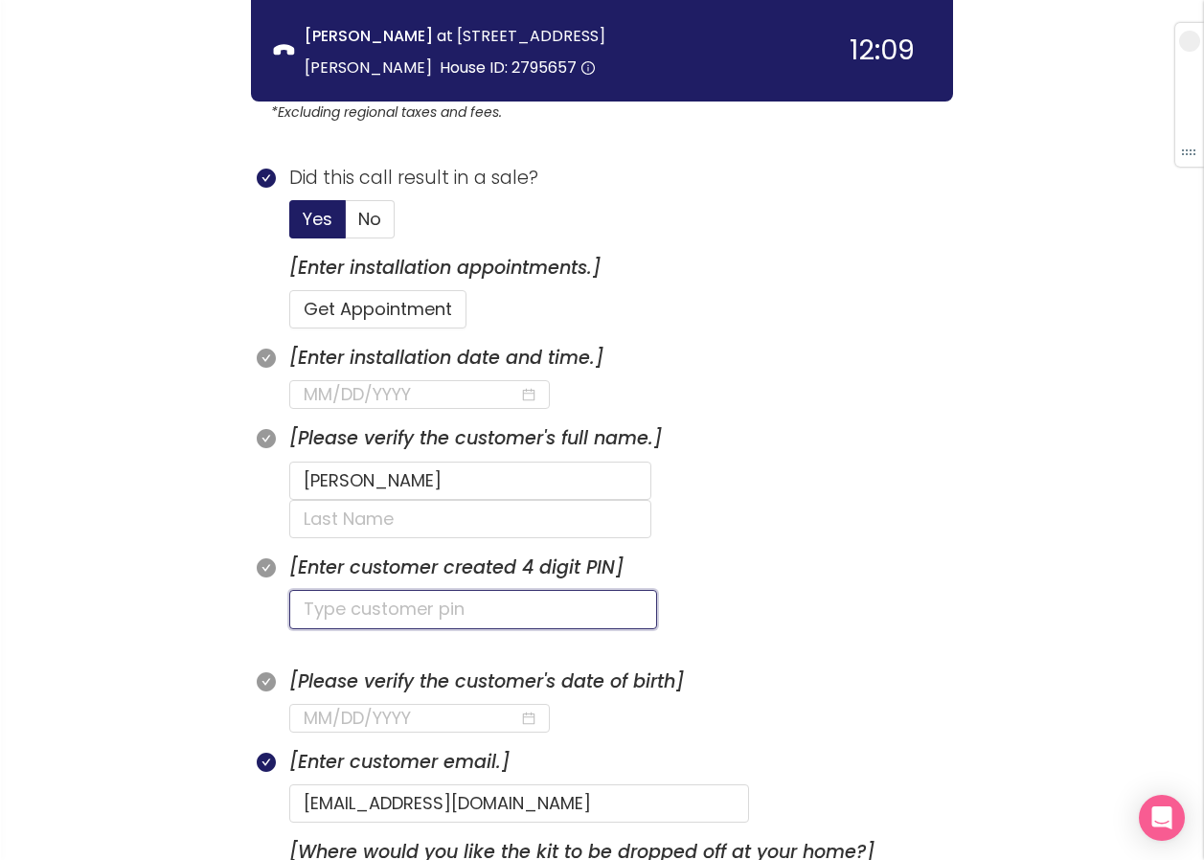
click at [384, 590] on input "text" at bounding box center [473, 609] width 368 height 38
type input "0412"
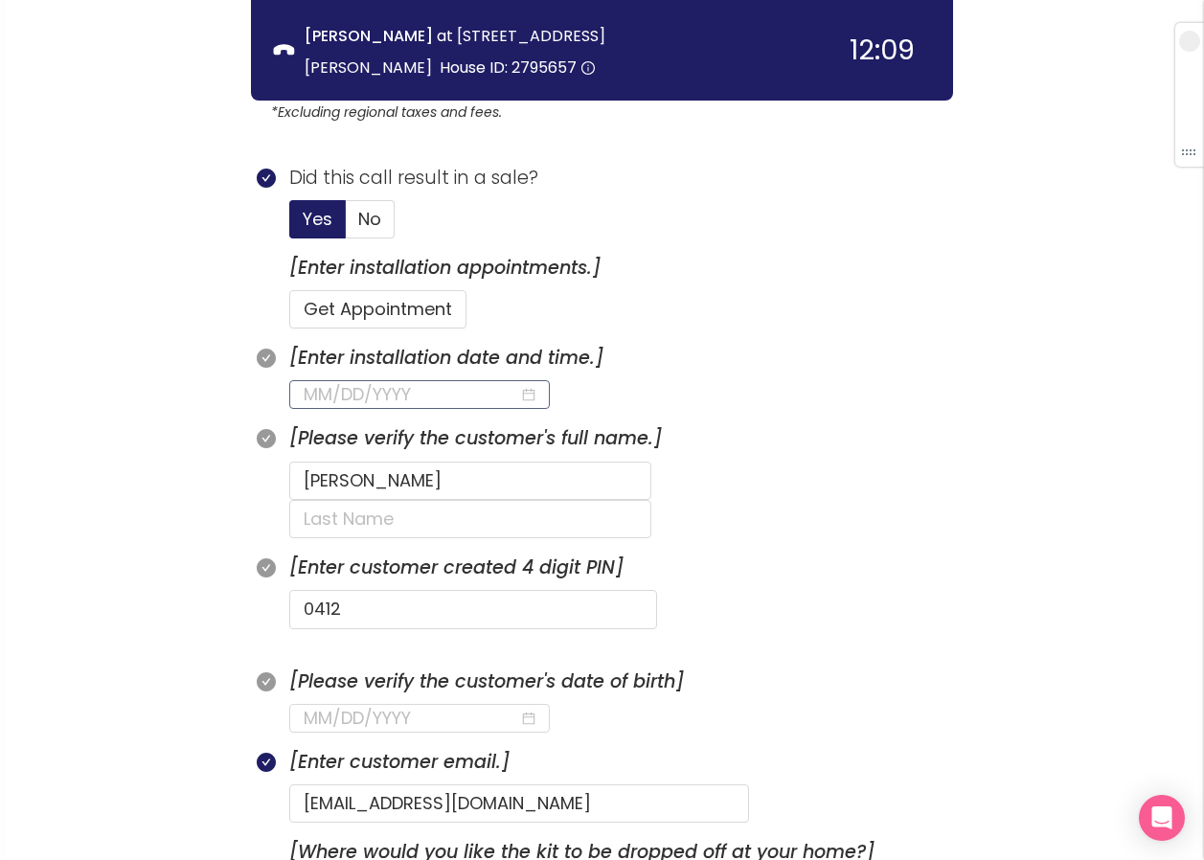
click at [380, 387] on input at bounding box center [412, 394] width 216 height 27
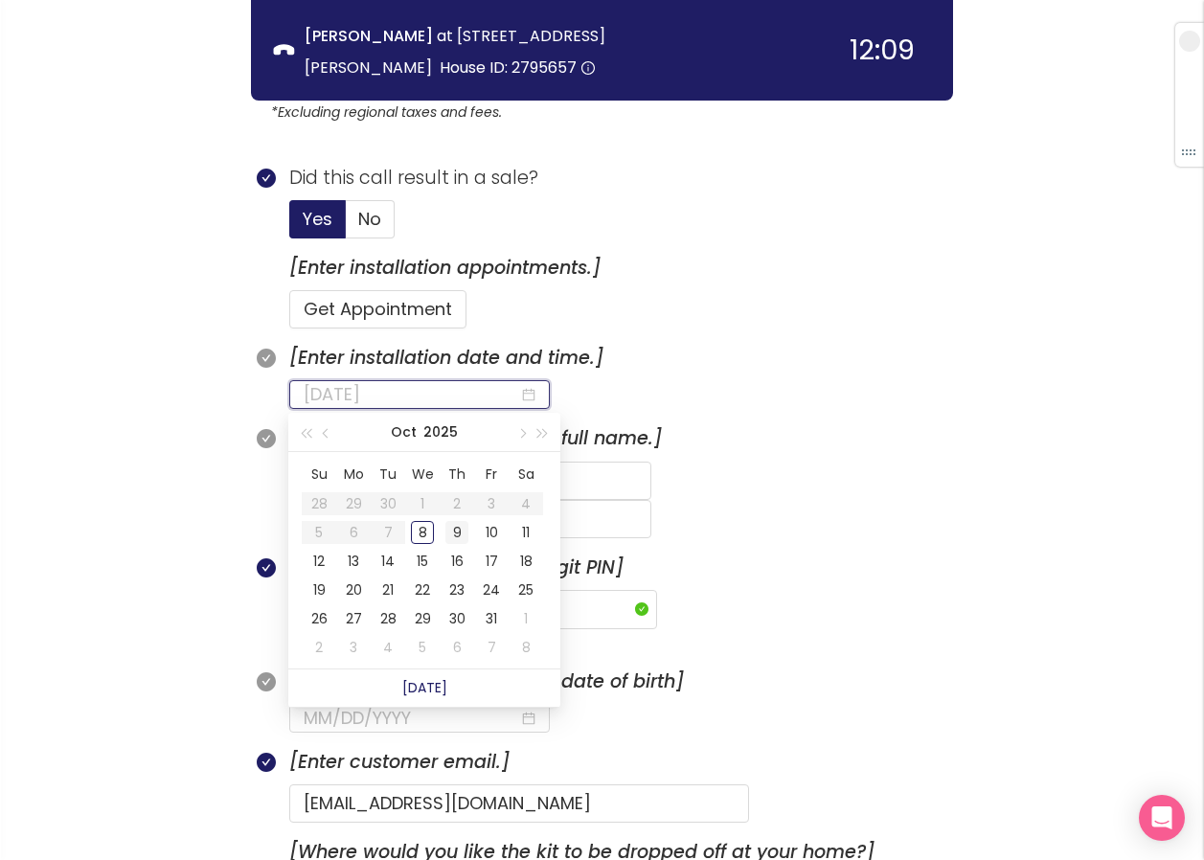
type input "[DATE]"
click at [453, 527] on div "9" at bounding box center [456, 532] width 23 height 23
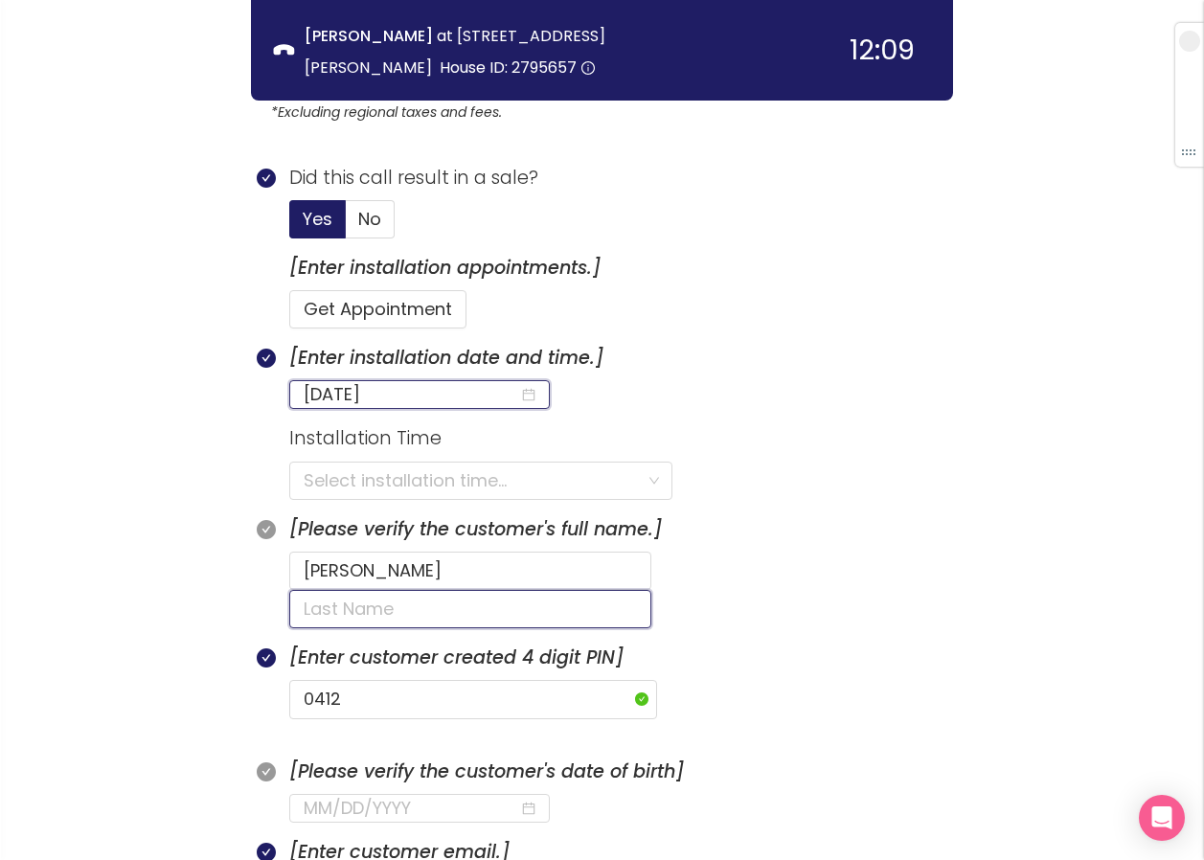
click at [608, 590] on input "text" at bounding box center [470, 609] width 362 height 38
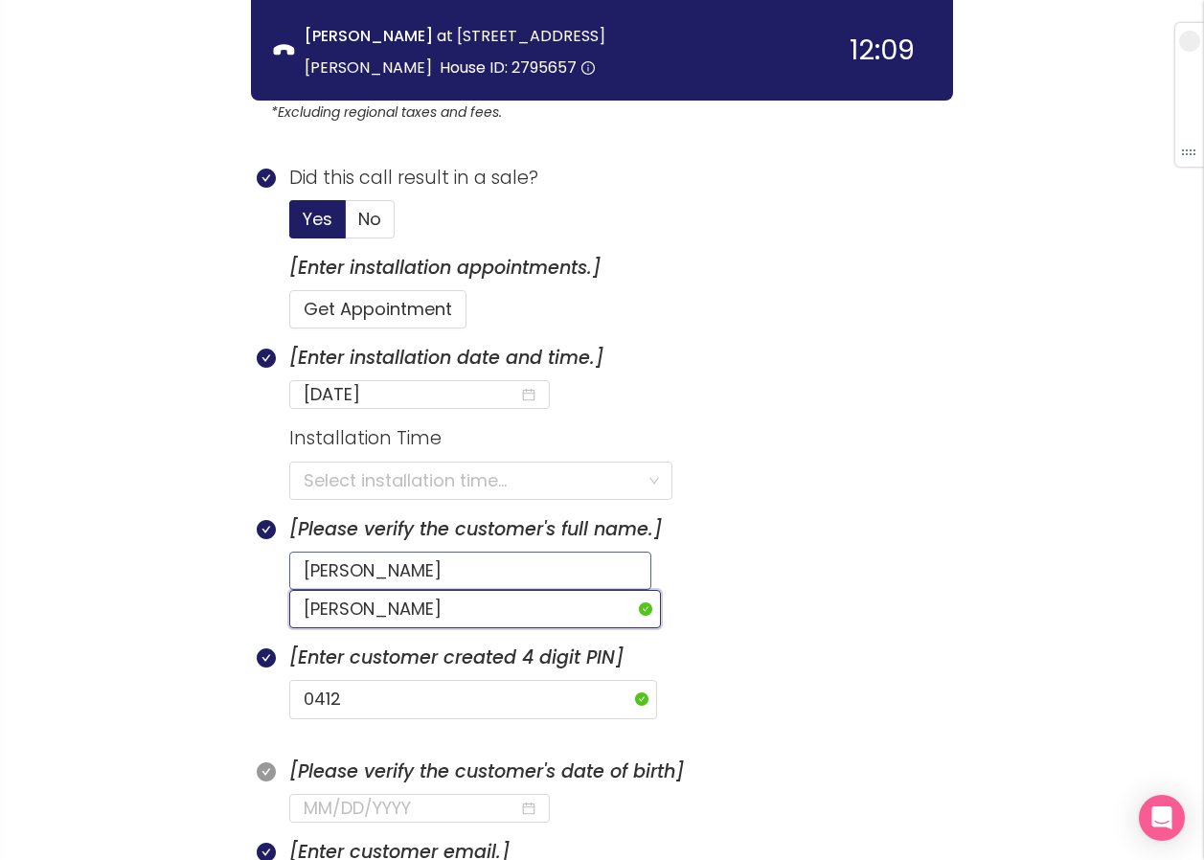
type input "[PERSON_NAME]"
drag, startPoint x: 400, startPoint y: 561, endPoint x: 324, endPoint y: 581, distance: 79.2
click at [324, 581] on input "[PERSON_NAME]" at bounding box center [470, 571] width 362 height 38
click at [368, 572] on input "STEPHAANIE" at bounding box center [475, 571] width 372 height 38
type input "[PERSON_NAME]"
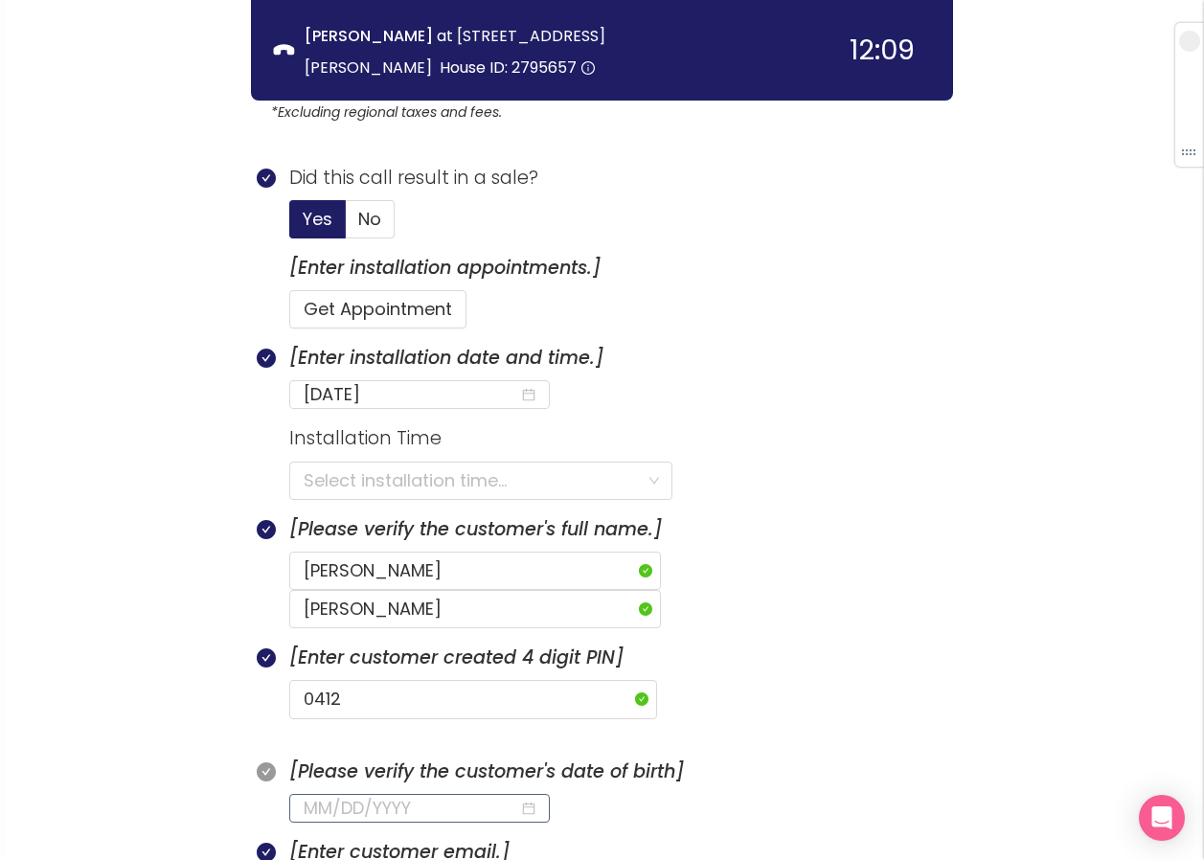
click at [309, 795] on input at bounding box center [412, 808] width 216 height 27
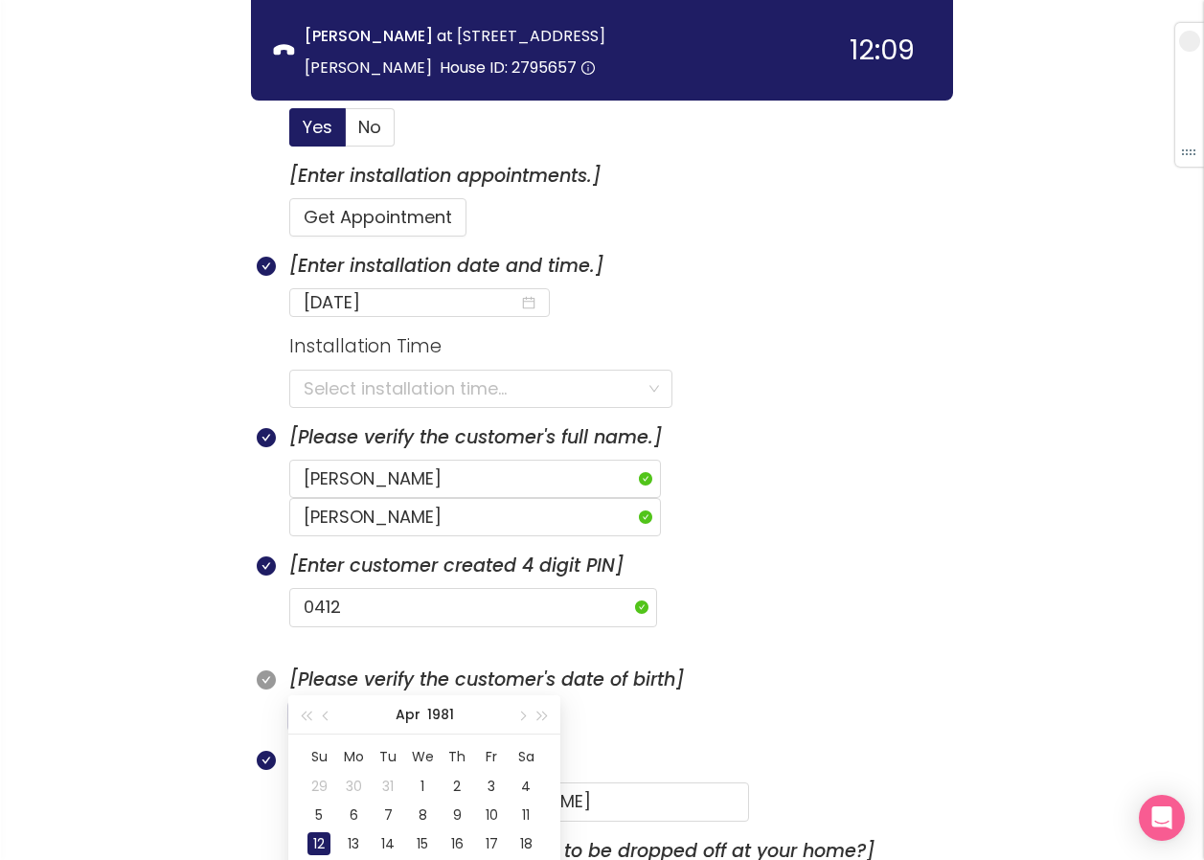
scroll to position [681, 0]
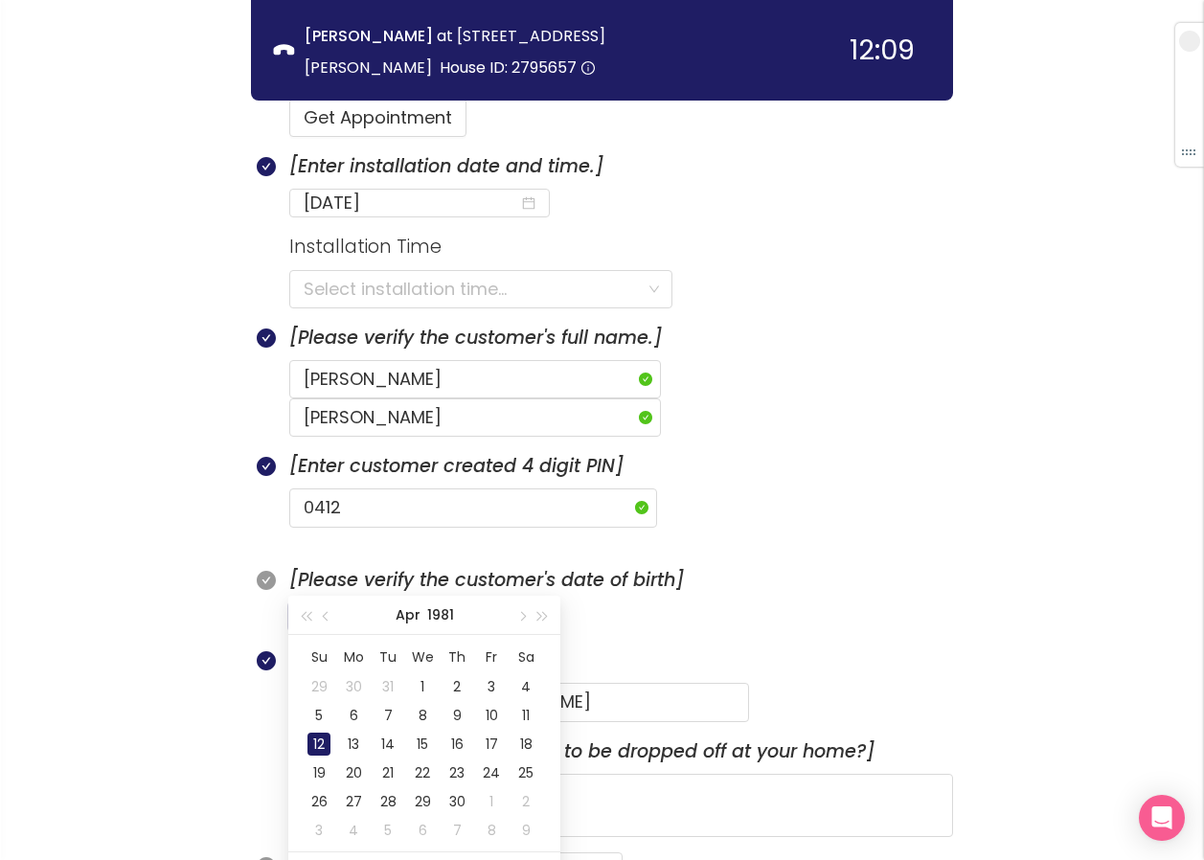
click at [311, 751] on div "12" at bounding box center [318, 744] width 23 height 23
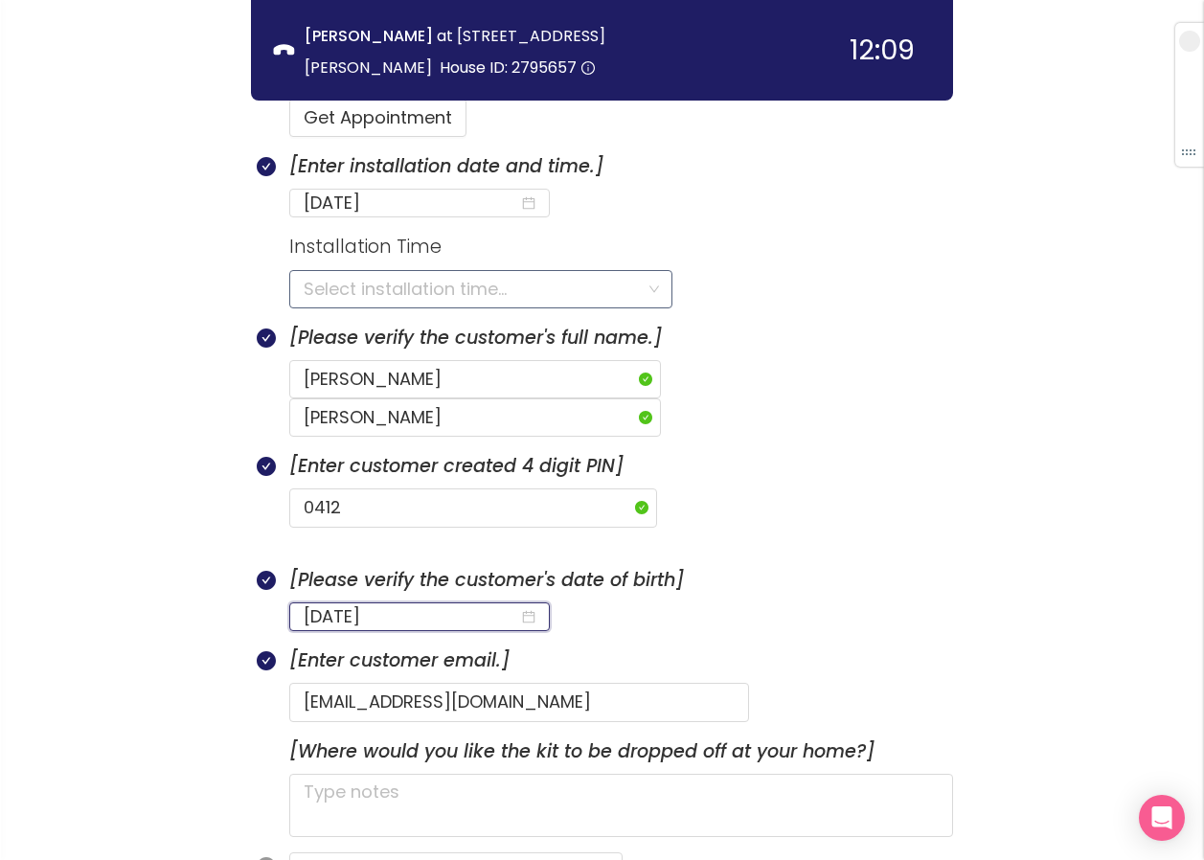
type input "[DATE]"
click at [332, 285] on input "search" at bounding box center [474, 289] width 341 height 36
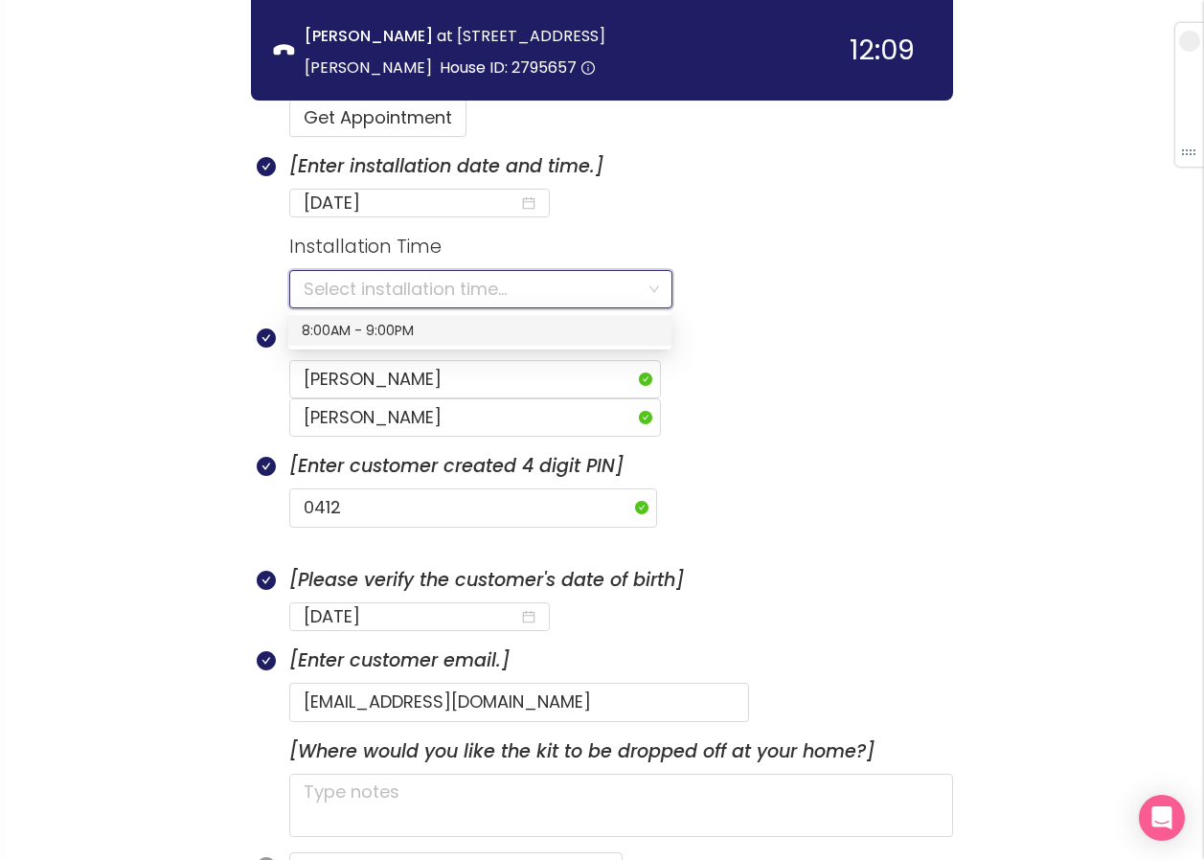
click at [341, 337] on div "8:00AM - 9:00PM" at bounding box center [480, 330] width 356 height 21
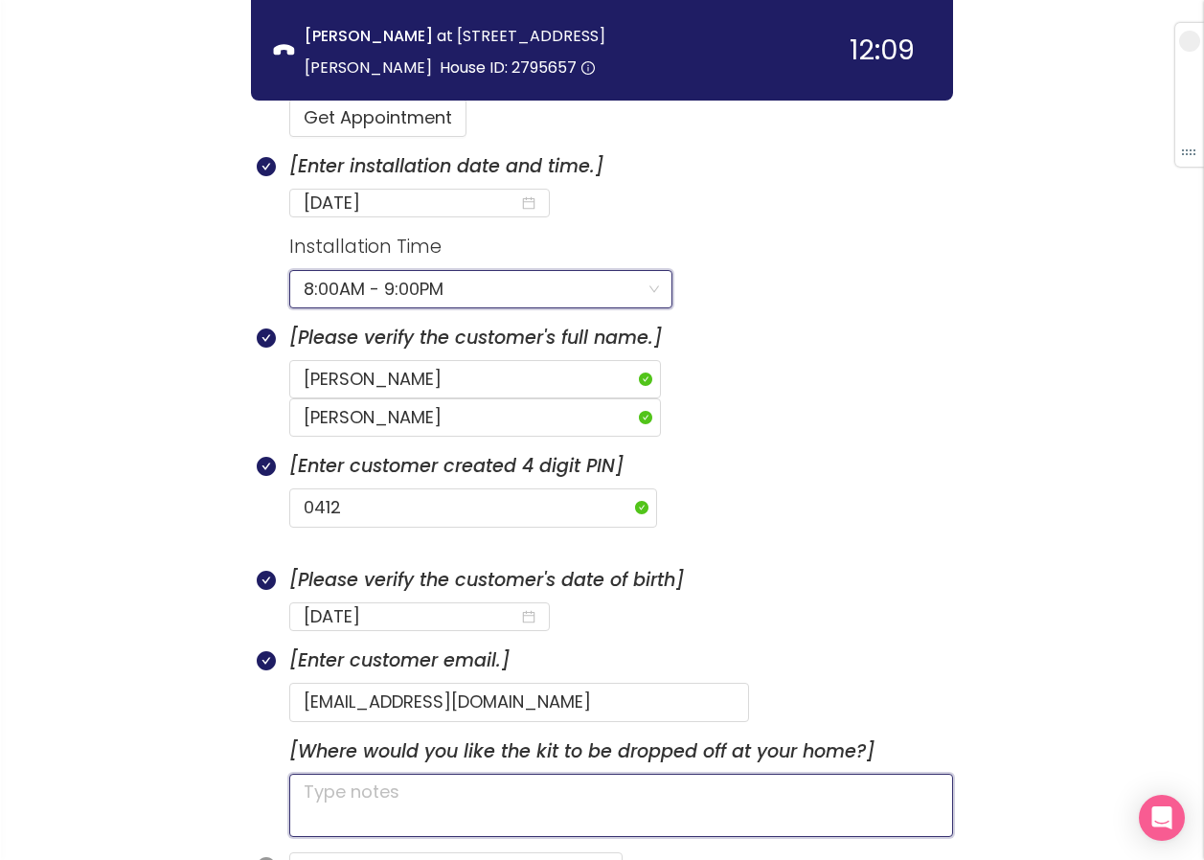
click at [382, 774] on textarea at bounding box center [621, 805] width 664 height 63
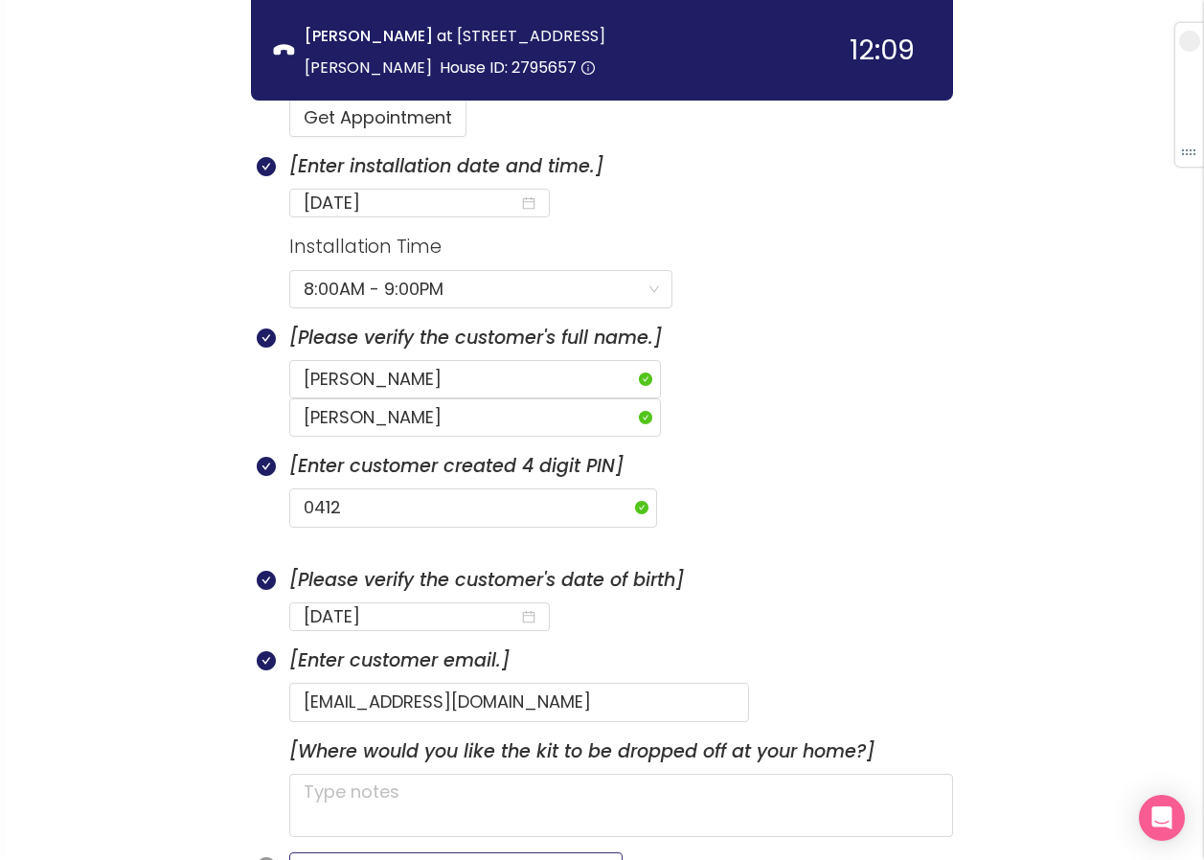
click at [382, 852] on button "Continue & Copy Session Summary" at bounding box center [455, 871] width 333 height 38
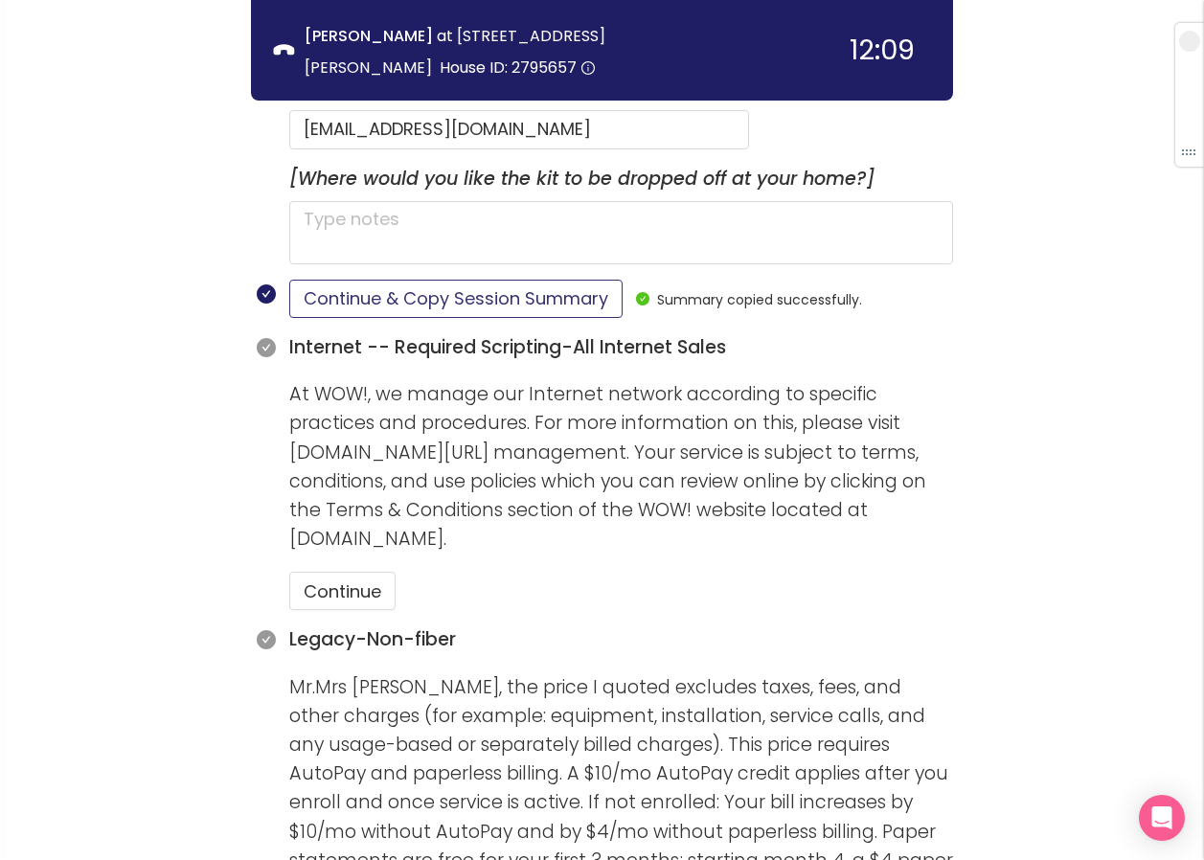
scroll to position [1256, 0]
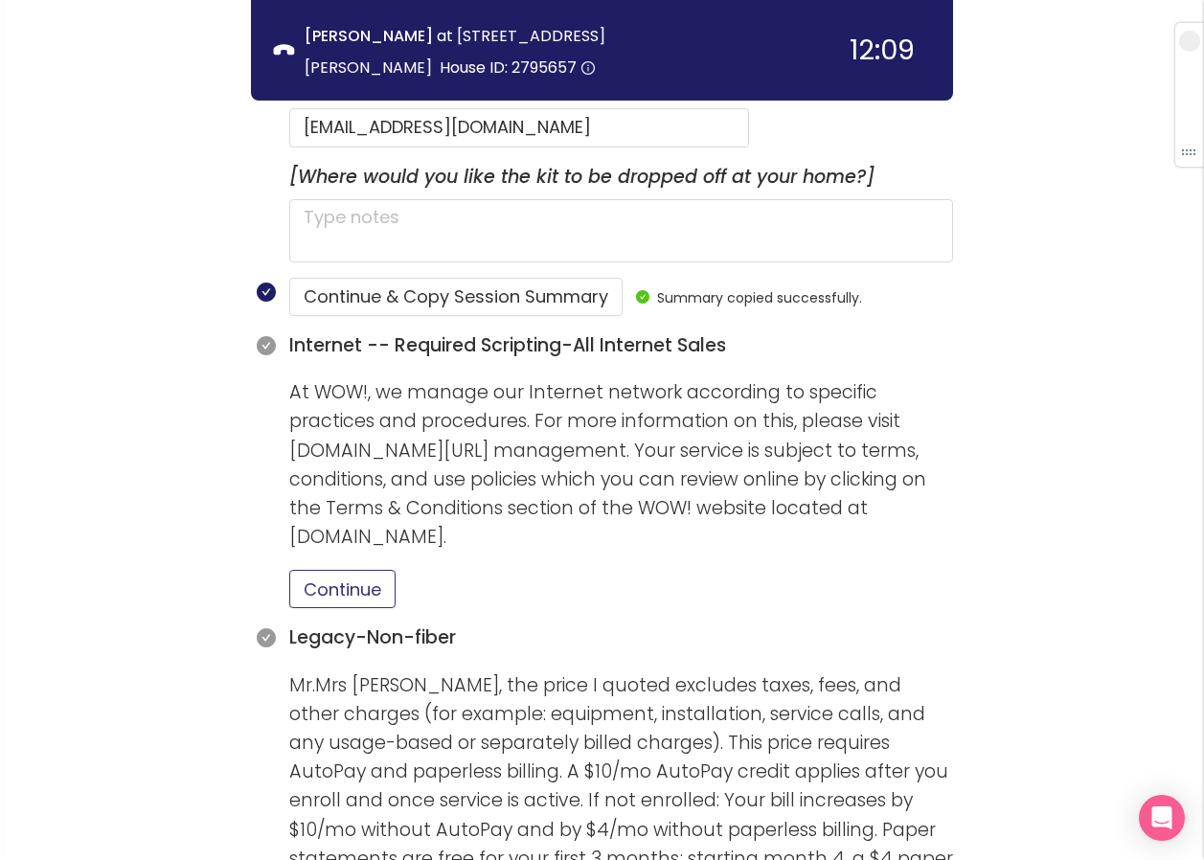
click at [357, 570] on button "Continue" at bounding box center [342, 589] width 106 height 38
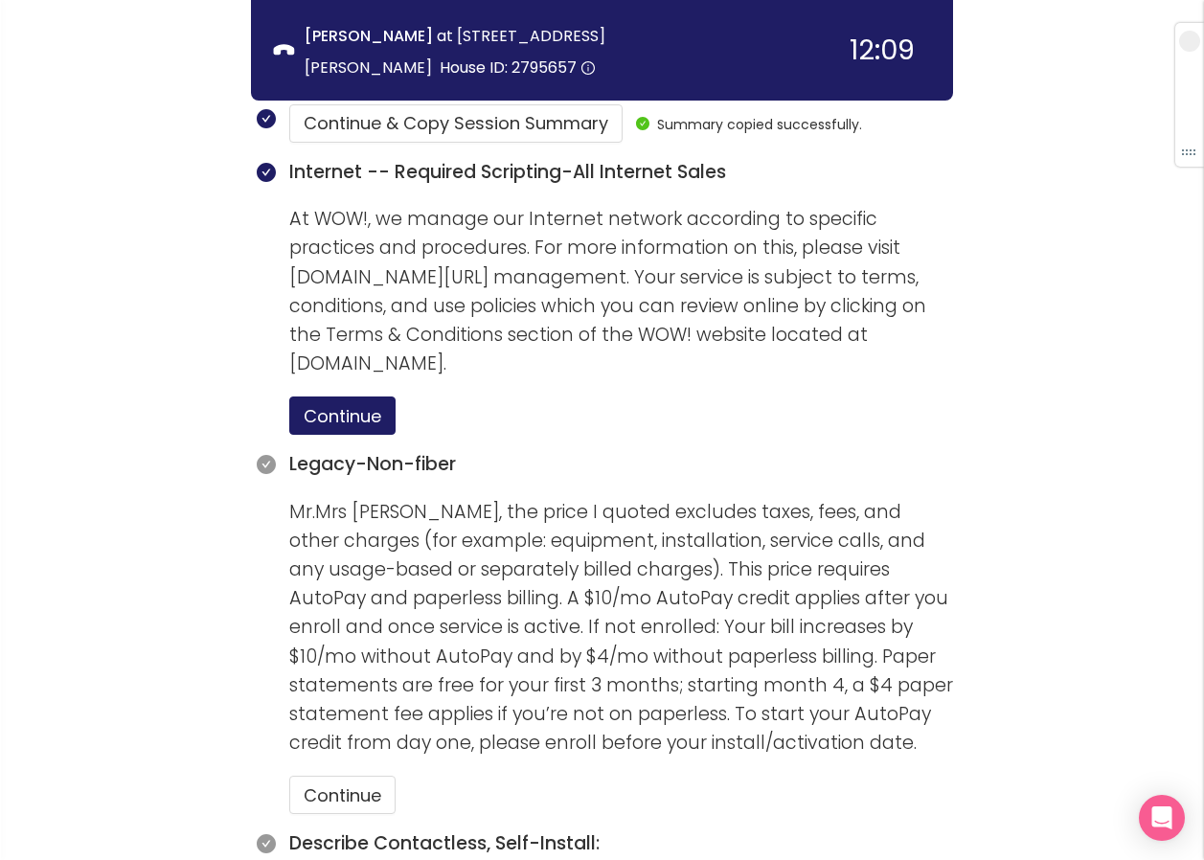
scroll to position [1639, 0]
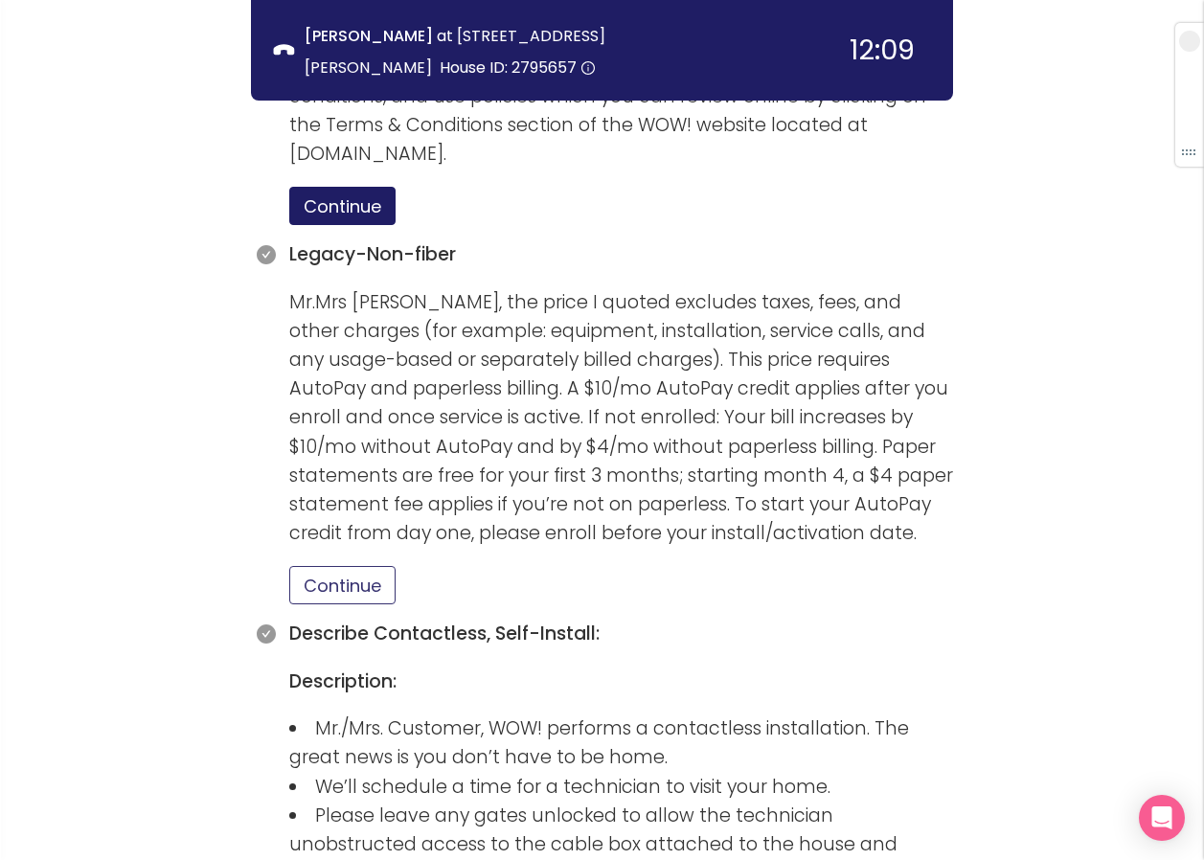
click at [370, 566] on button "Continue" at bounding box center [342, 585] width 106 height 38
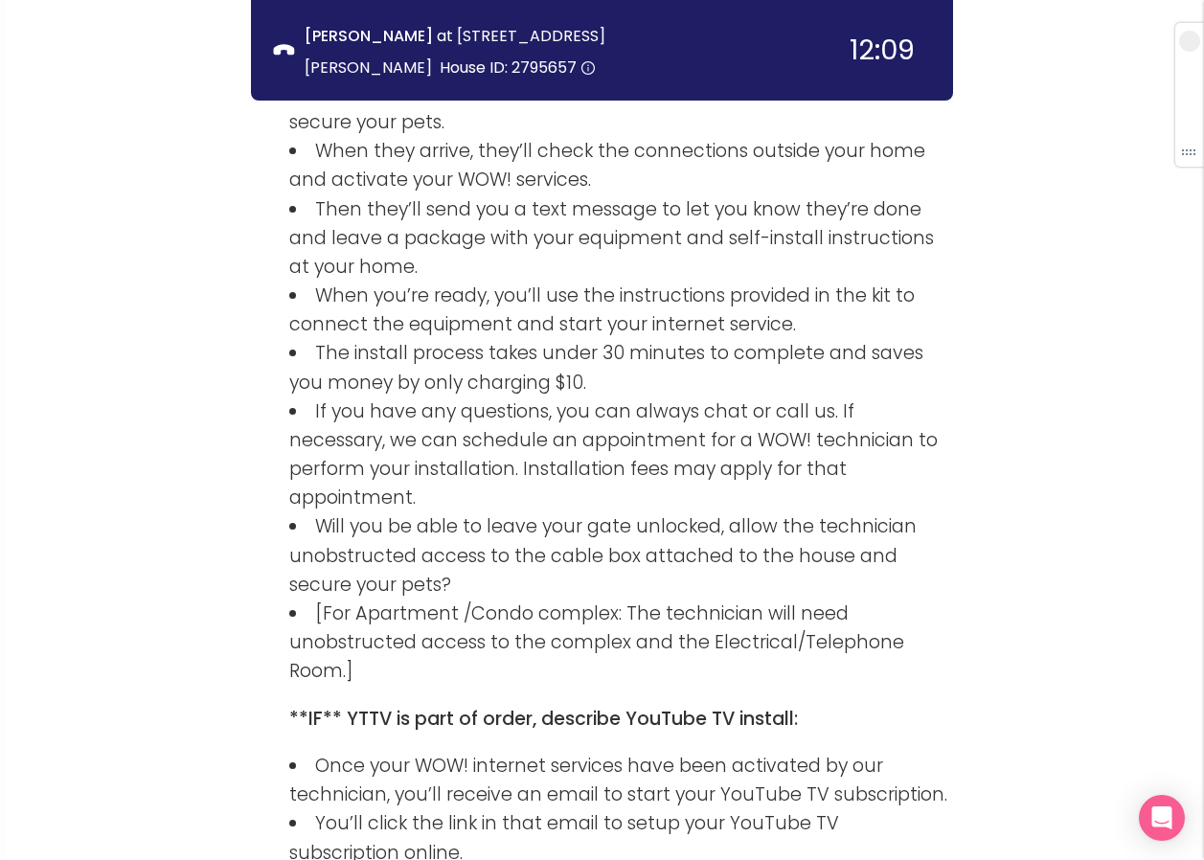
scroll to position [2501, 0]
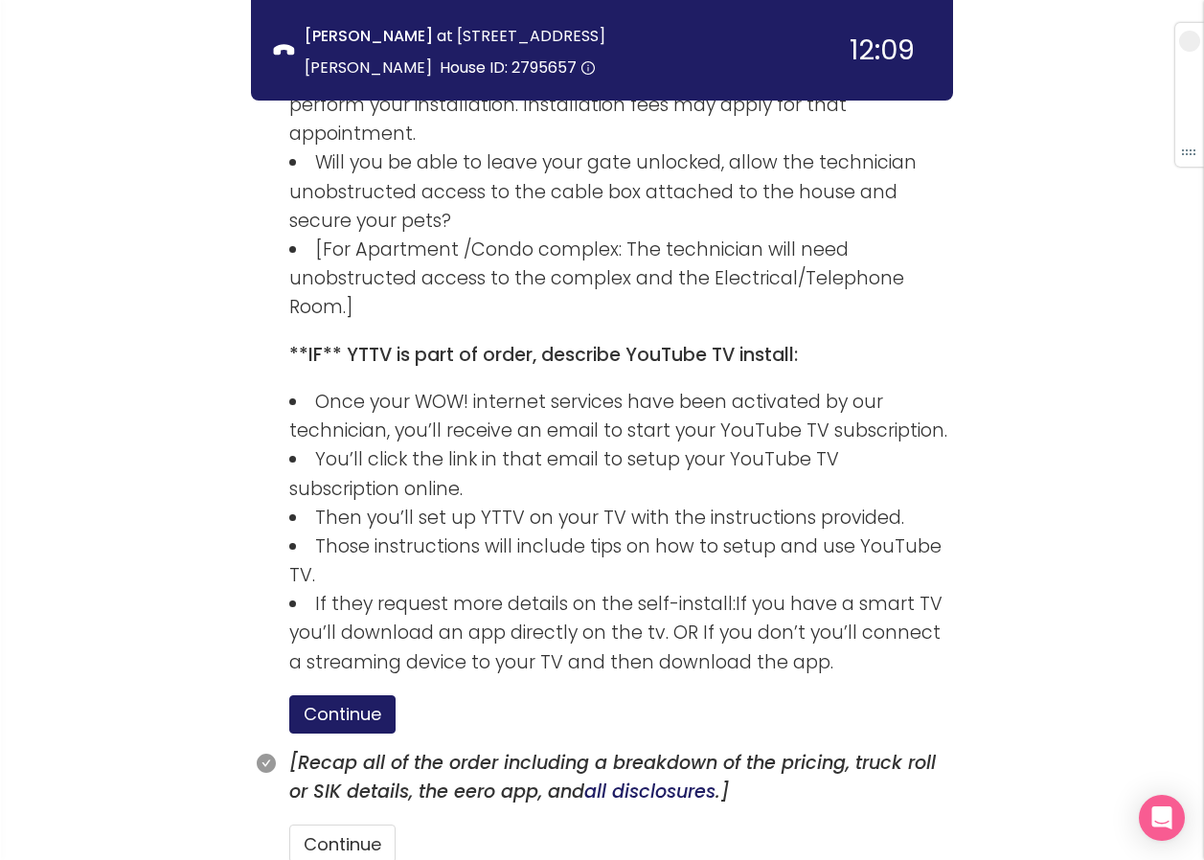
scroll to position [2780, 0]
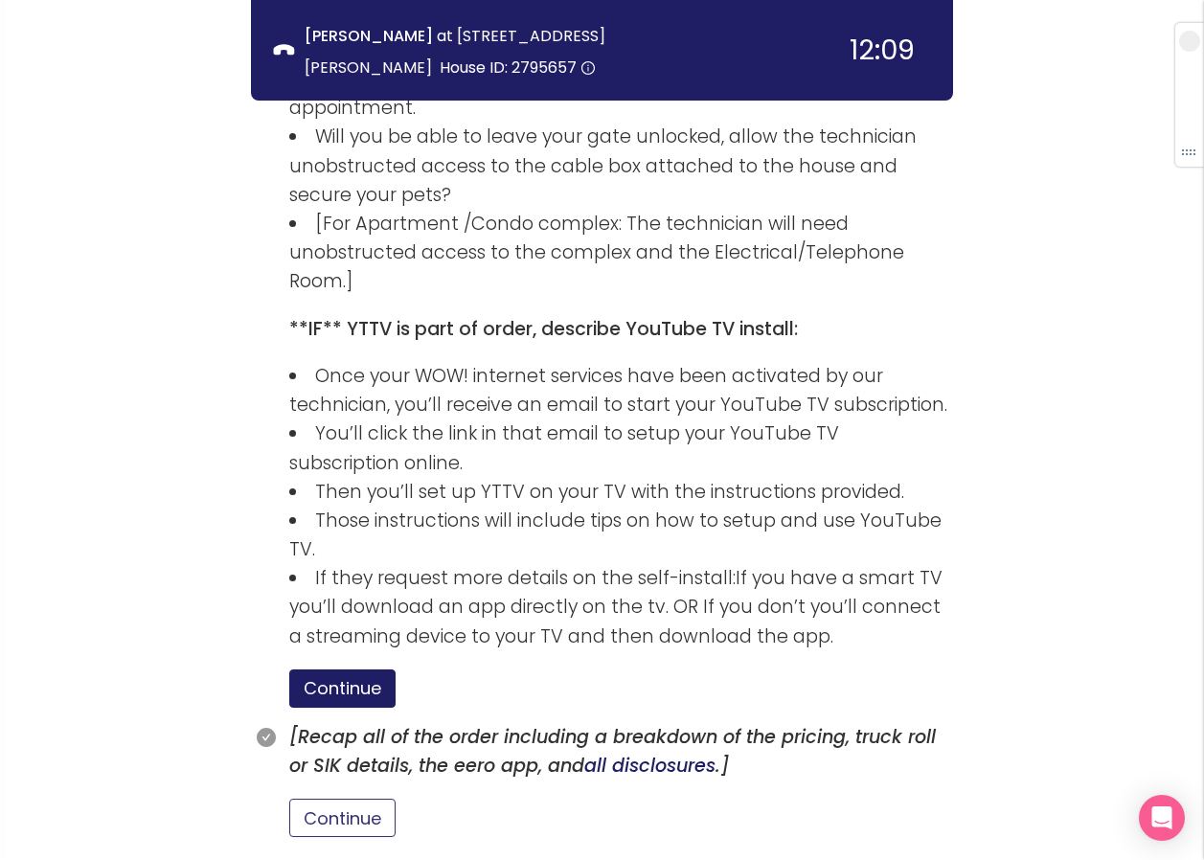
click at [353, 799] on button "Continue" at bounding box center [342, 818] width 106 height 38
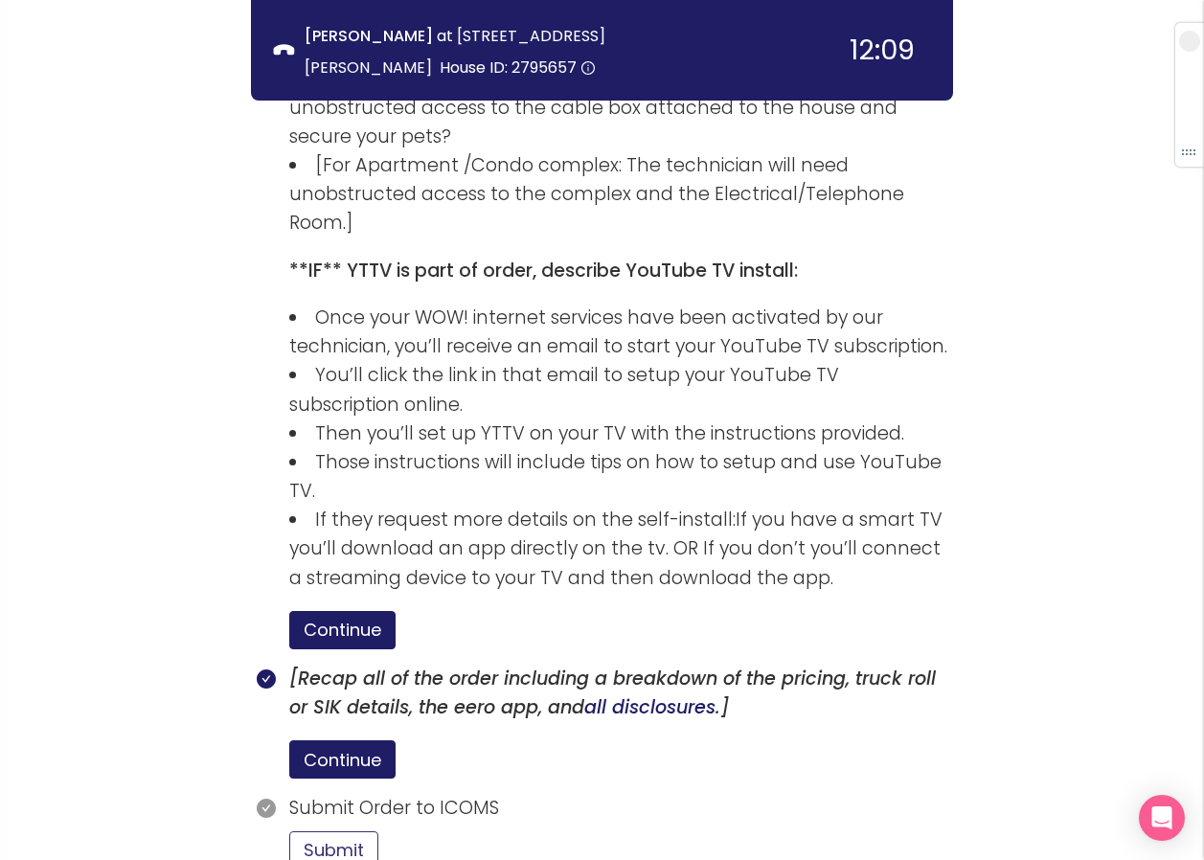
scroll to position [2870, 0]
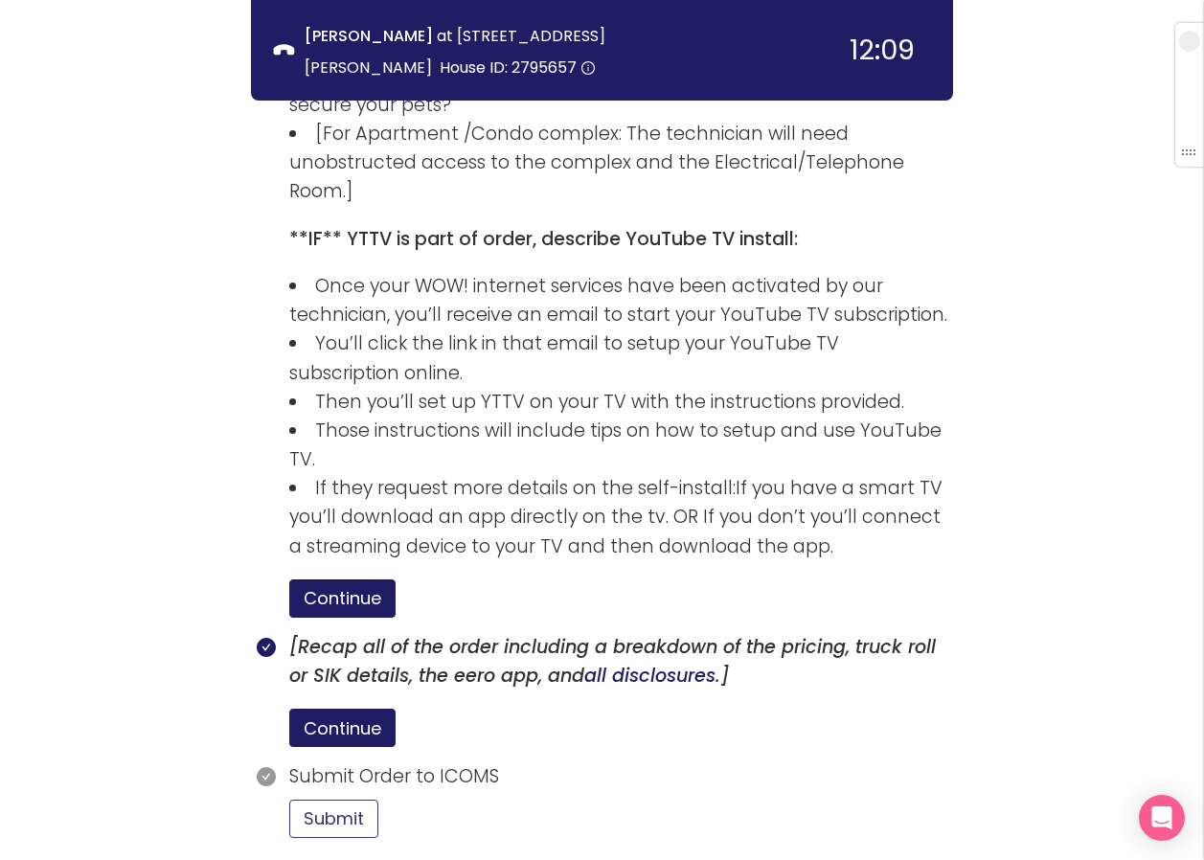
click at [359, 800] on button "Submit" at bounding box center [333, 819] width 89 height 38
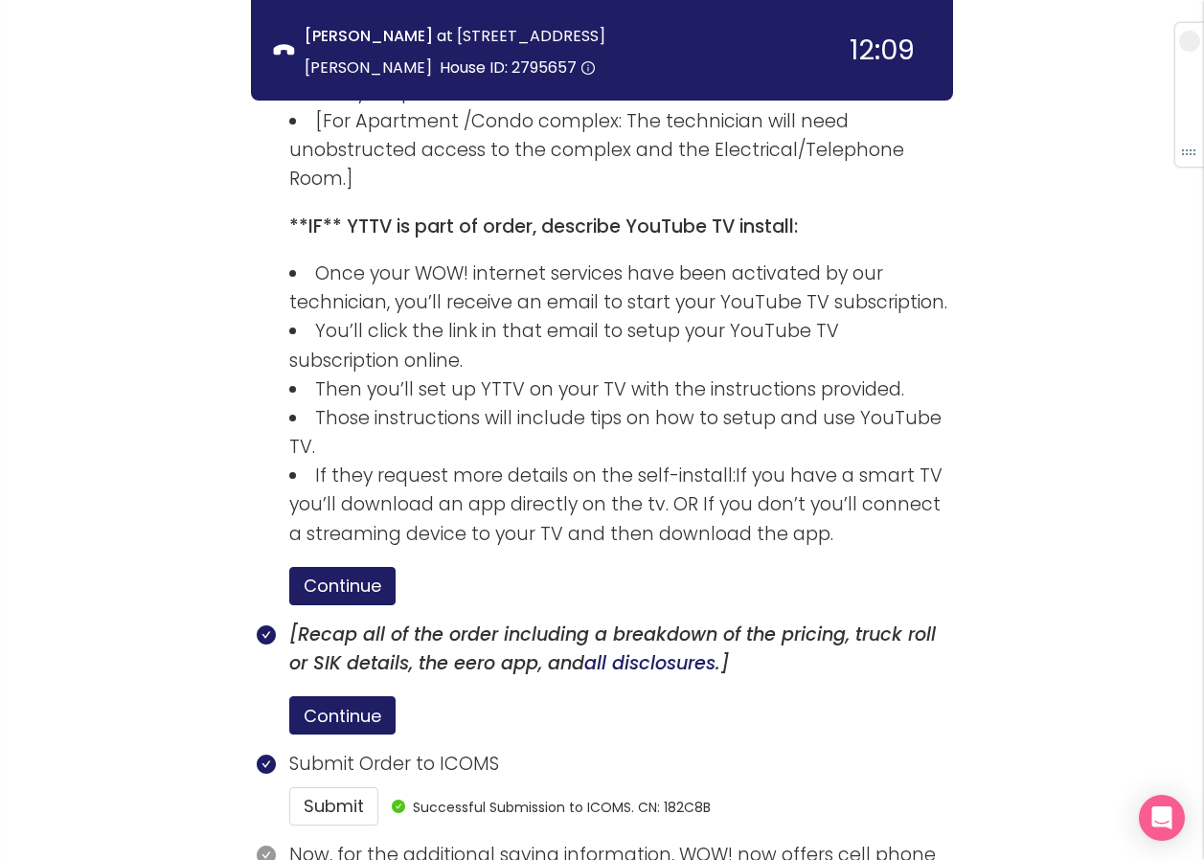
scroll to position [3046, 0]
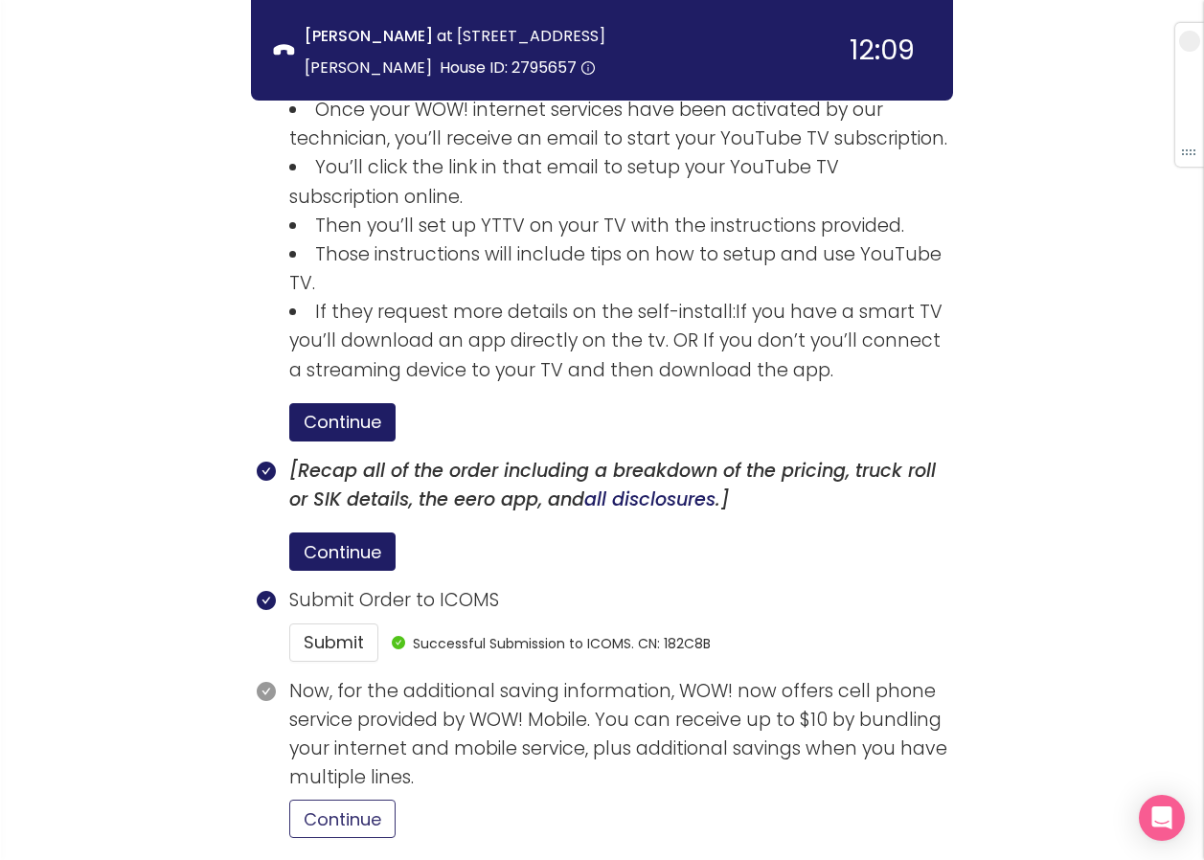
click at [385, 800] on button "Continue" at bounding box center [342, 819] width 106 height 38
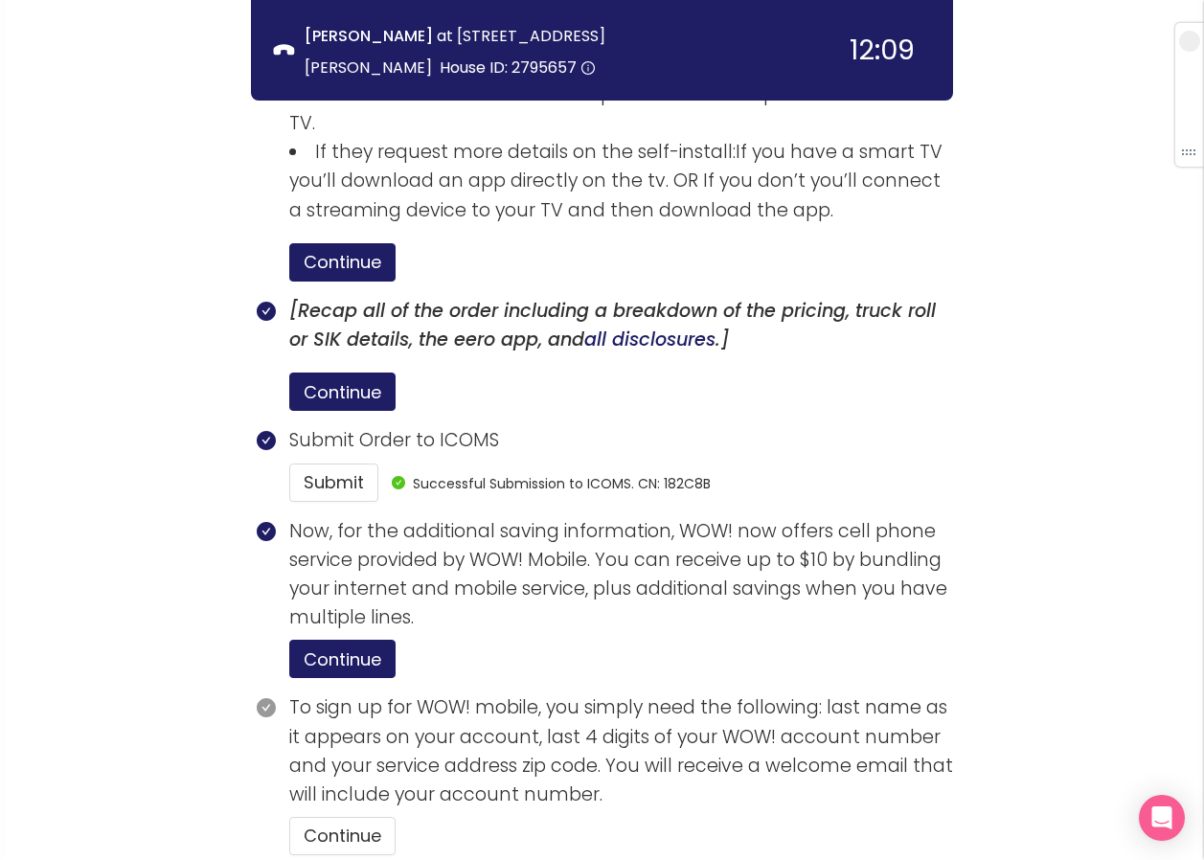
scroll to position [3223, 0]
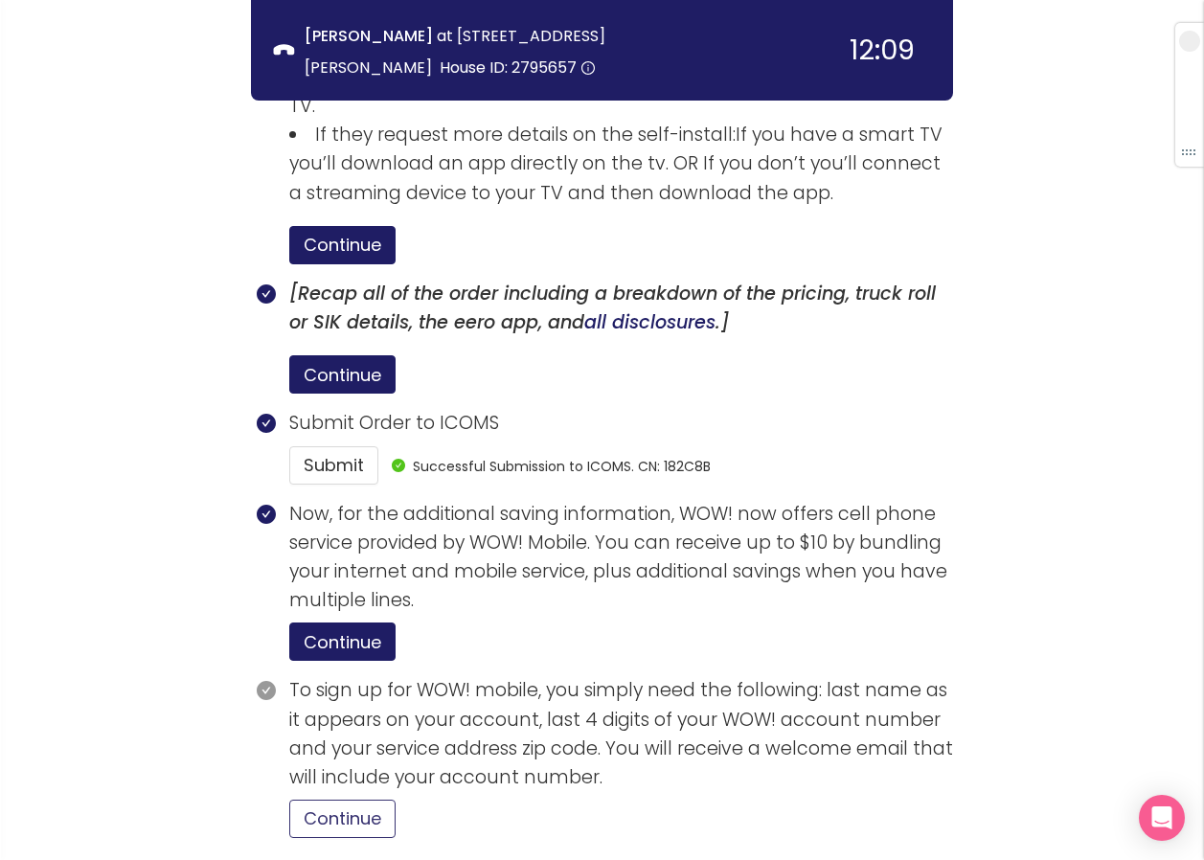
click at [365, 800] on button "Continue" at bounding box center [342, 819] width 106 height 38
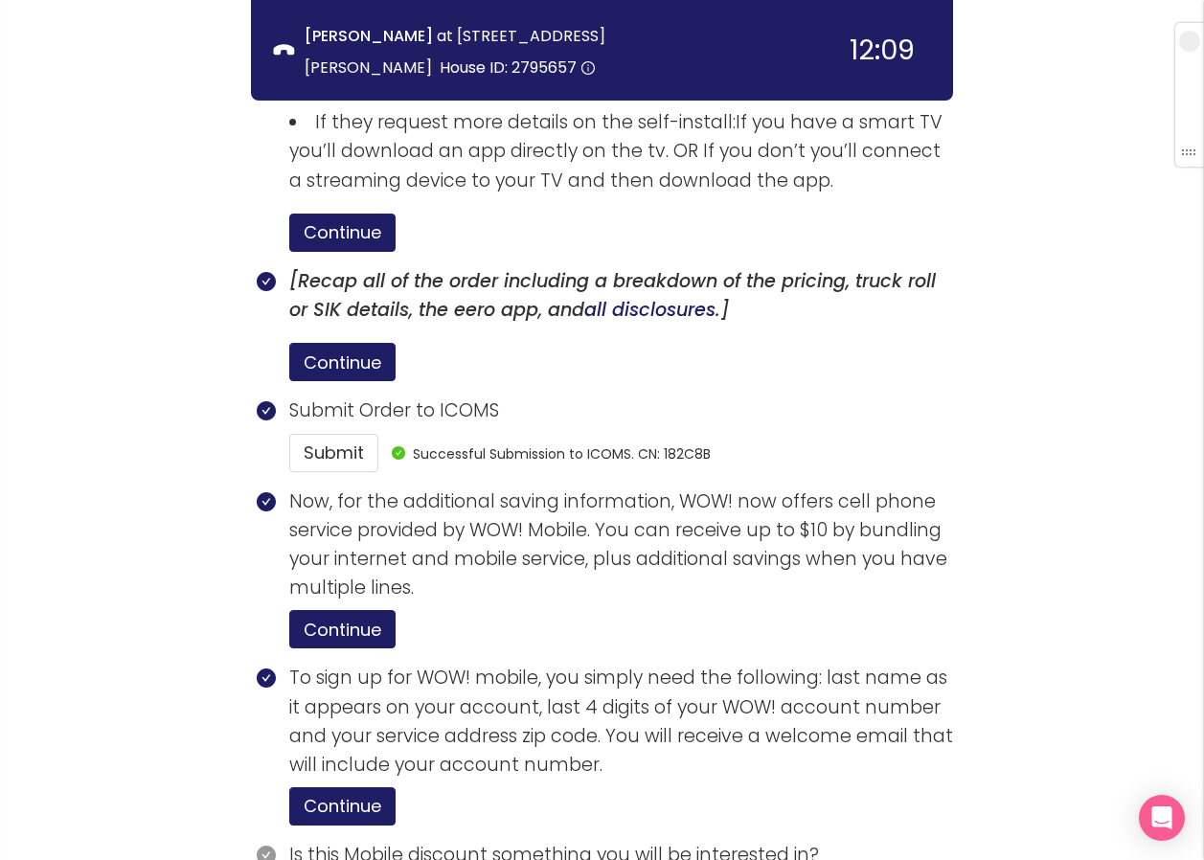
scroll to position [3313, 0]
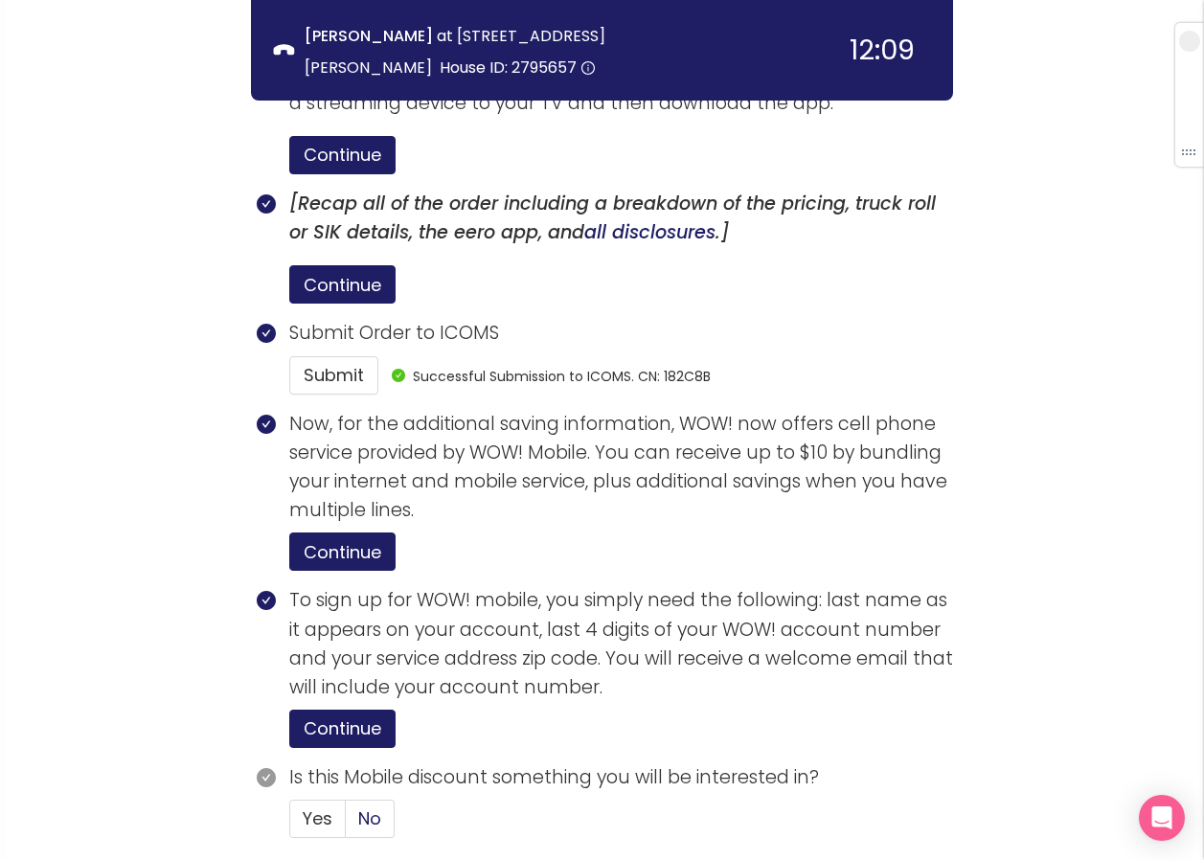
drag, startPoint x: 368, startPoint y: 659, endPoint x: 382, endPoint y: 660, distance: 14.4
click at [372, 806] on span "No" at bounding box center [369, 818] width 23 height 24
click at [346, 825] on input "No" at bounding box center [346, 825] width 0 height 0
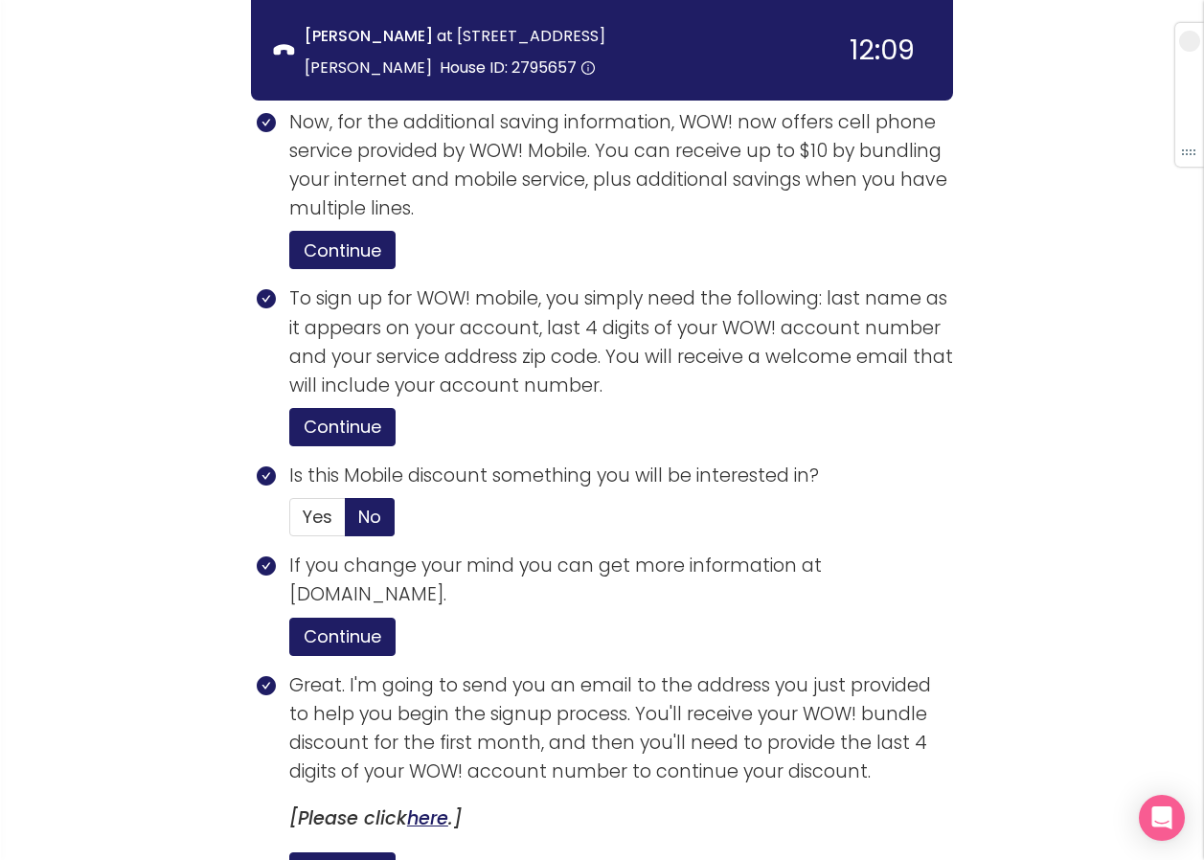
scroll to position [3797, 0]
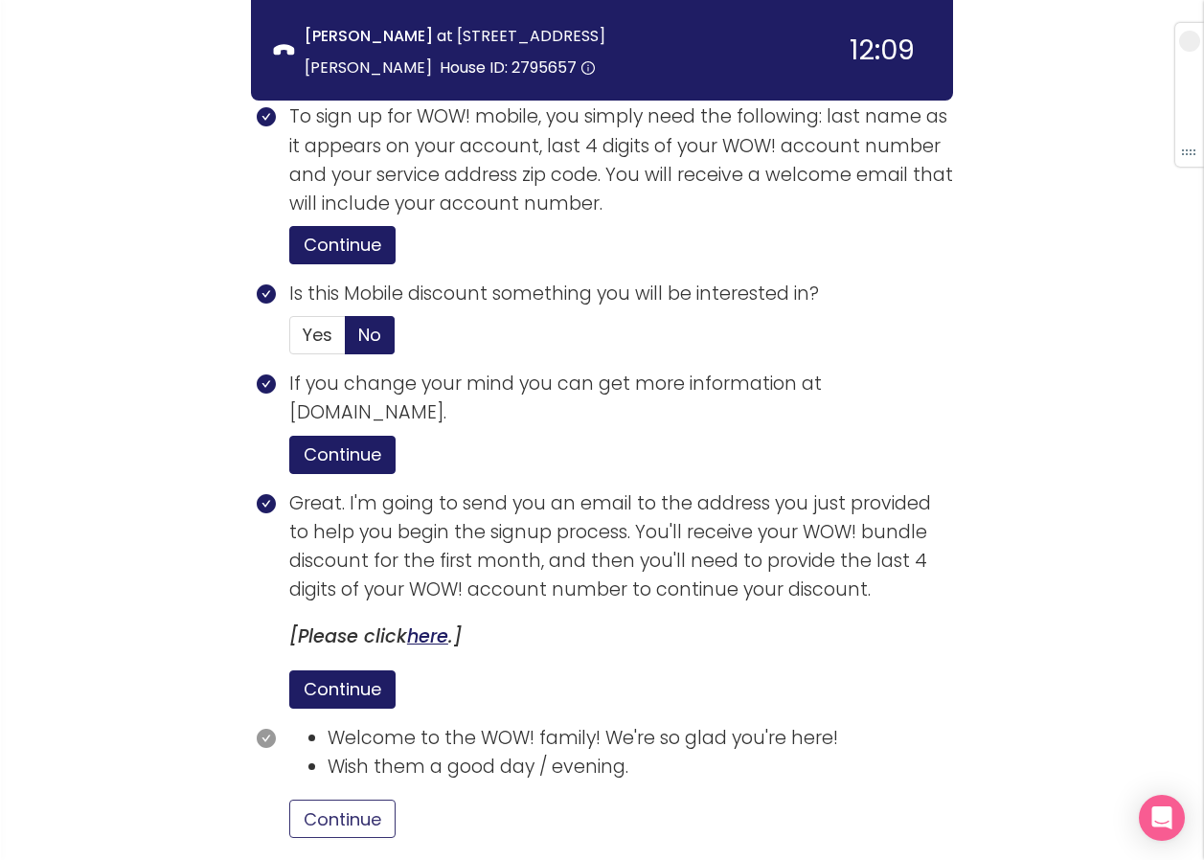
click at [373, 800] on button "Continue" at bounding box center [342, 819] width 106 height 38
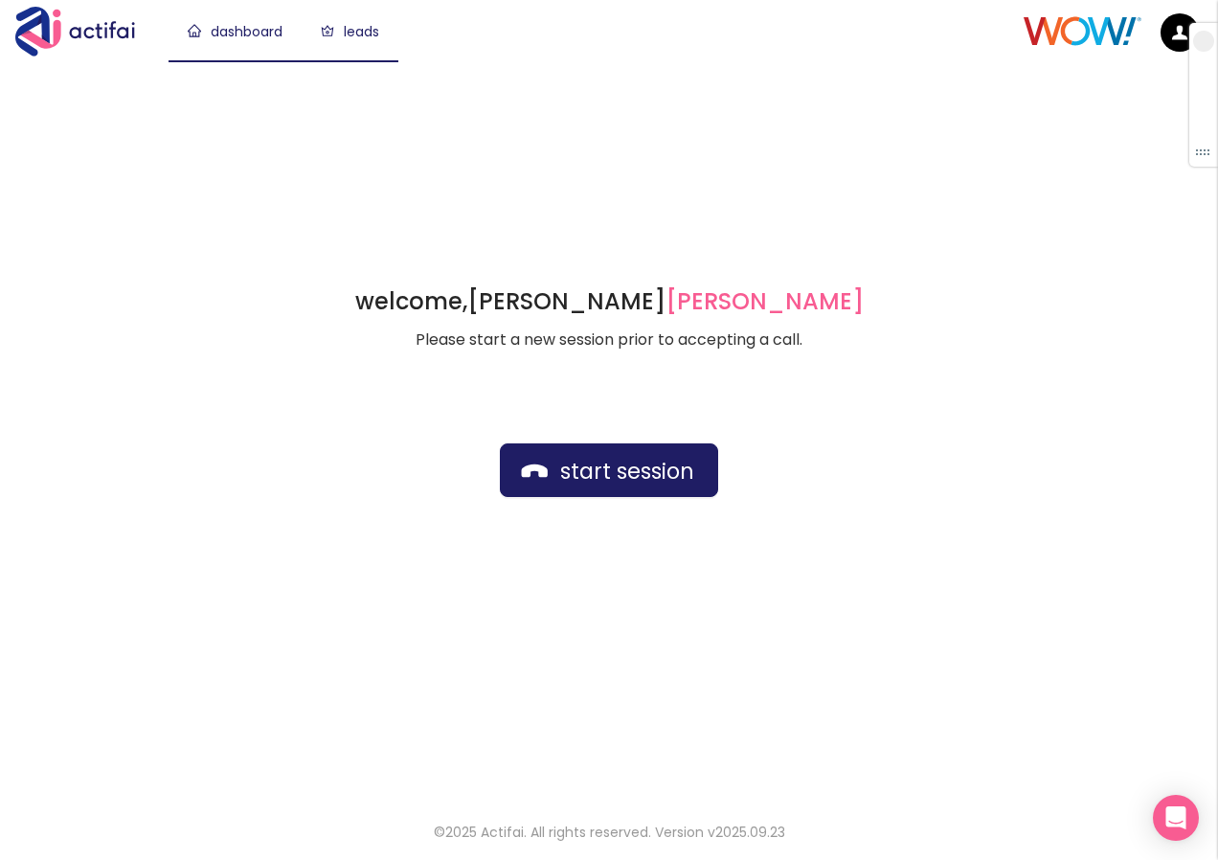
click at [379, 31] on link "leads" at bounding box center [350, 31] width 58 height 19
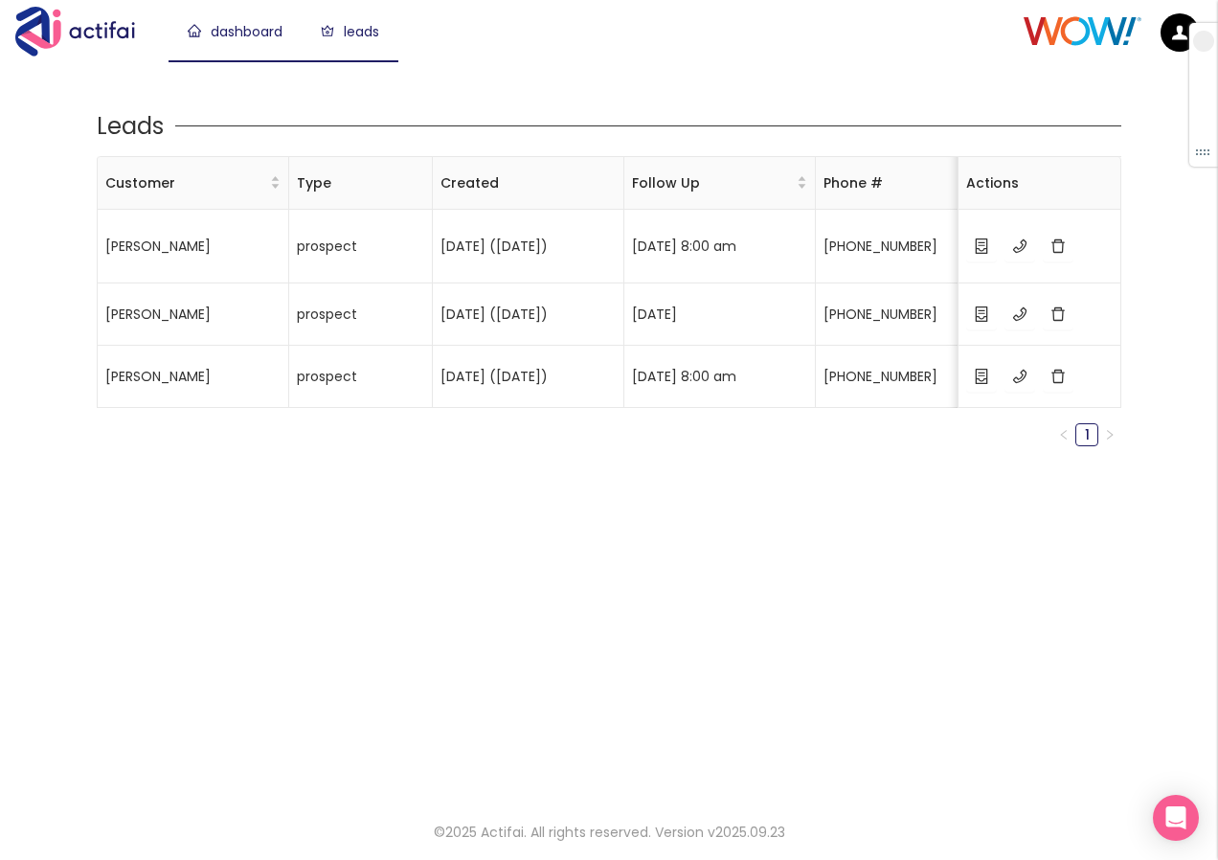
click at [234, 37] on link "dashboard" at bounding box center [235, 31] width 95 height 19
